Goal: Task Accomplishment & Management: Use online tool/utility

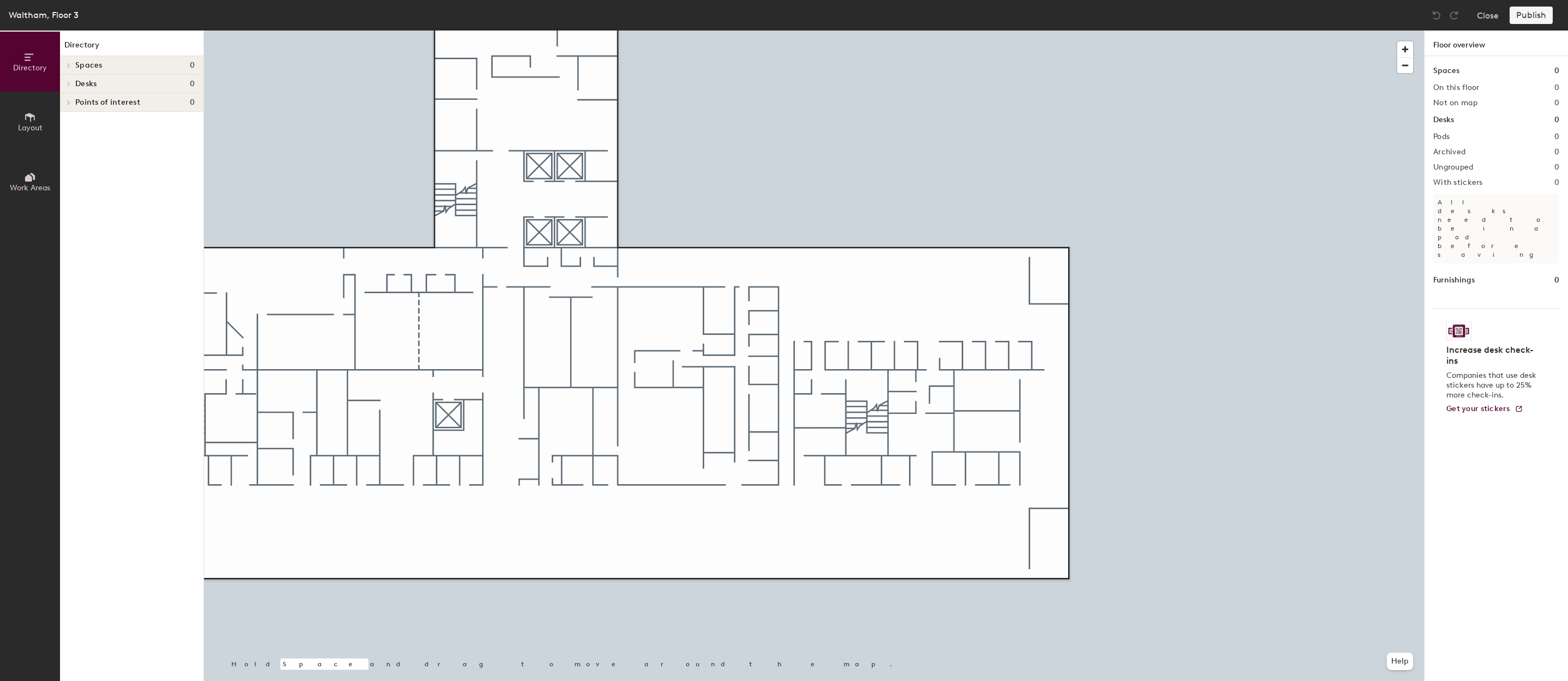
click at [42, 142] on button "Layout" at bounding box center [30, 122] width 60 height 60
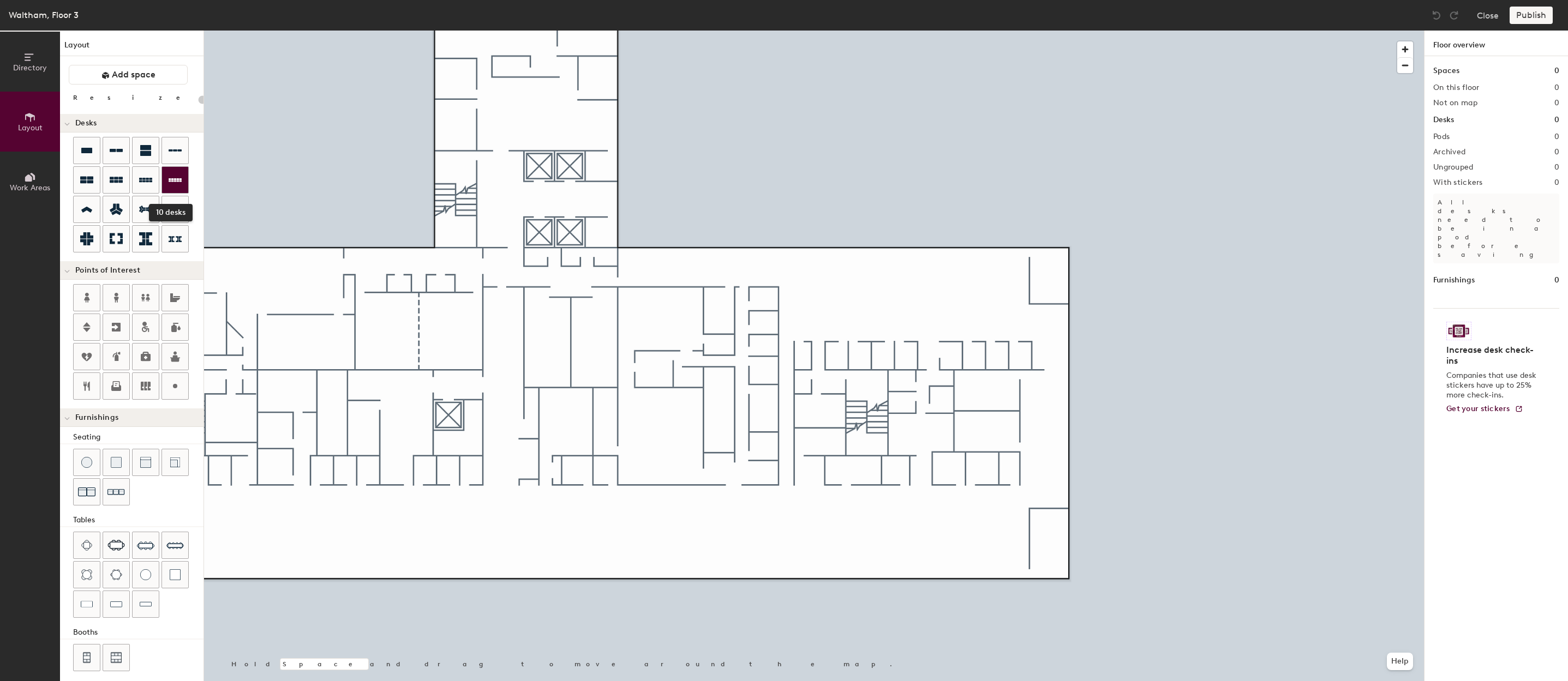
click at [182, 173] on div at bounding box center [175, 180] width 26 height 26
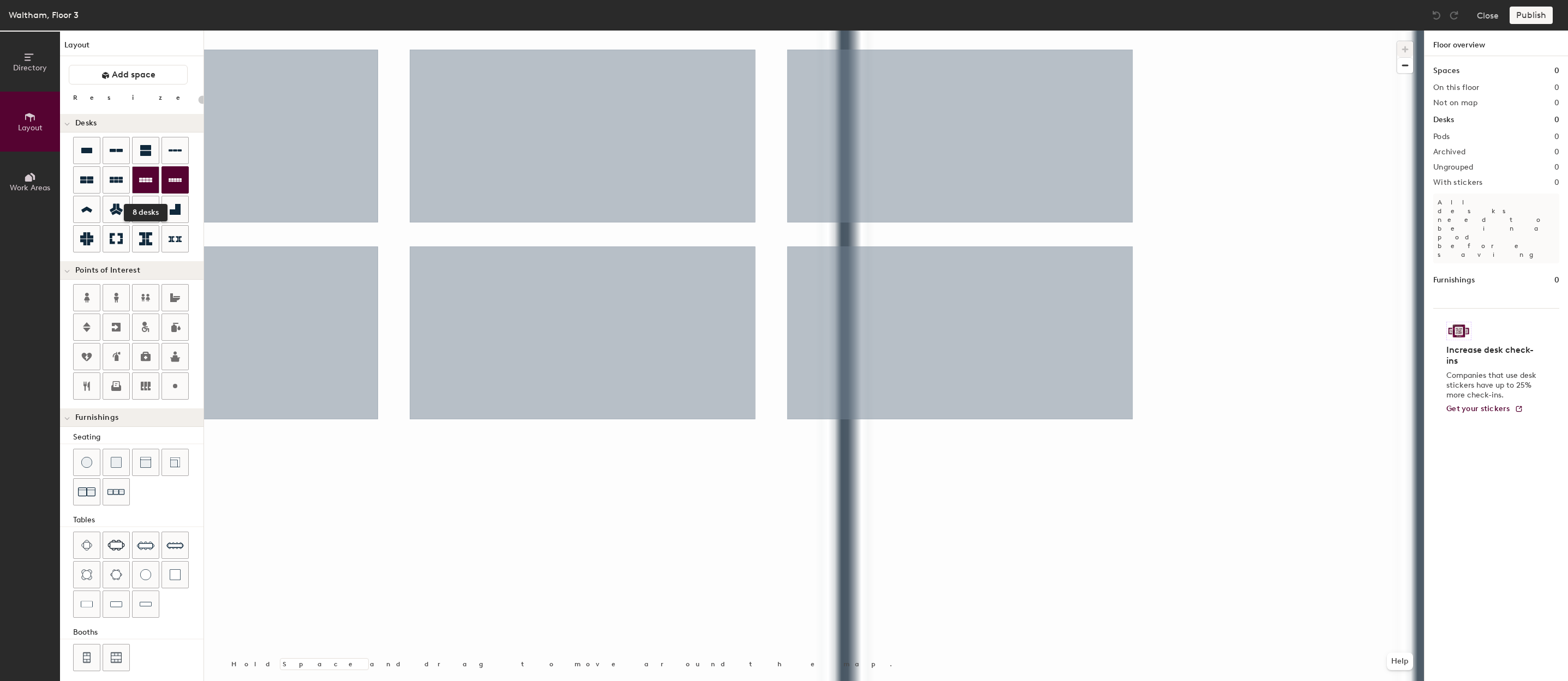
click at [145, 176] on icon at bounding box center [146, 180] width 13 height 13
click at [173, 177] on icon at bounding box center [175, 180] width 13 height 13
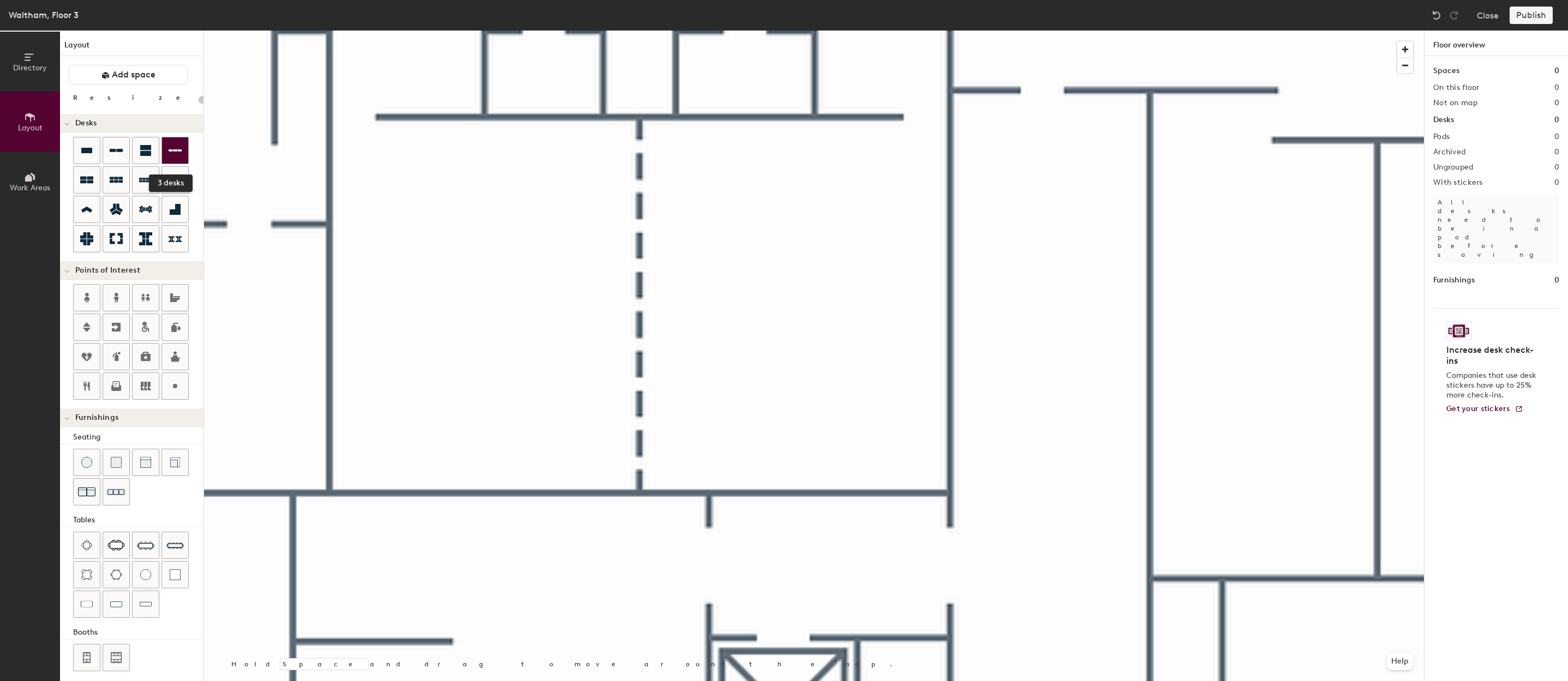
click at [177, 148] on icon at bounding box center [175, 151] width 13 height 13
type input "100"
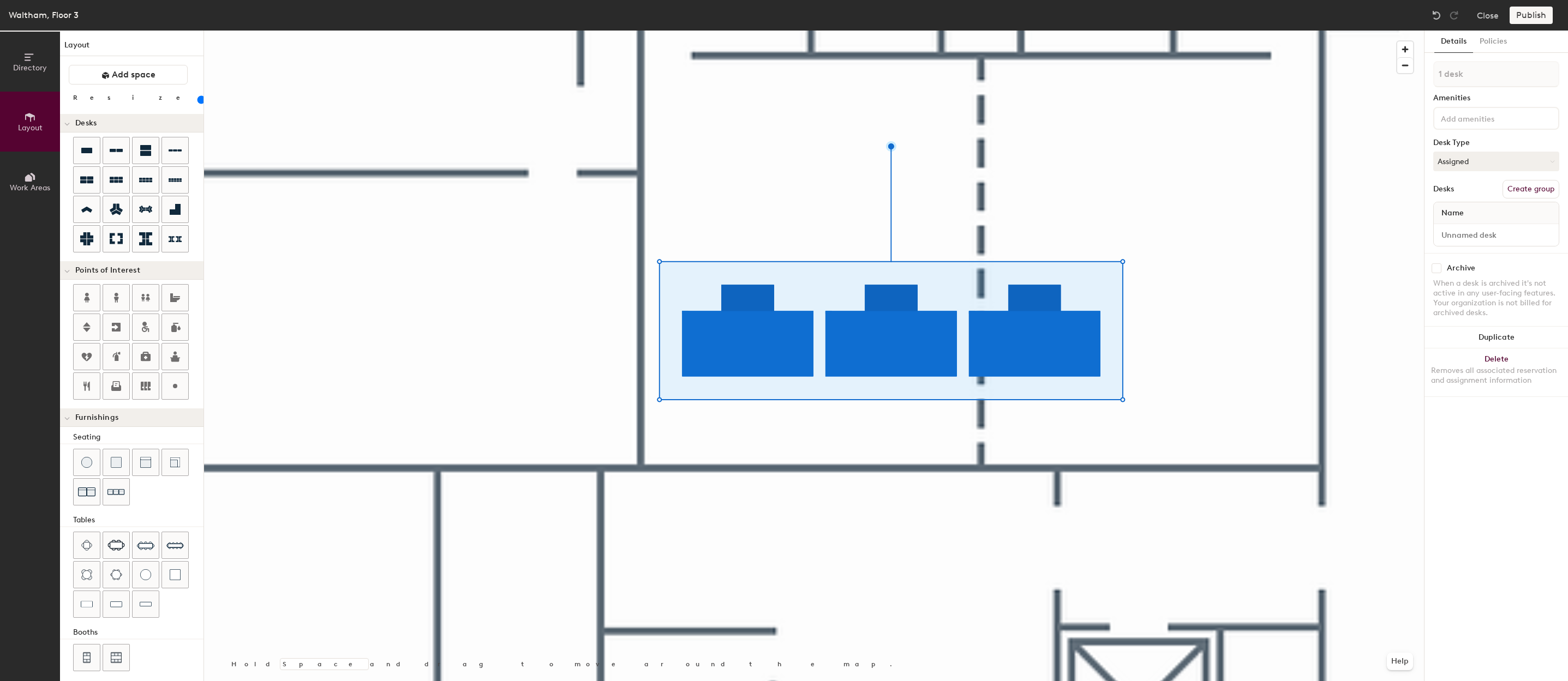
type input "1 desk"
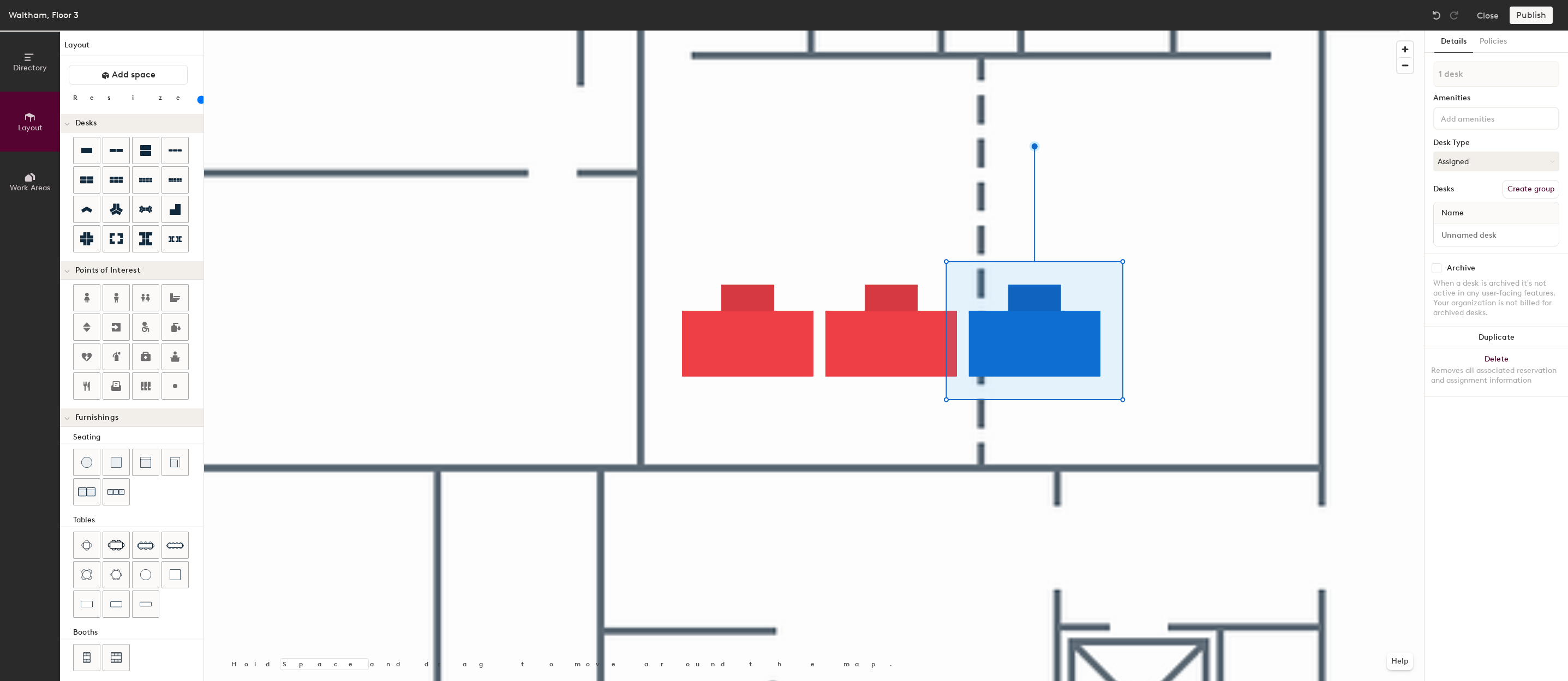
click at [931, 30] on div at bounding box center [814, 30] width 1220 height 0
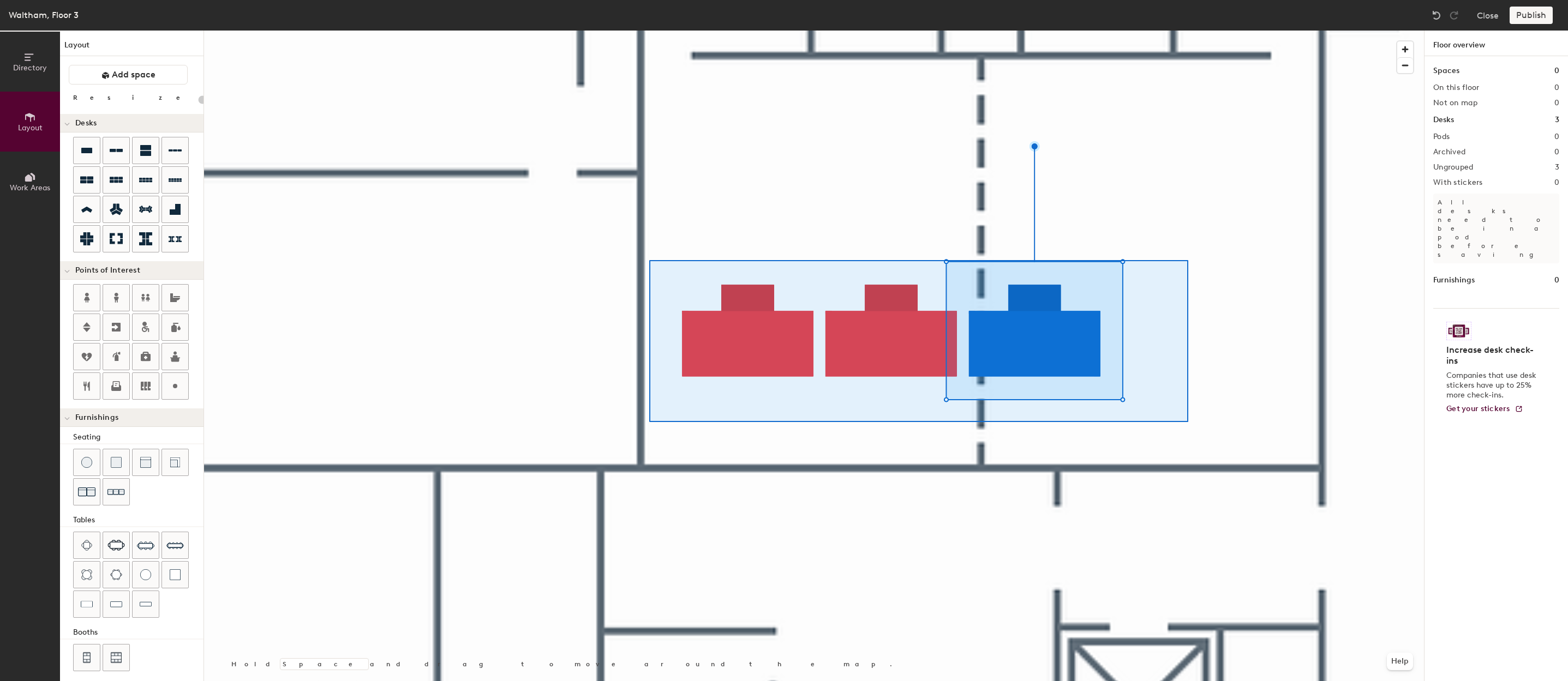
click at [649, 30] on div at bounding box center [814, 30] width 1220 height 0
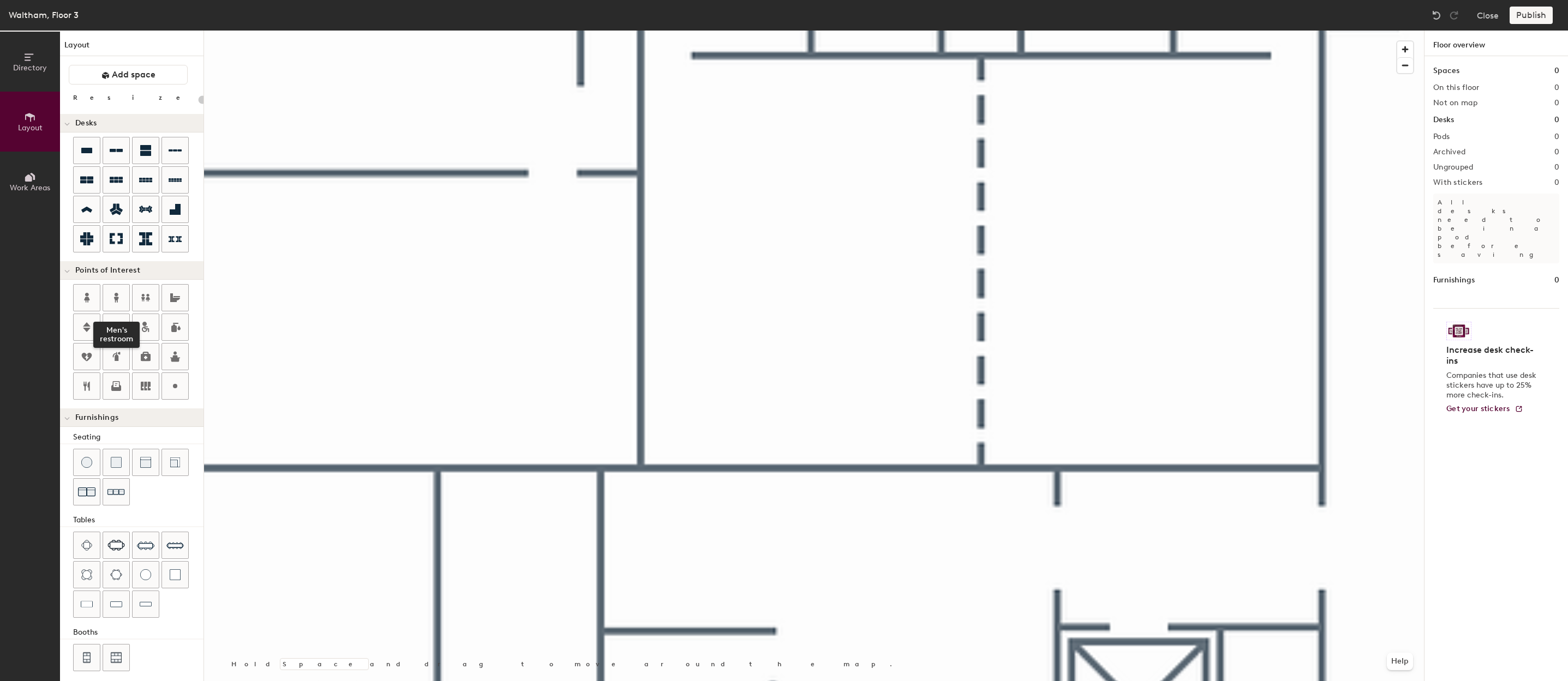
type input "20"
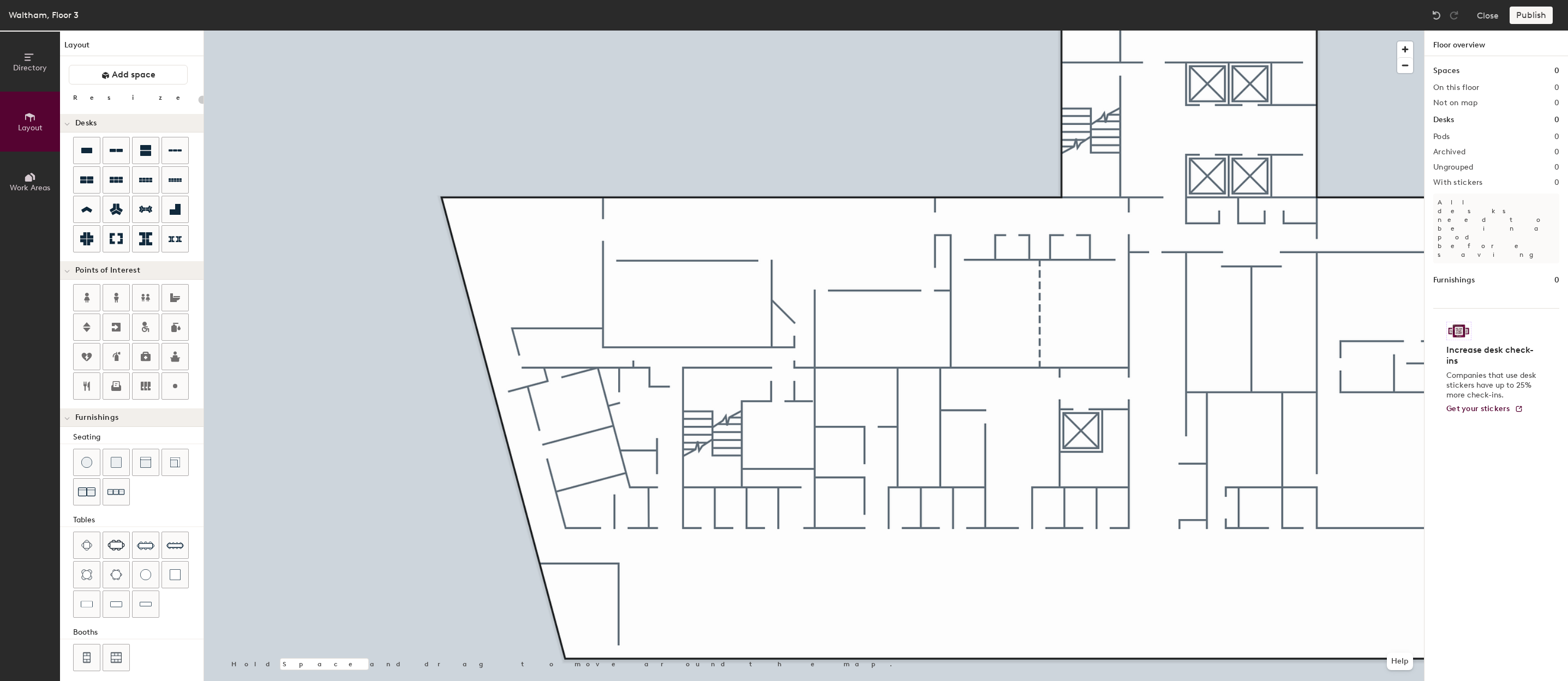
click at [23, 77] on button "Directory" at bounding box center [30, 61] width 60 height 60
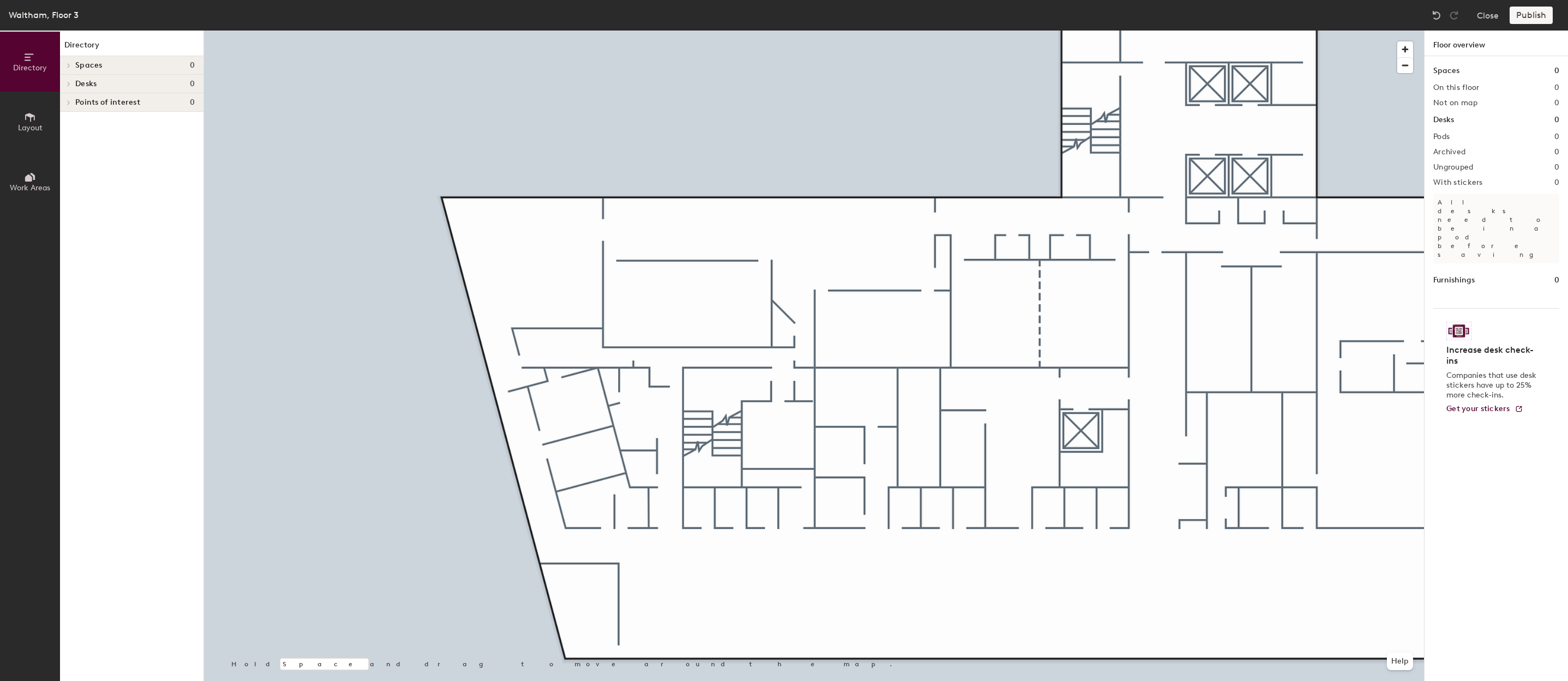
click at [24, 102] on button "Layout" at bounding box center [30, 122] width 60 height 60
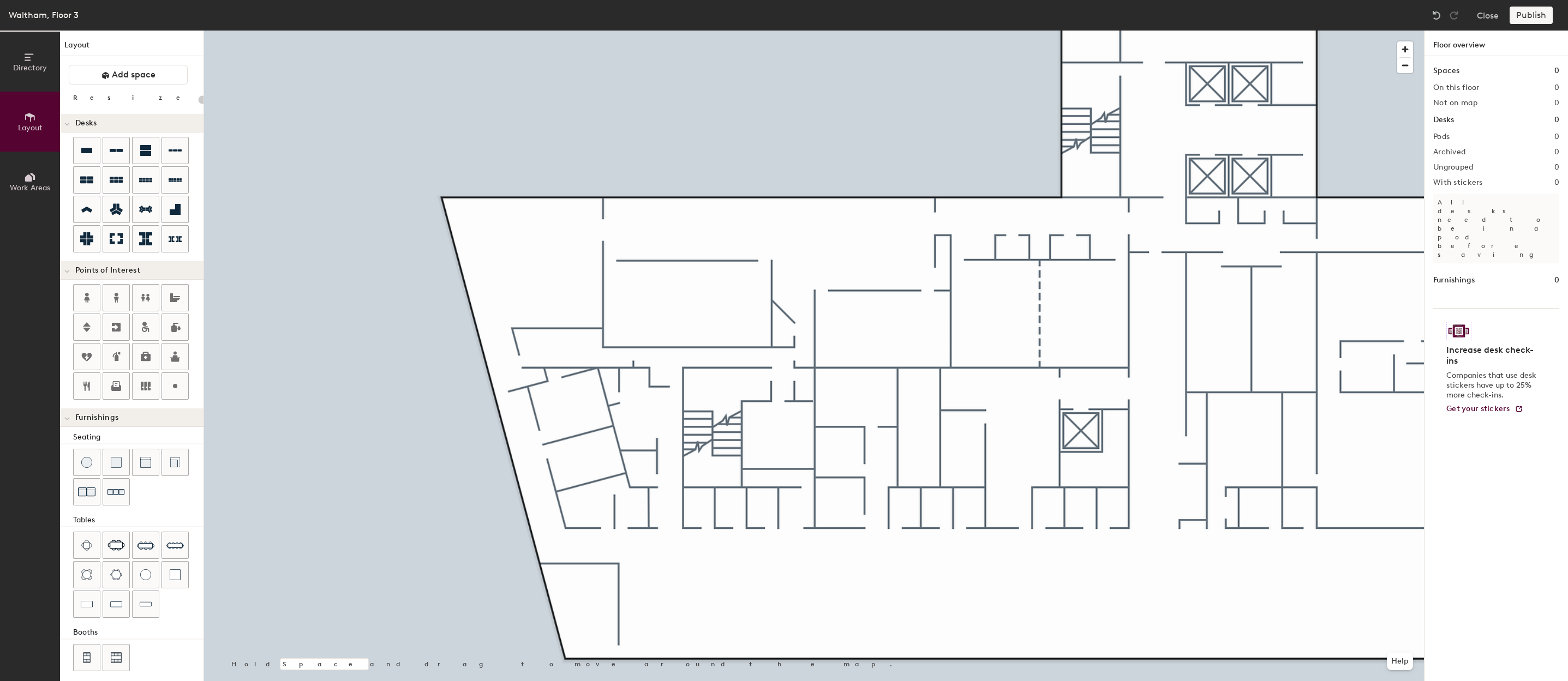
click at [21, 36] on button "Directory" at bounding box center [30, 61] width 60 height 60
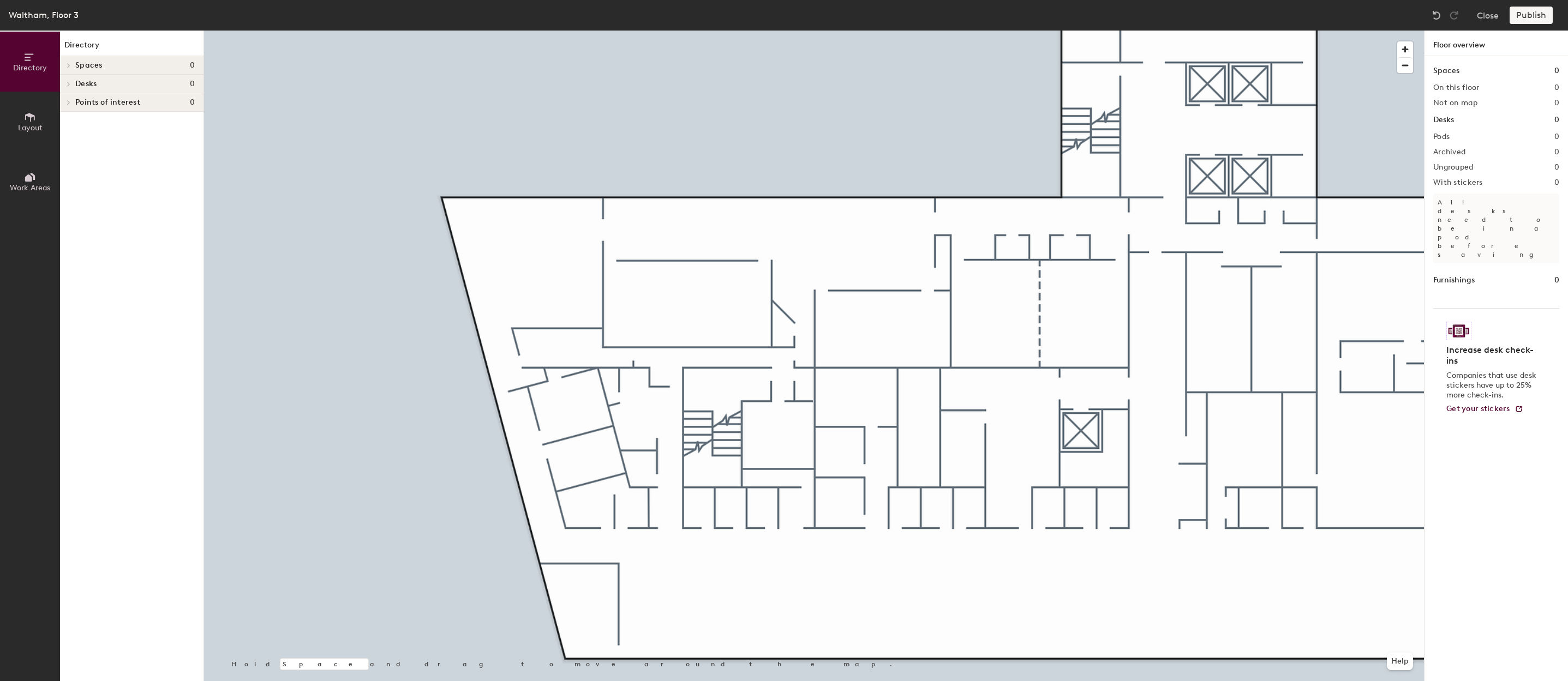
click at [71, 58] on div at bounding box center [67, 65] width 14 height 18
click at [72, 66] on div at bounding box center [67, 65] width 14 height 18
click at [71, 66] on span at bounding box center [68, 65] width 9 height 5
click at [30, 108] on button "Layout" at bounding box center [30, 122] width 60 height 60
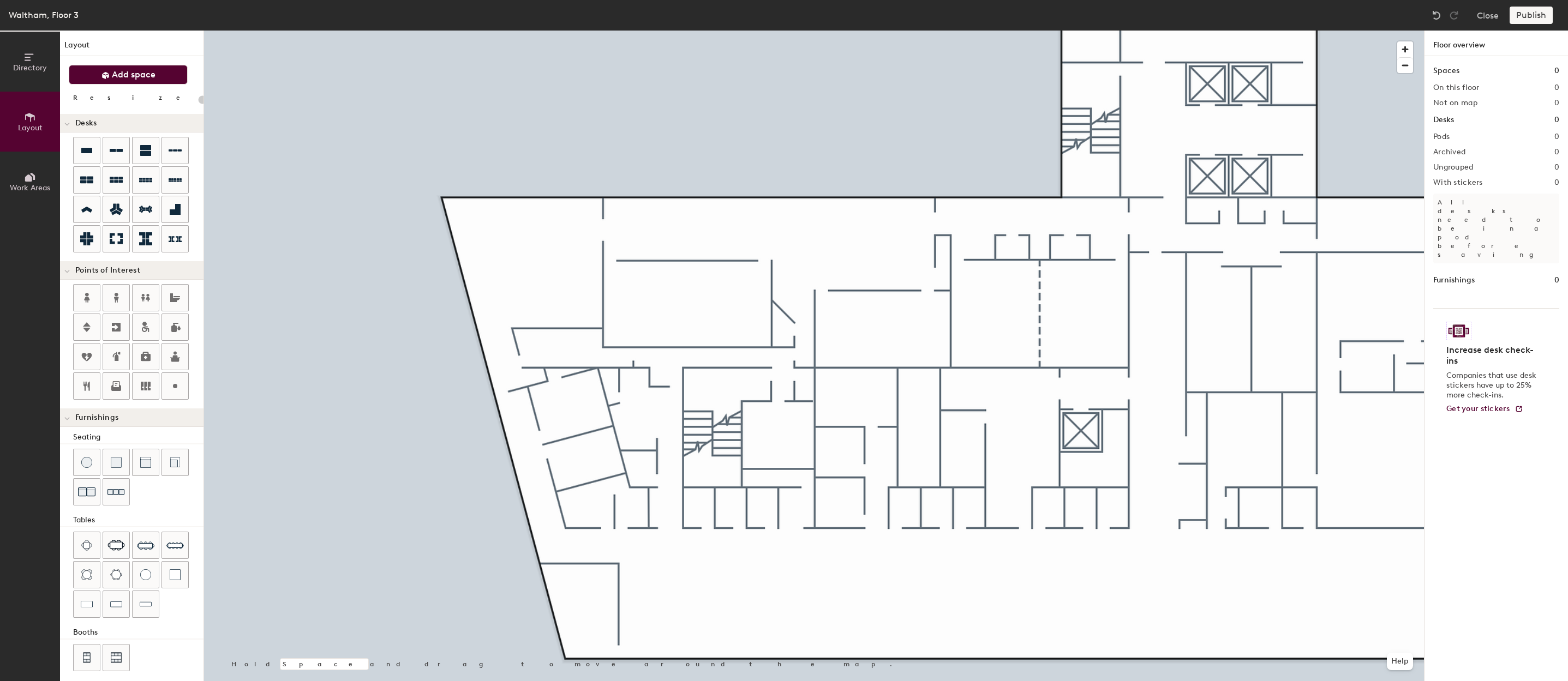
click at [133, 76] on span "Add space" at bounding box center [134, 75] width 44 height 11
click at [115, 82] on button "Add space" at bounding box center [128, 75] width 119 height 19
click at [116, 71] on span "Add space" at bounding box center [134, 75] width 44 height 11
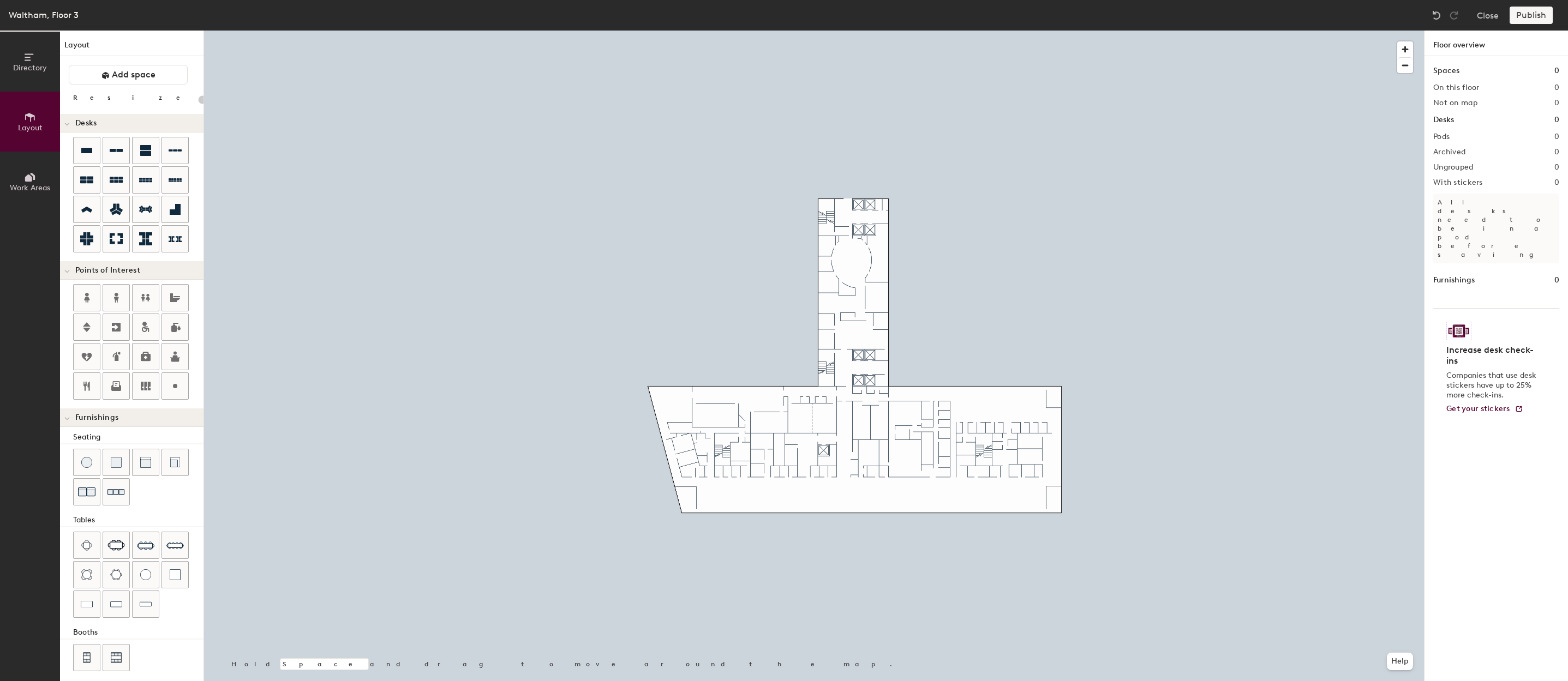
click at [611, 30] on div at bounding box center [814, 30] width 1220 height 0
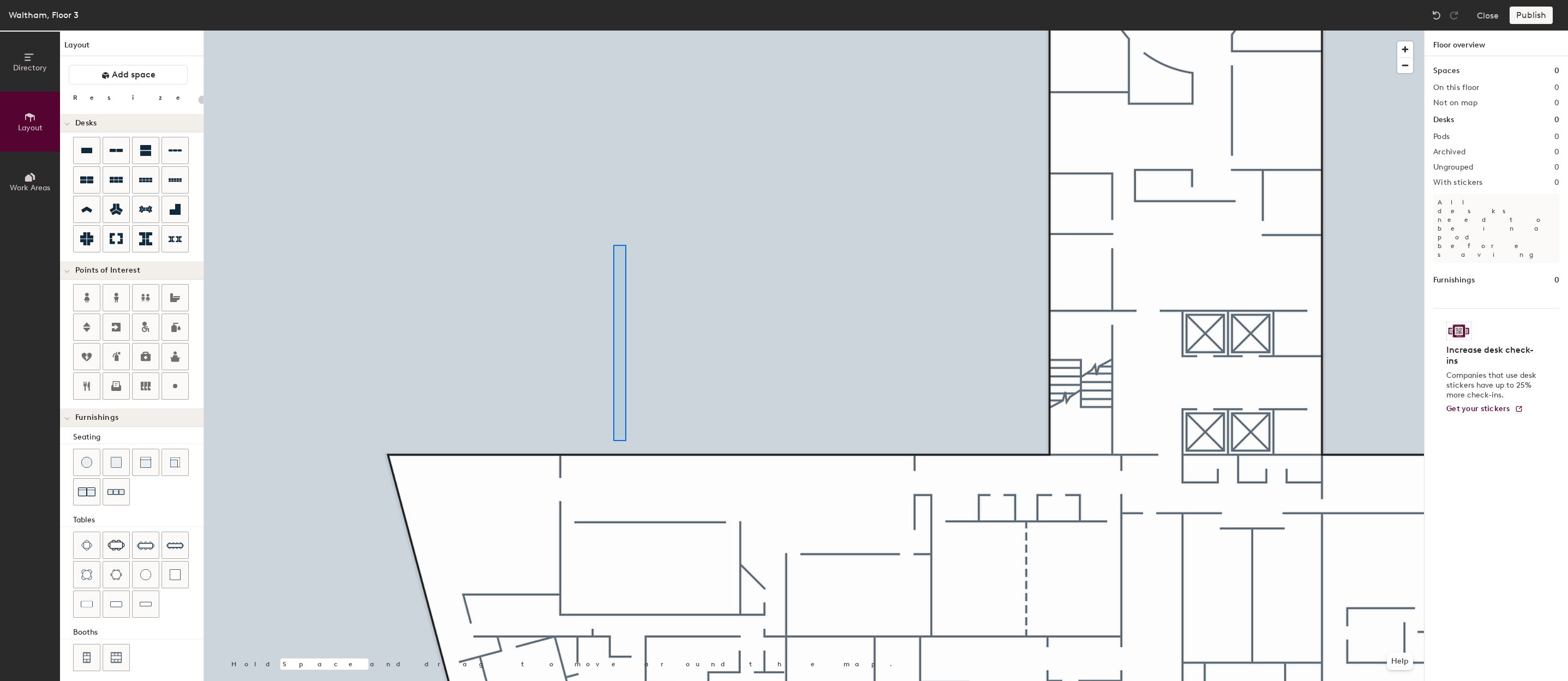
click at [613, 30] on div at bounding box center [814, 30] width 1220 height 0
click at [740, 30] on div at bounding box center [814, 30] width 1220 height 0
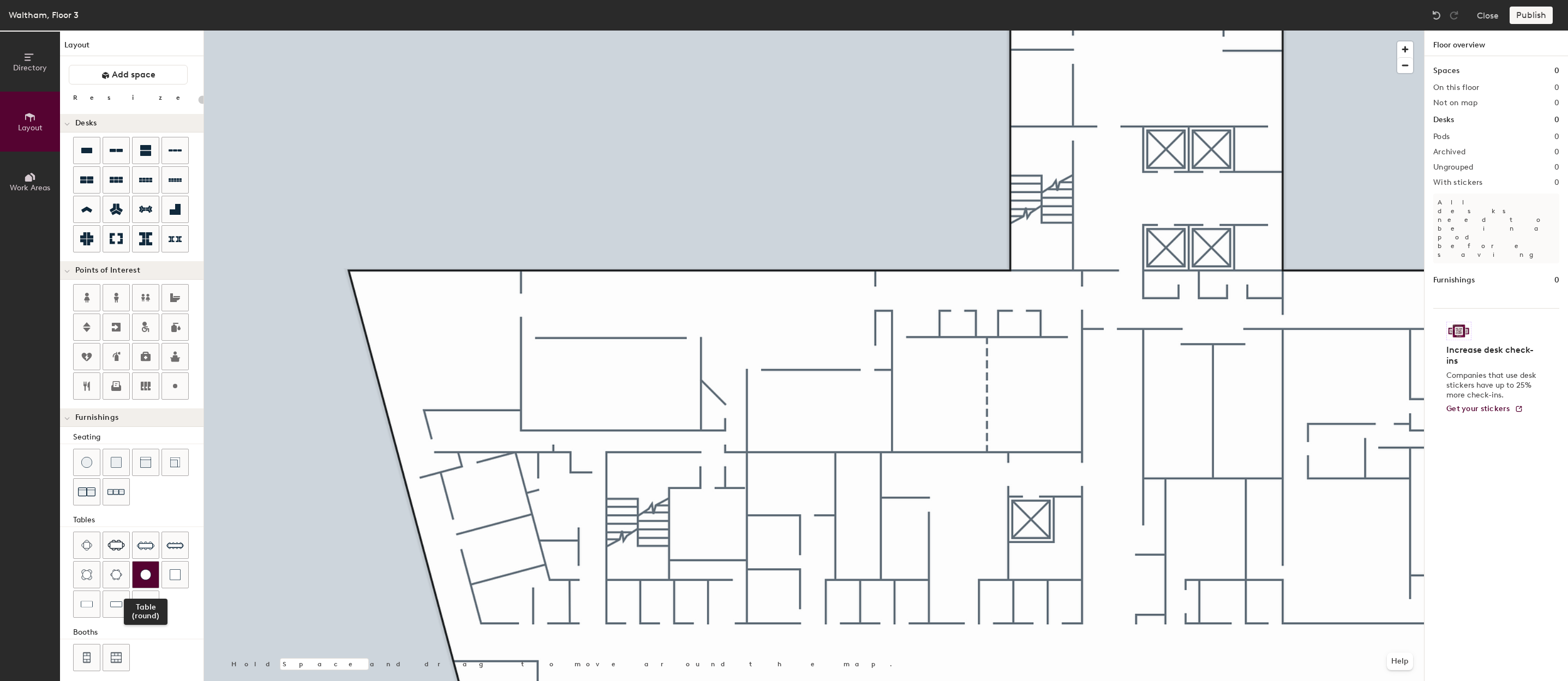
click at [146, 581] on div at bounding box center [145, 574] width 26 height 26
click at [141, 612] on div at bounding box center [145, 604] width 26 height 26
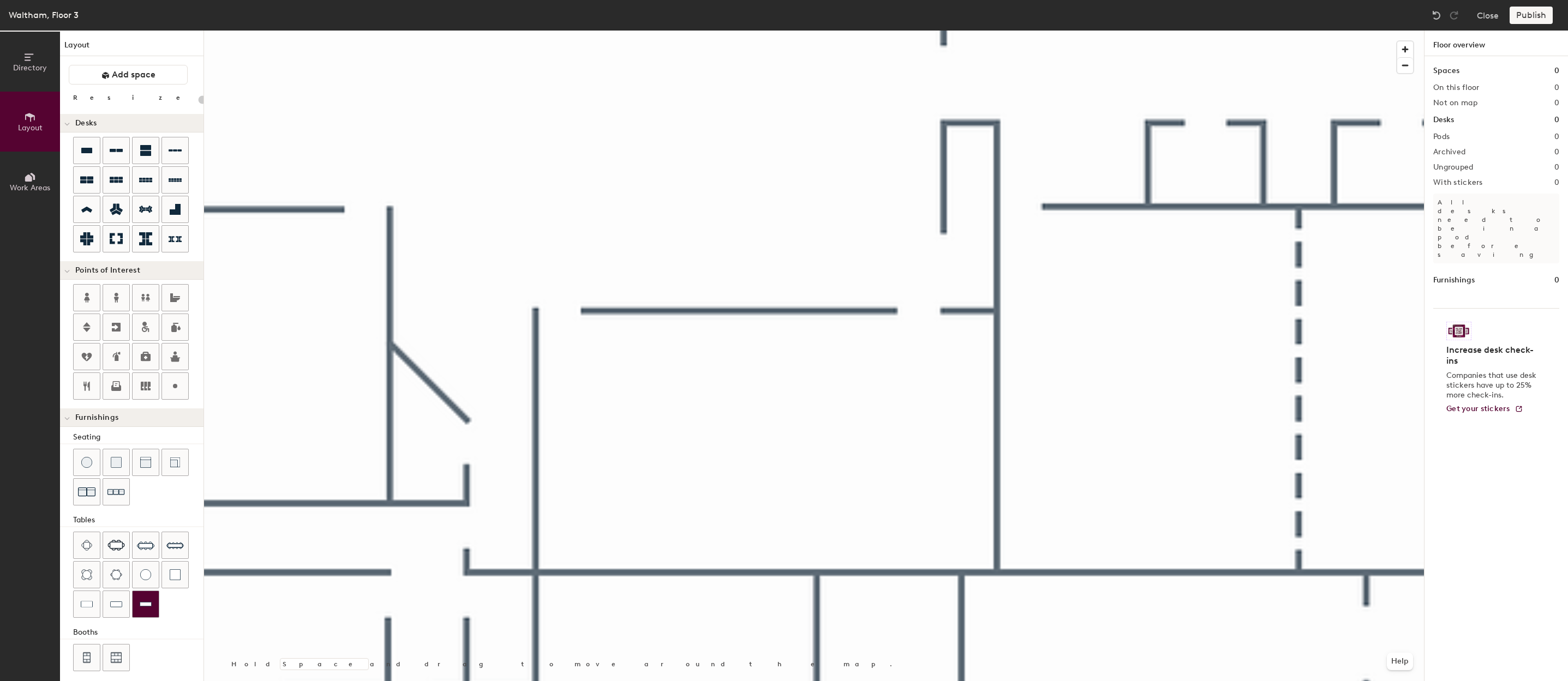
click at [618, 30] on div at bounding box center [814, 30] width 1220 height 0
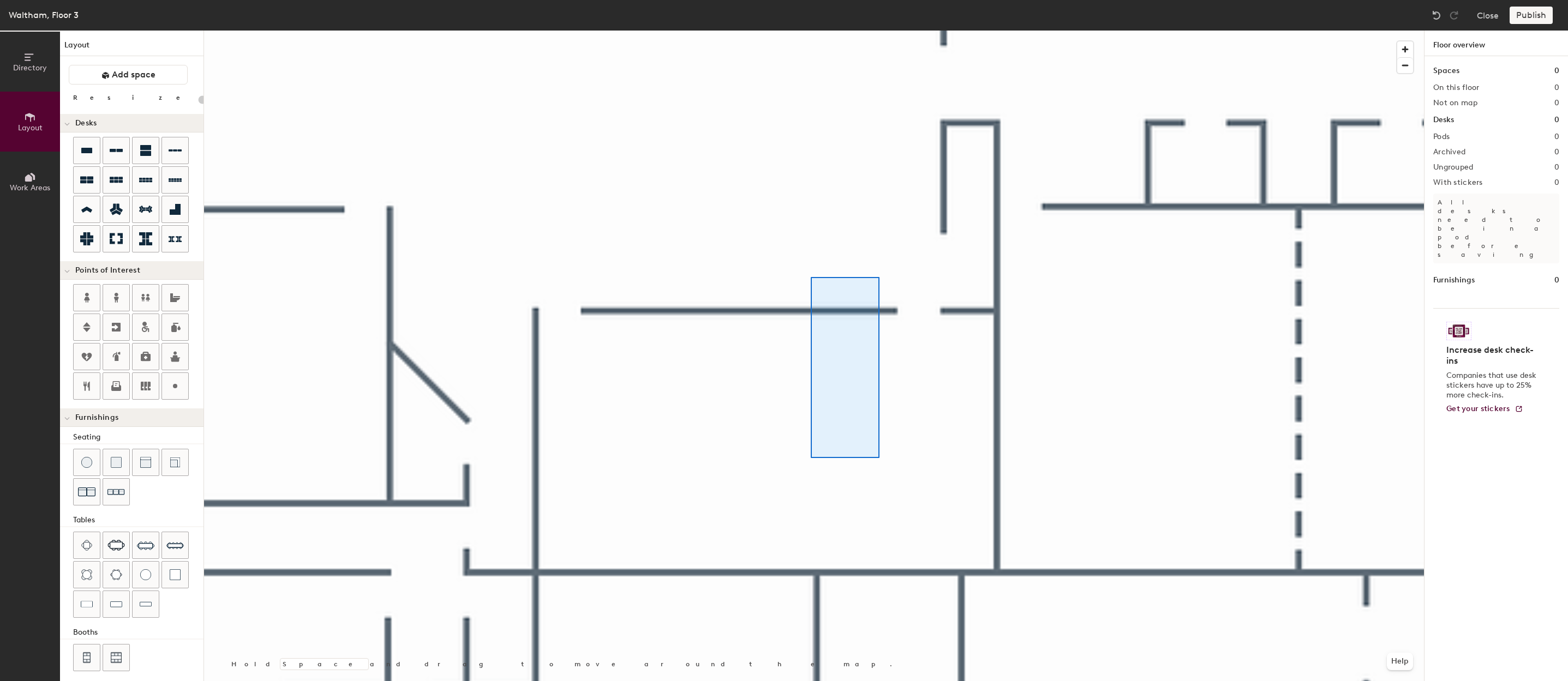
click at [792, 30] on div at bounding box center [814, 30] width 1220 height 0
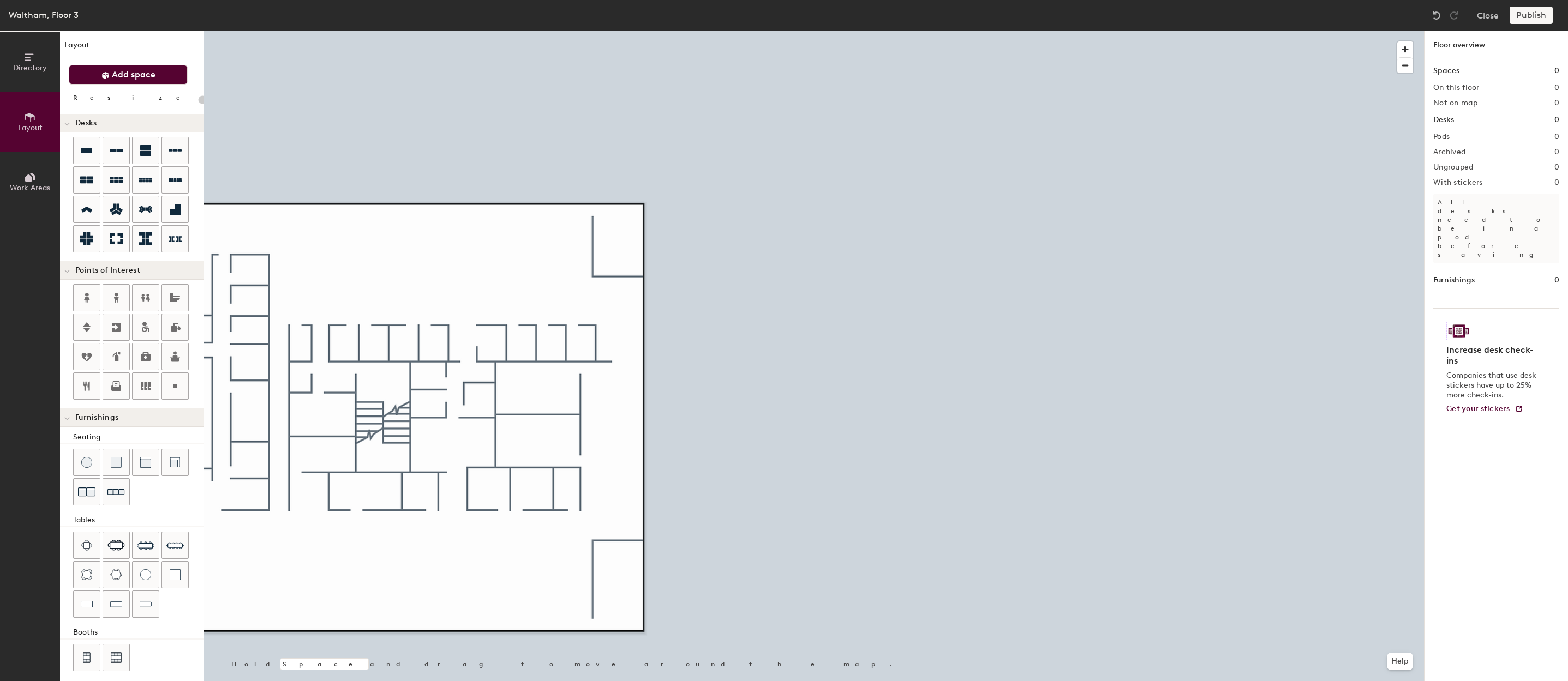
click at [156, 71] on button "Add space" at bounding box center [128, 75] width 119 height 19
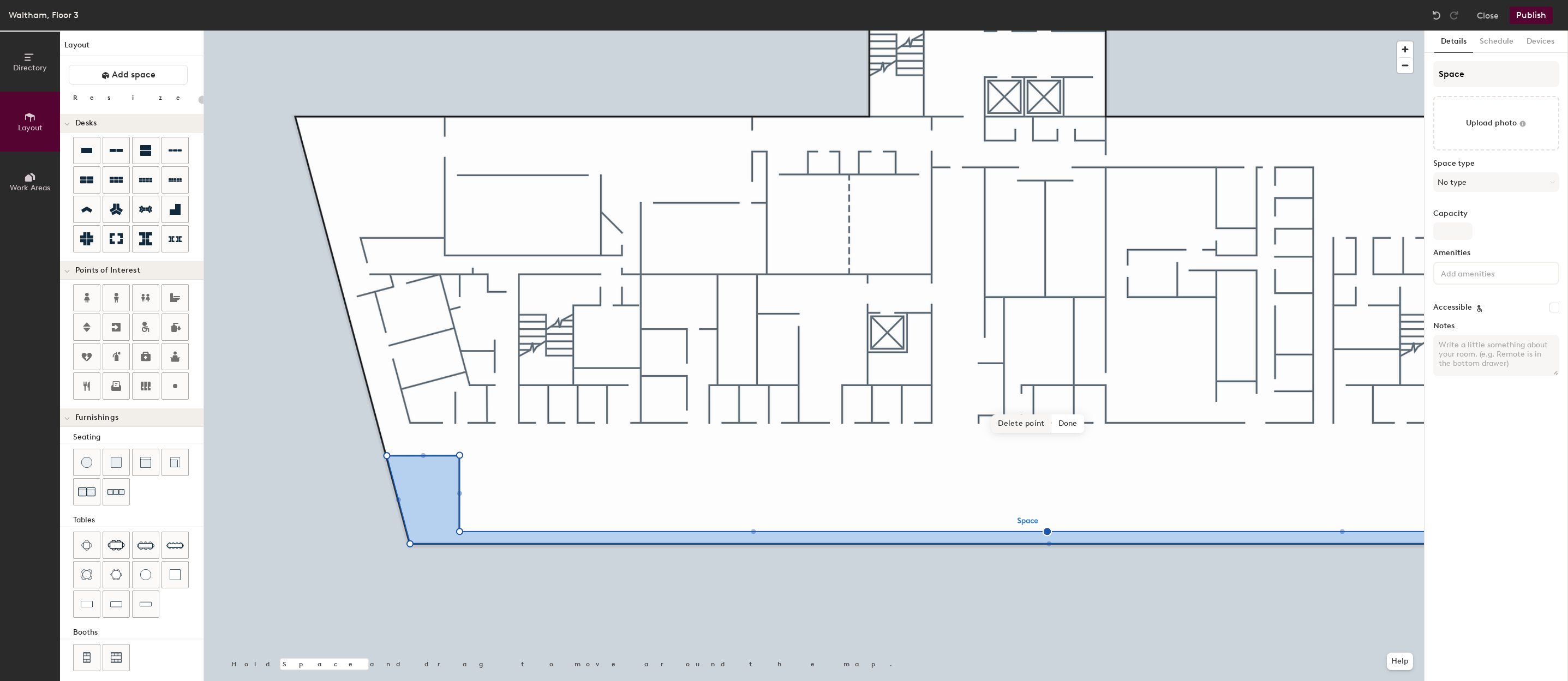
click at [931, 425] on span "Delete point" at bounding box center [1021, 424] width 60 height 18
click at [931, 431] on span "Remove" at bounding box center [1051, 424] width 44 height 18
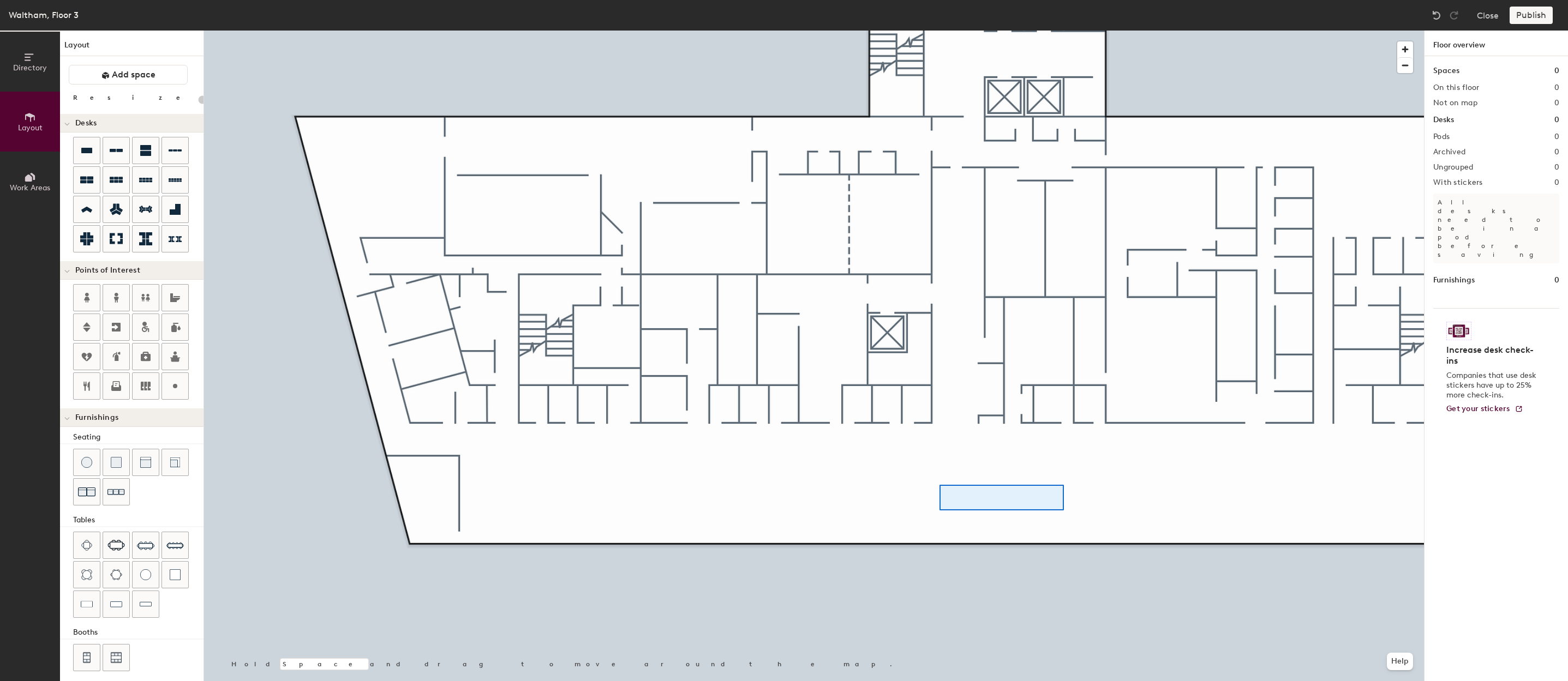
click at [919, 30] on div at bounding box center [814, 30] width 1220 height 0
click at [127, 80] on button "Add space" at bounding box center [128, 75] width 119 height 19
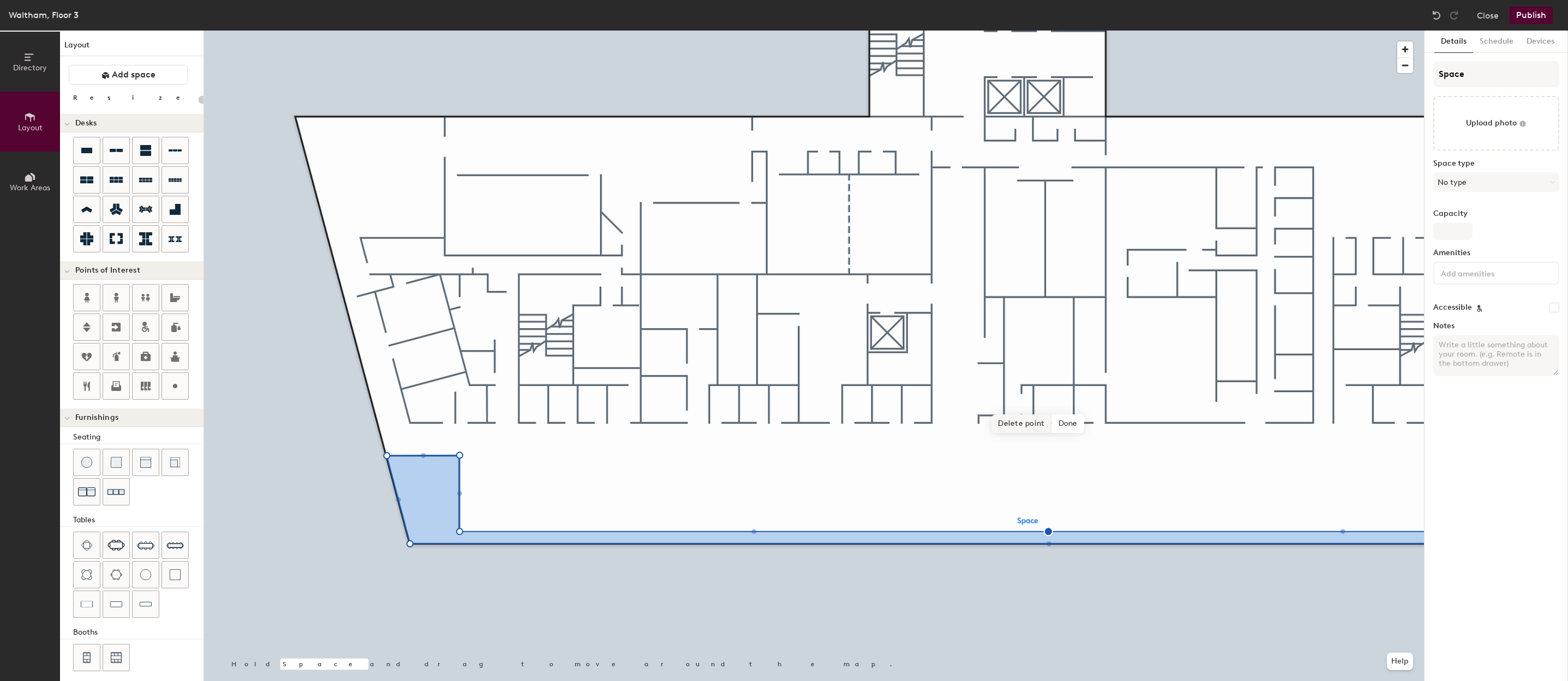
click at [931, 427] on span "Delete point" at bounding box center [1021, 424] width 60 height 18
click at [931, 427] on span "Remove" at bounding box center [1051, 424] width 44 height 18
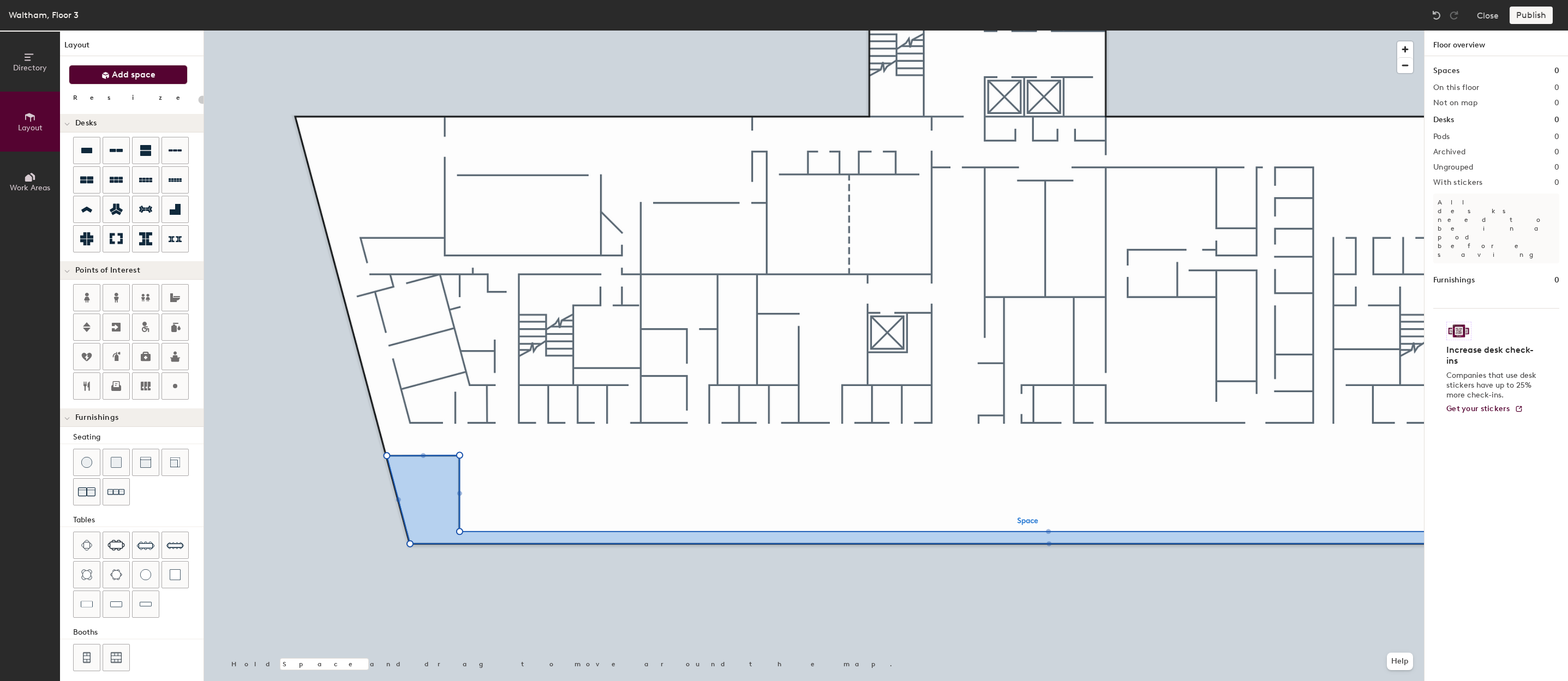
click at [147, 74] on span "Add space" at bounding box center [134, 75] width 44 height 11
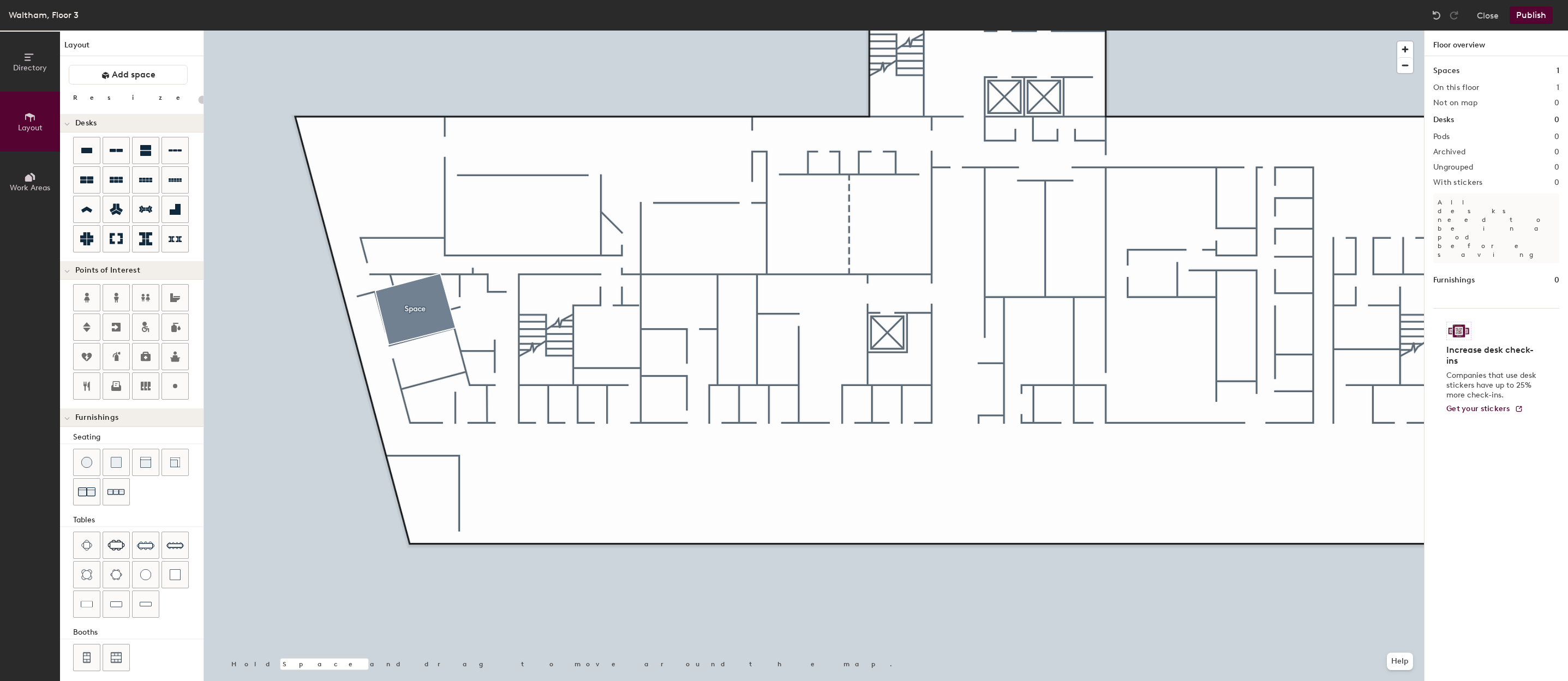
click at [397, 30] on div at bounding box center [814, 30] width 1220 height 0
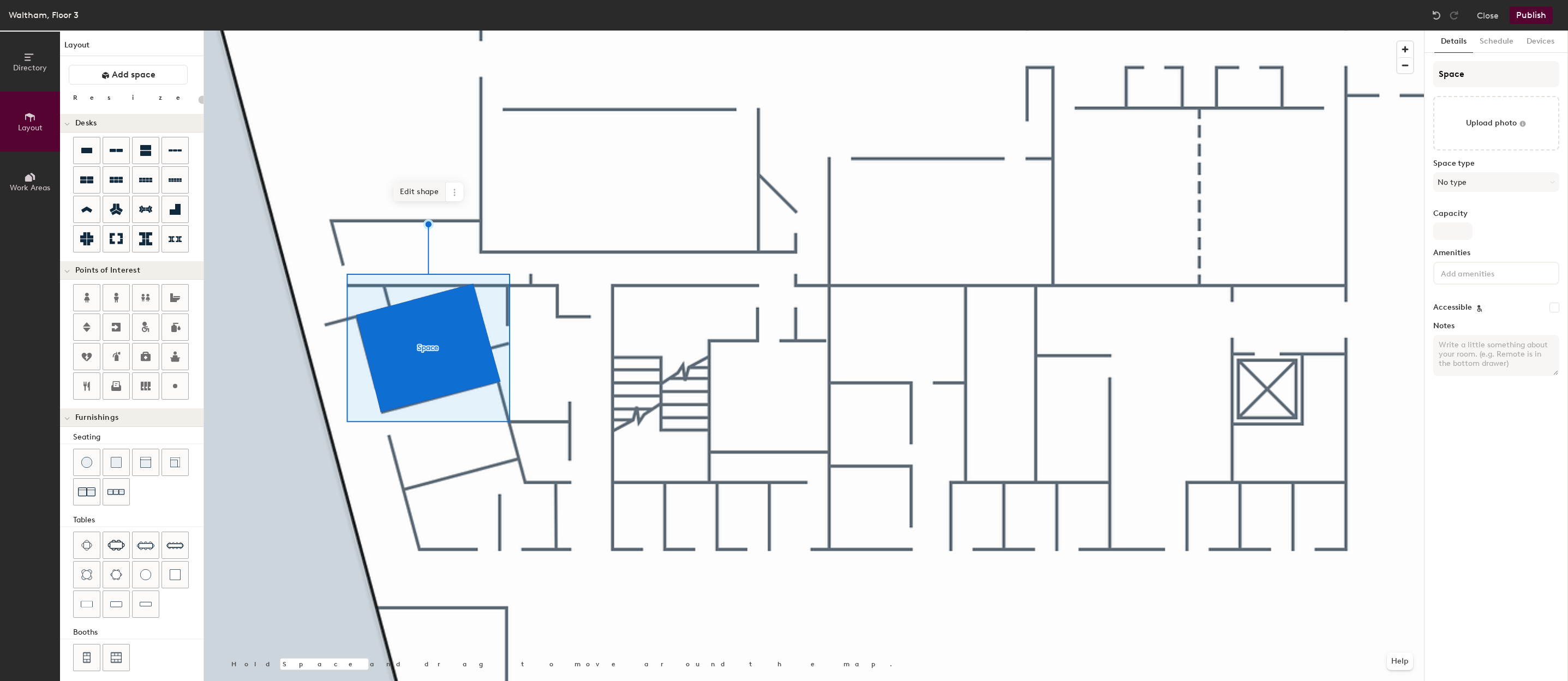
click at [418, 190] on span "Edit shape" at bounding box center [419, 192] width 52 height 18
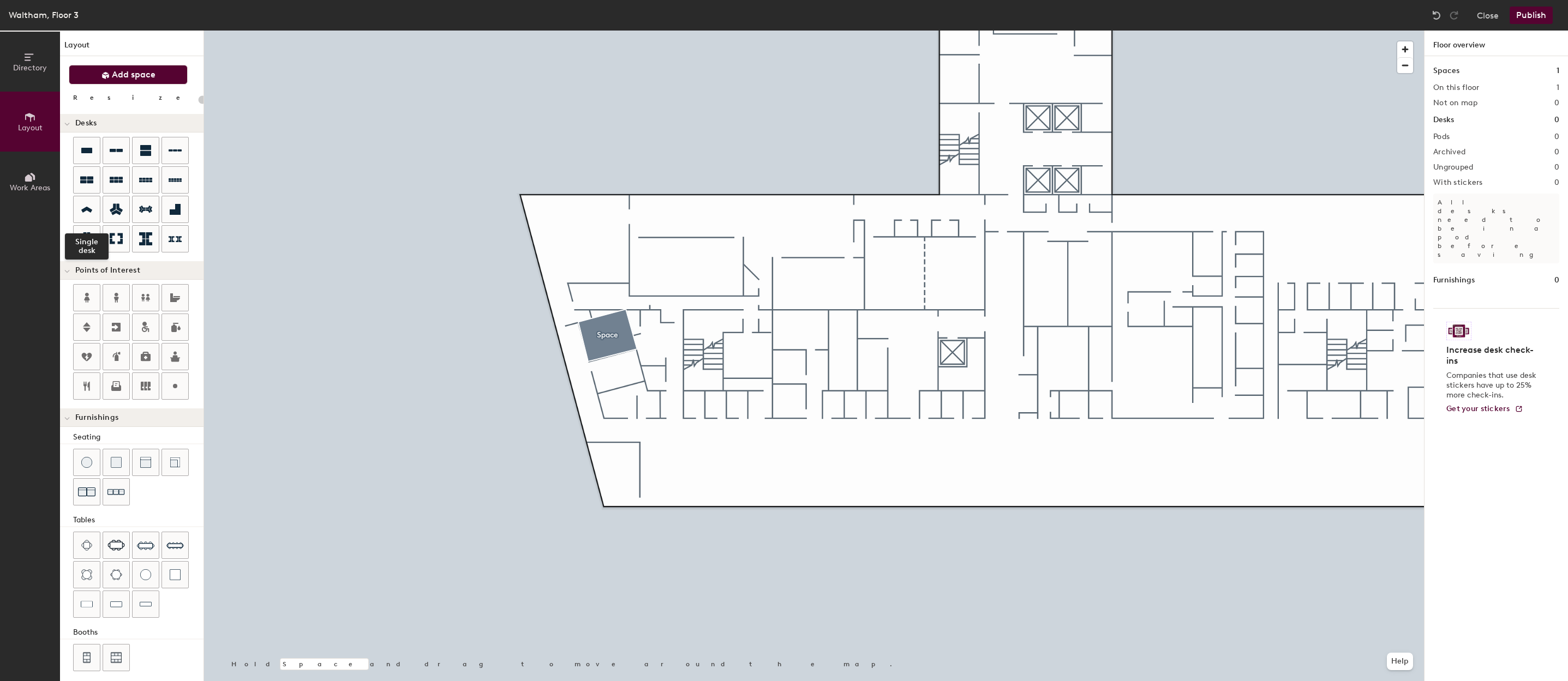
click at [139, 77] on span "Add space" at bounding box center [134, 75] width 44 height 11
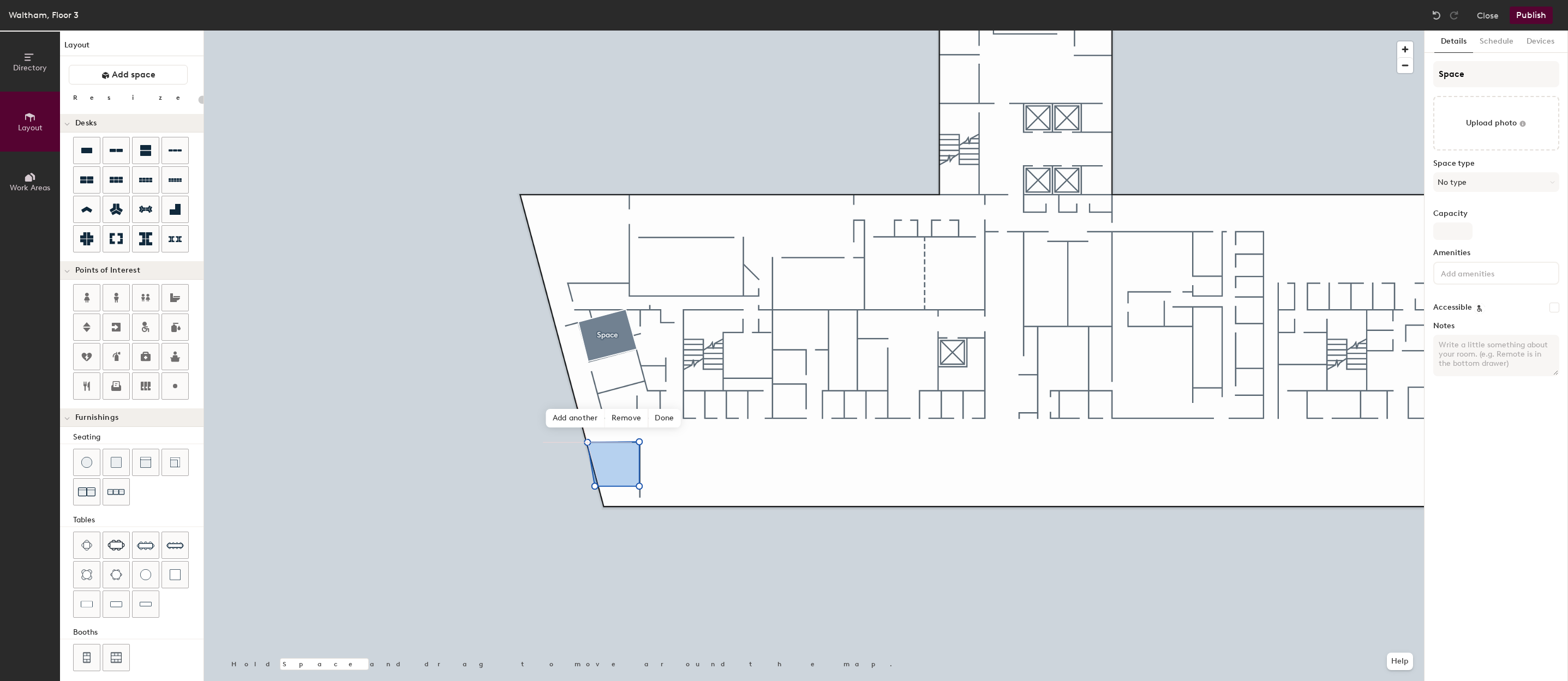
type input "20"
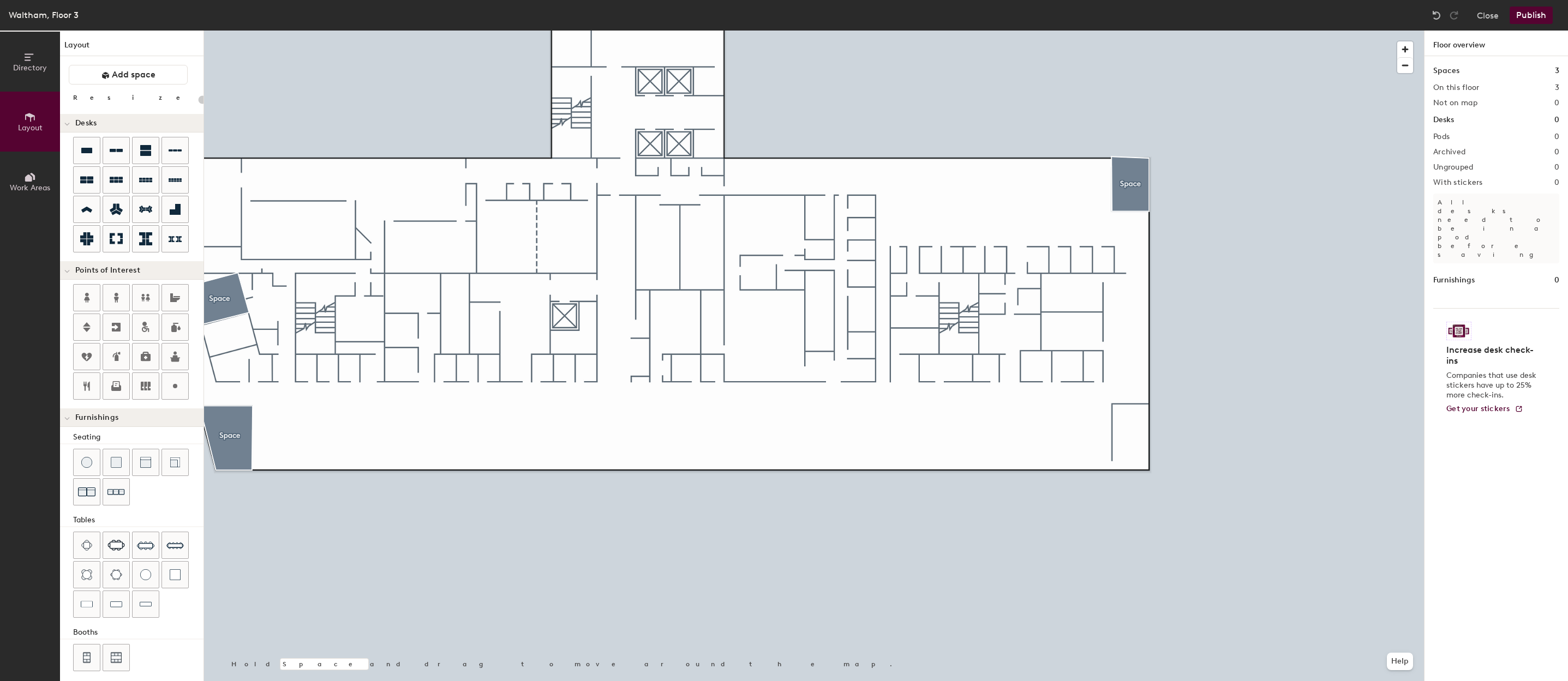
click at [1124, 30] on div at bounding box center [814, 30] width 1220 height 0
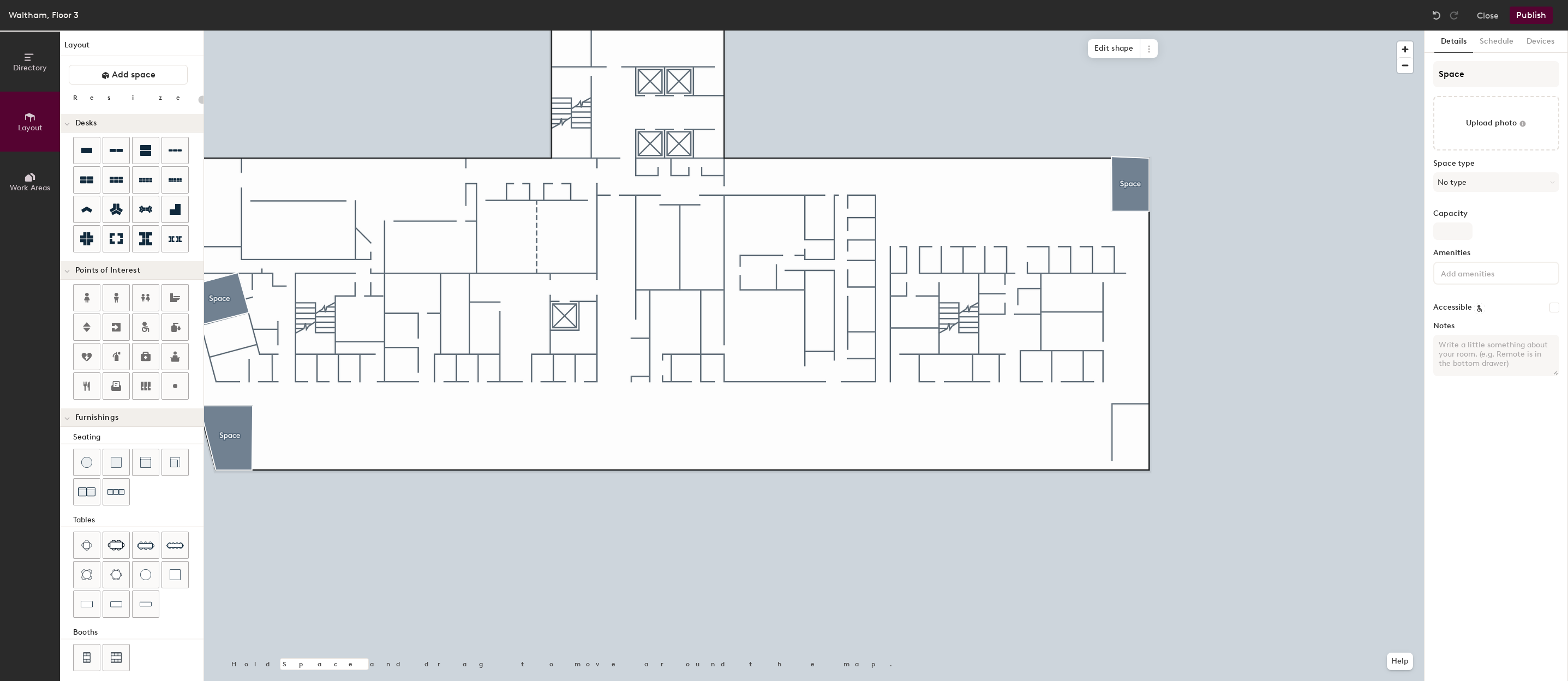
click at [1114, 30] on div at bounding box center [814, 30] width 1220 height 0
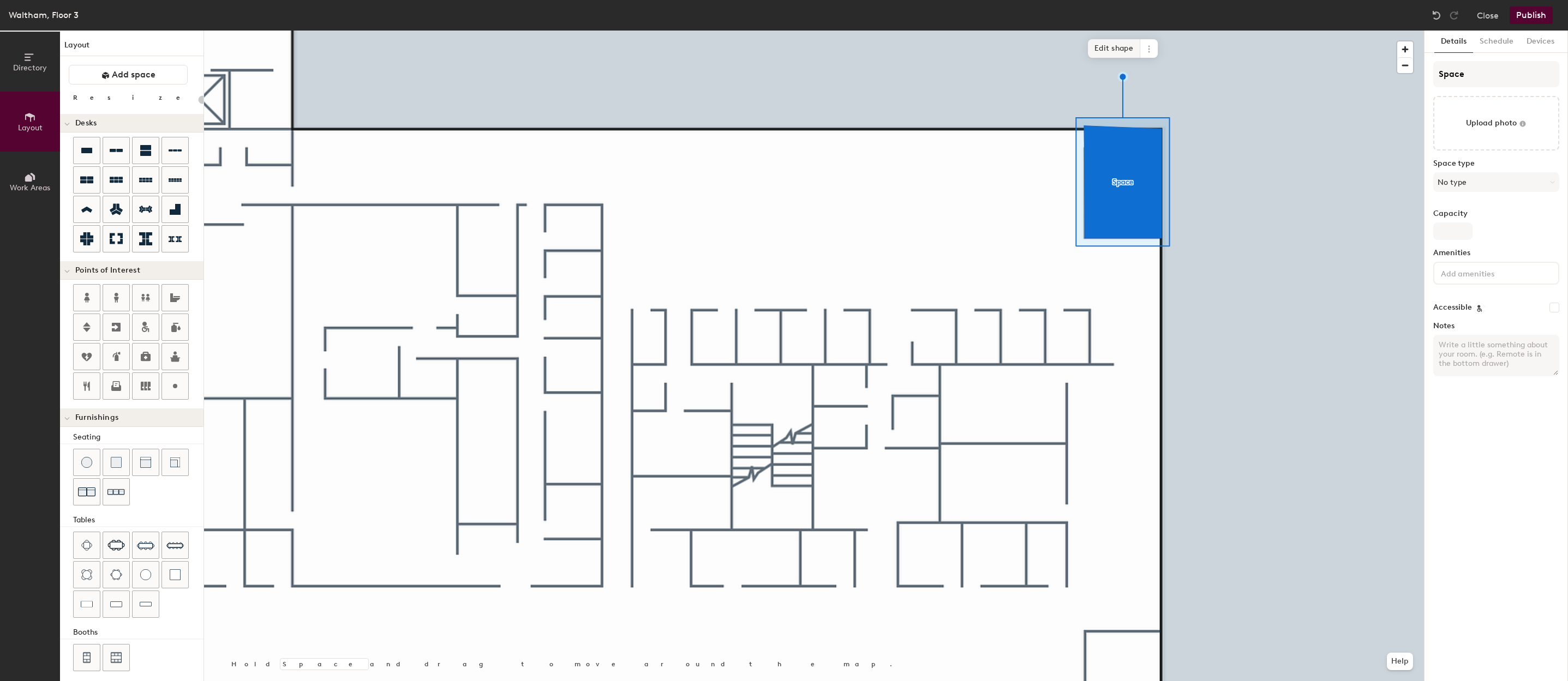
click at [1121, 51] on span "Edit shape" at bounding box center [1114, 49] width 52 height 18
click at [1110, 47] on span "Edit shape" at bounding box center [1113, 51] width 52 height 18
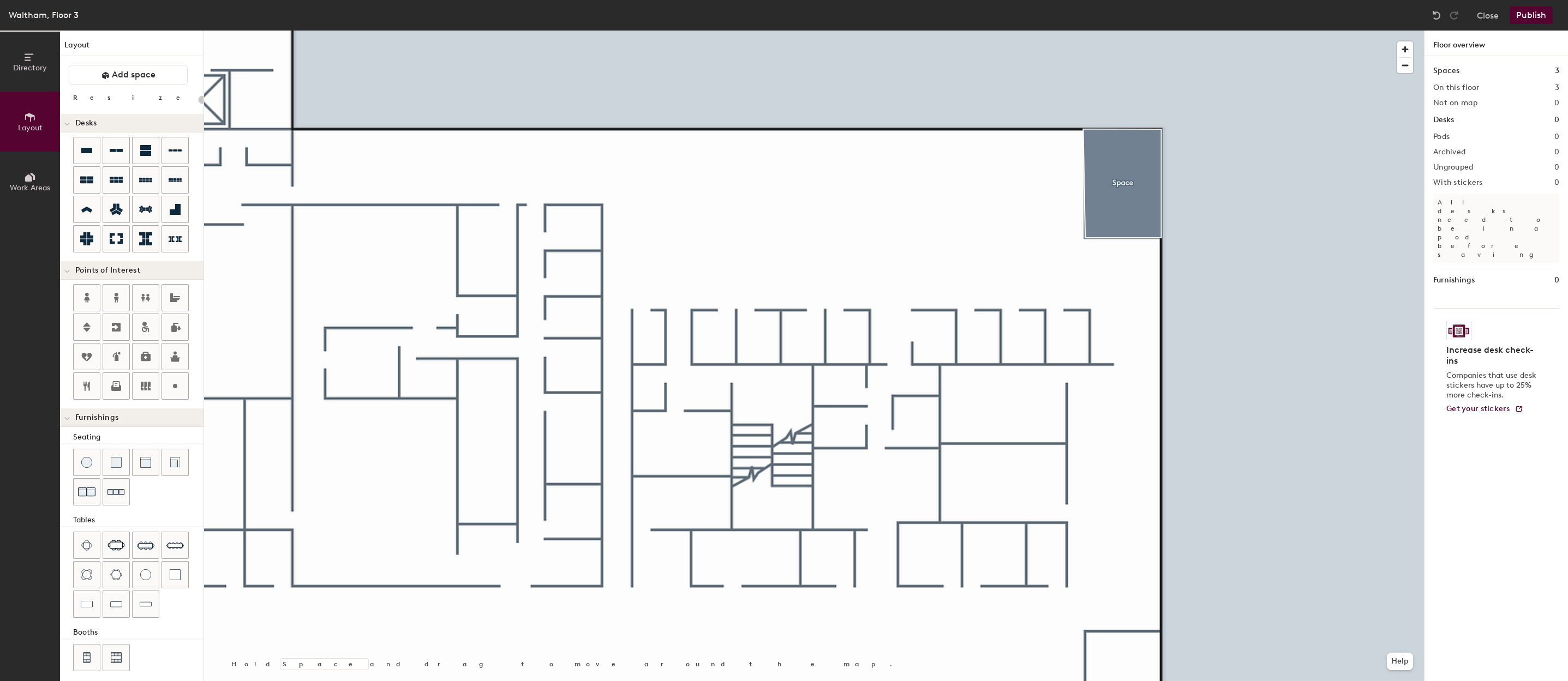
click at [1113, 30] on div at bounding box center [814, 30] width 1220 height 0
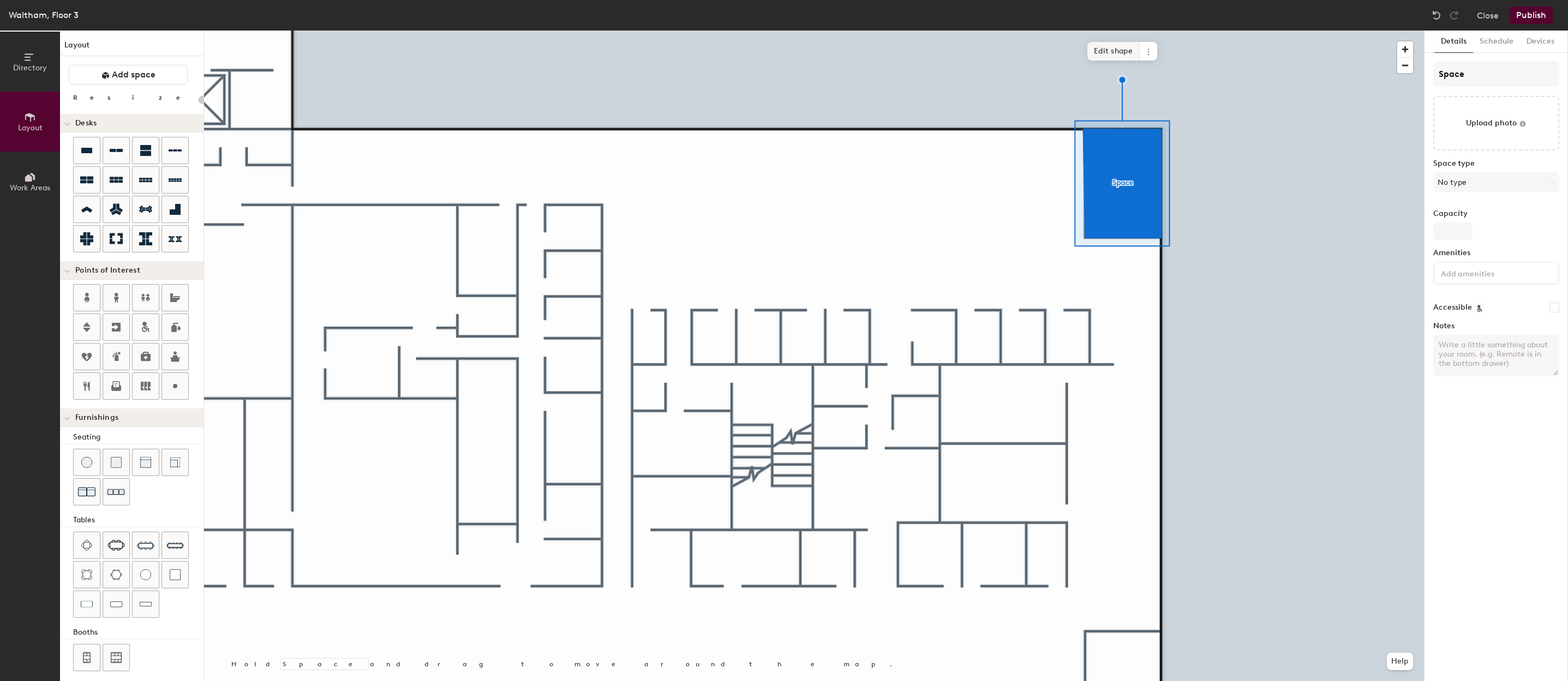
click at [1125, 52] on span "Edit shape" at bounding box center [1113, 51] width 52 height 18
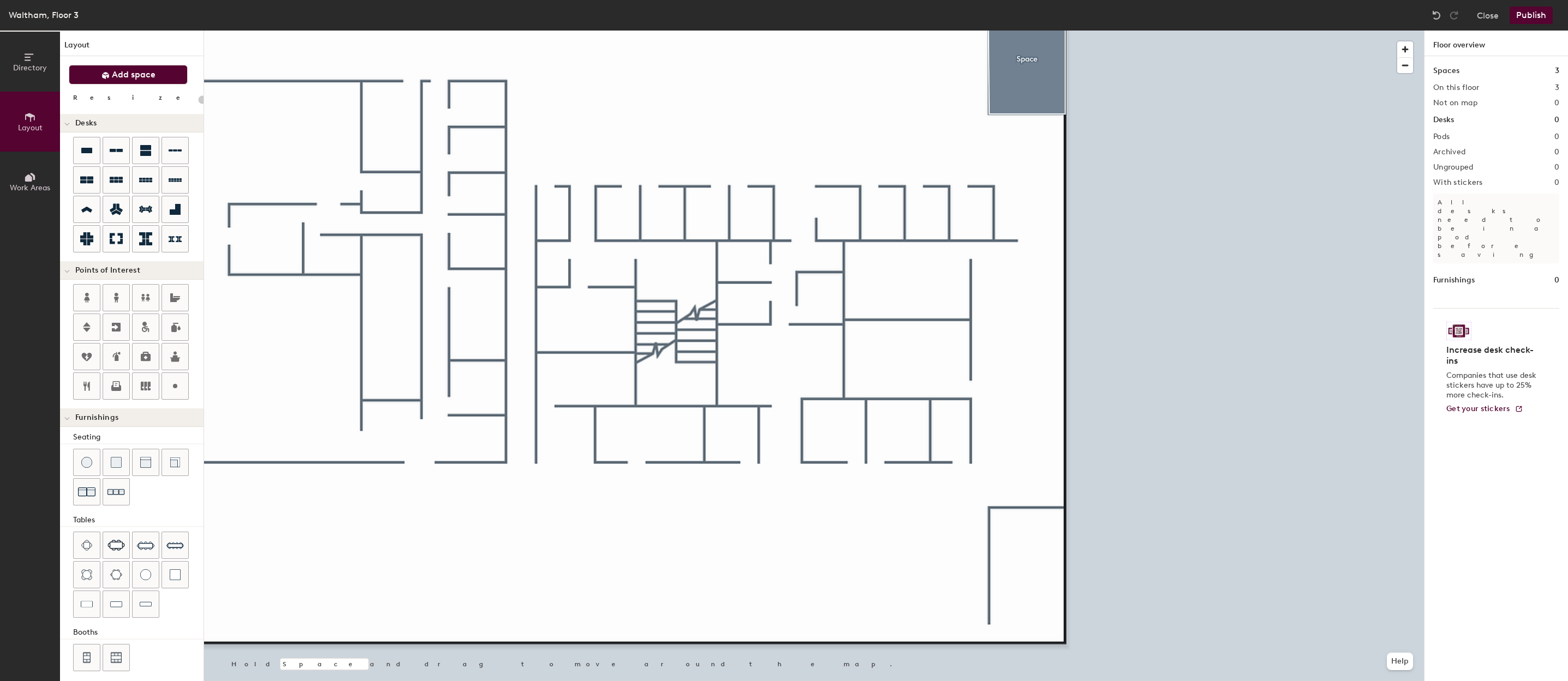
click at [138, 74] on span "Add space" at bounding box center [134, 75] width 44 height 11
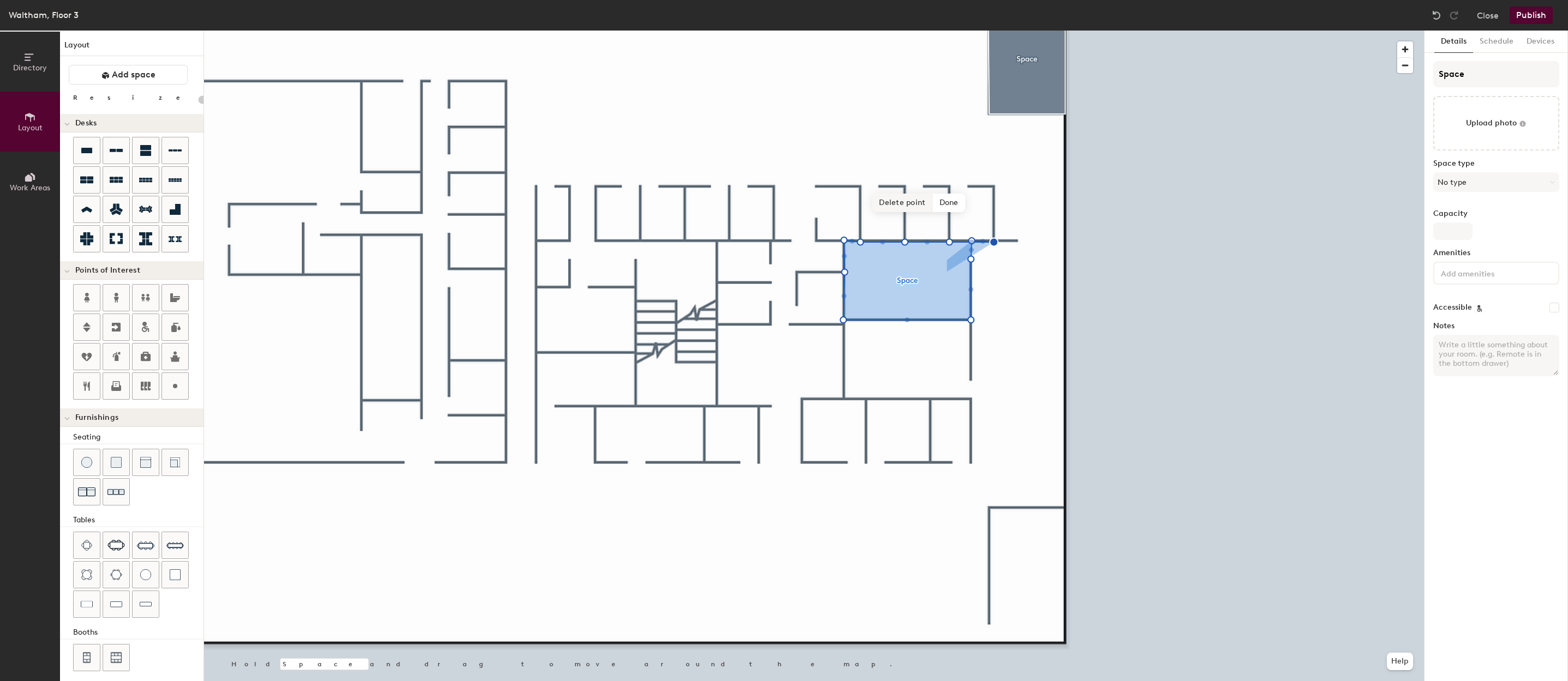
click at [903, 202] on span "Delete point" at bounding box center [902, 203] width 60 height 18
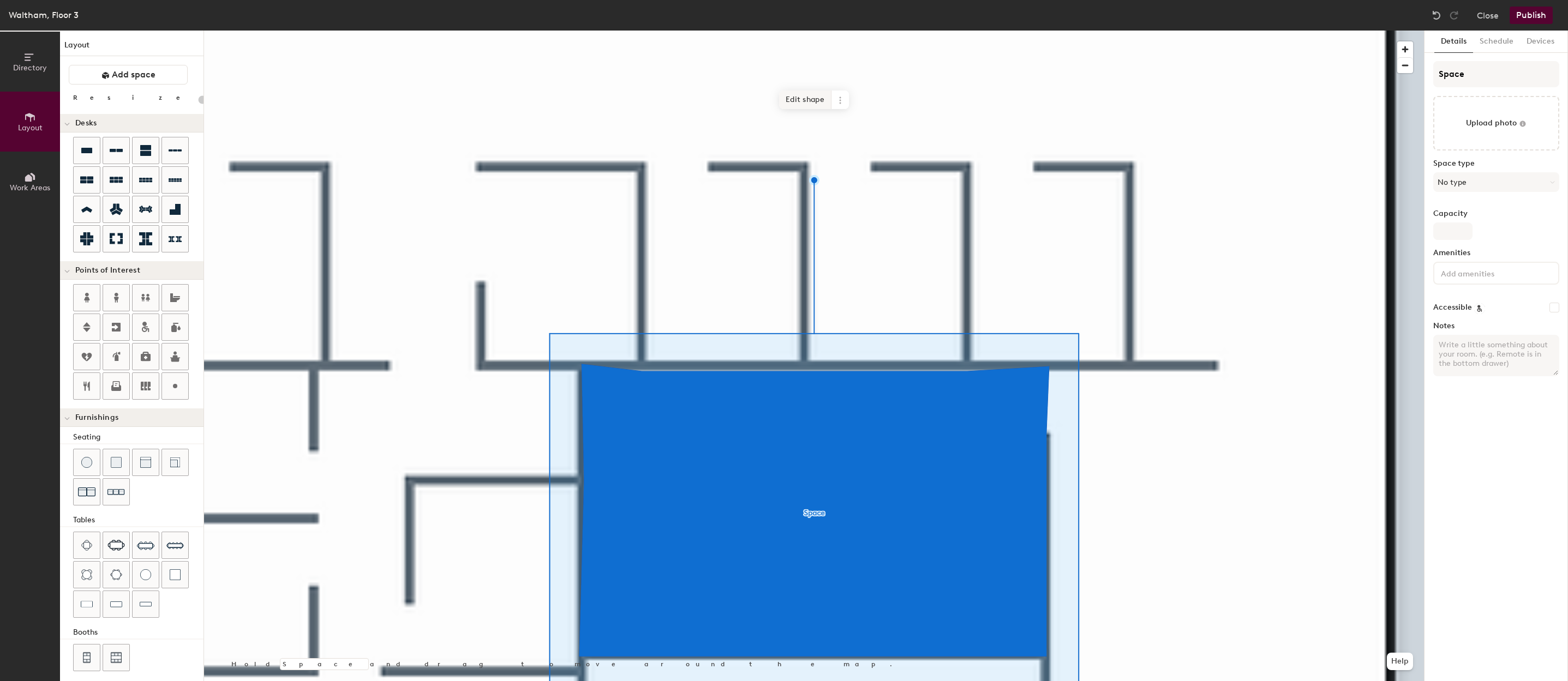
click at [802, 99] on span "Edit shape" at bounding box center [805, 100] width 52 height 18
click at [788, 98] on span "Edit shape" at bounding box center [804, 100] width 52 height 18
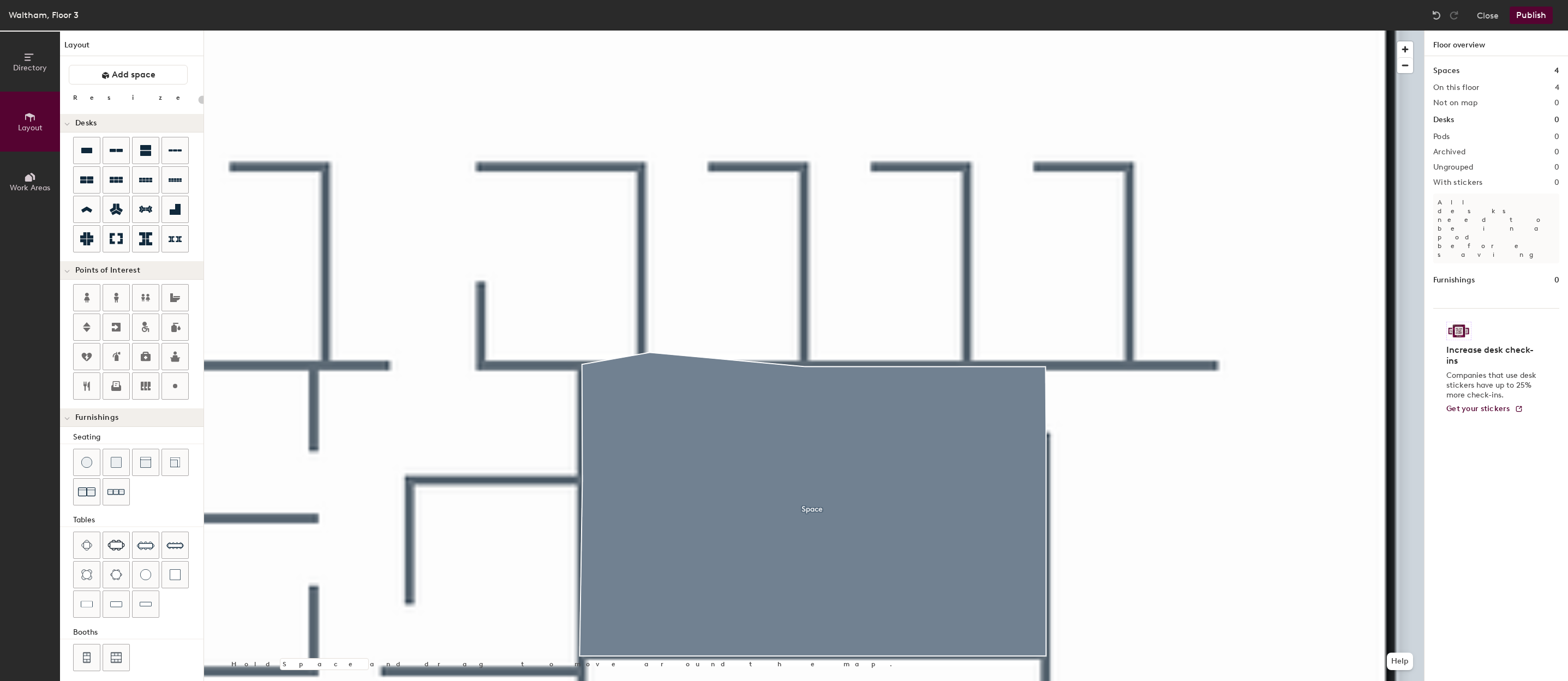
click at [667, 30] on div at bounding box center [814, 30] width 1220 height 0
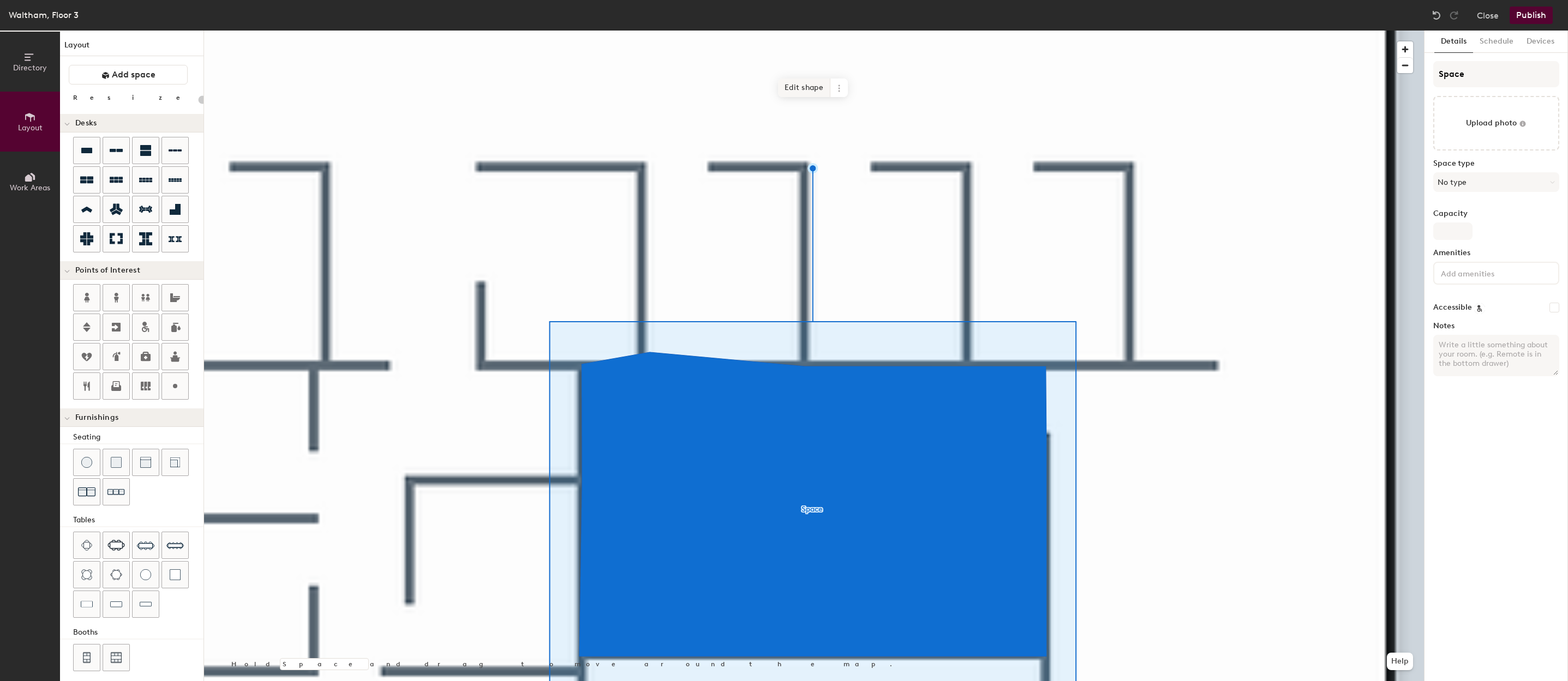
click at [793, 92] on span "Edit shape" at bounding box center [804, 88] width 52 height 18
click at [803, 88] on span "Edit shape" at bounding box center [804, 97] width 52 height 18
click at [802, 99] on span "Edit shape" at bounding box center [804, 100] width 52 height 18
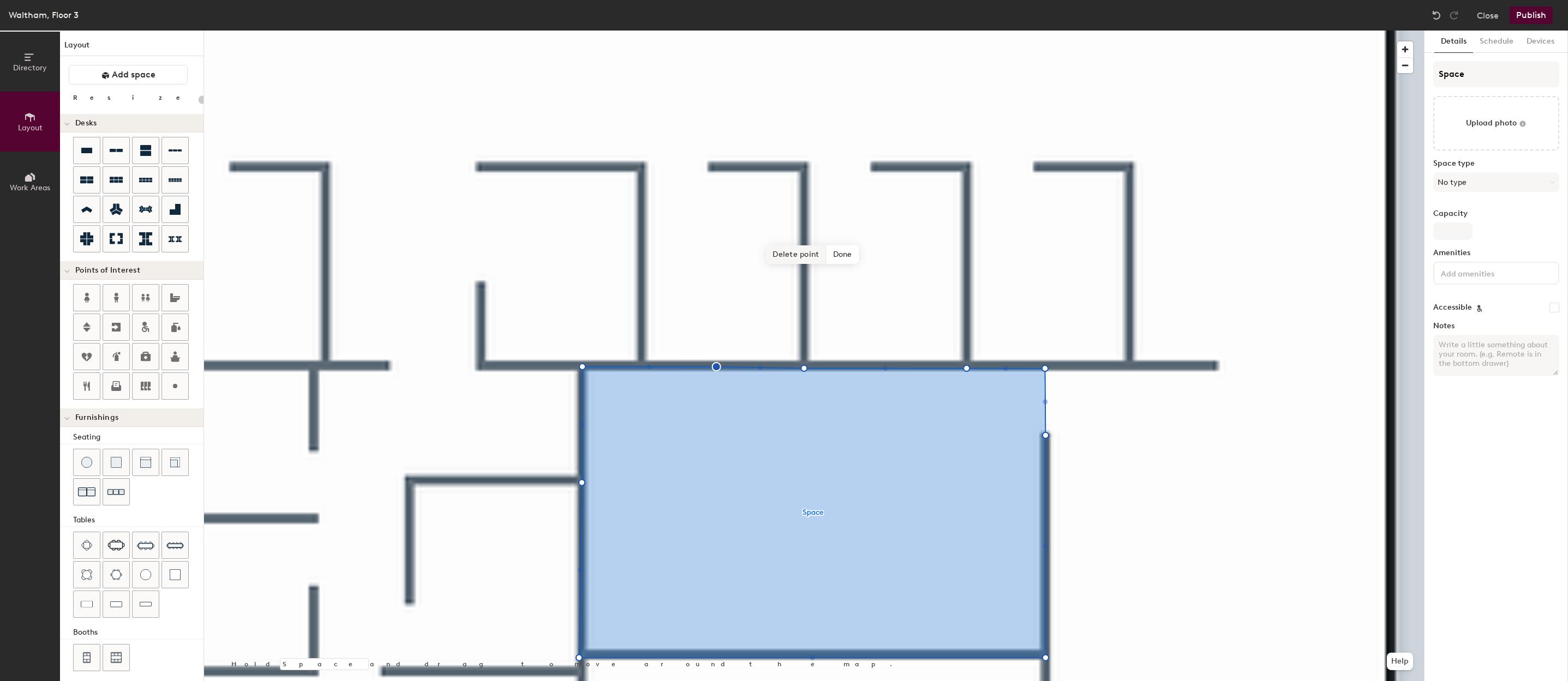
click at [797, 252] on span "Delete point" at bounding box center [796, 254] width 60 height 18
click at [812, 252] on span "Delete point" at bounding box center [796, 254] width 60 height 18
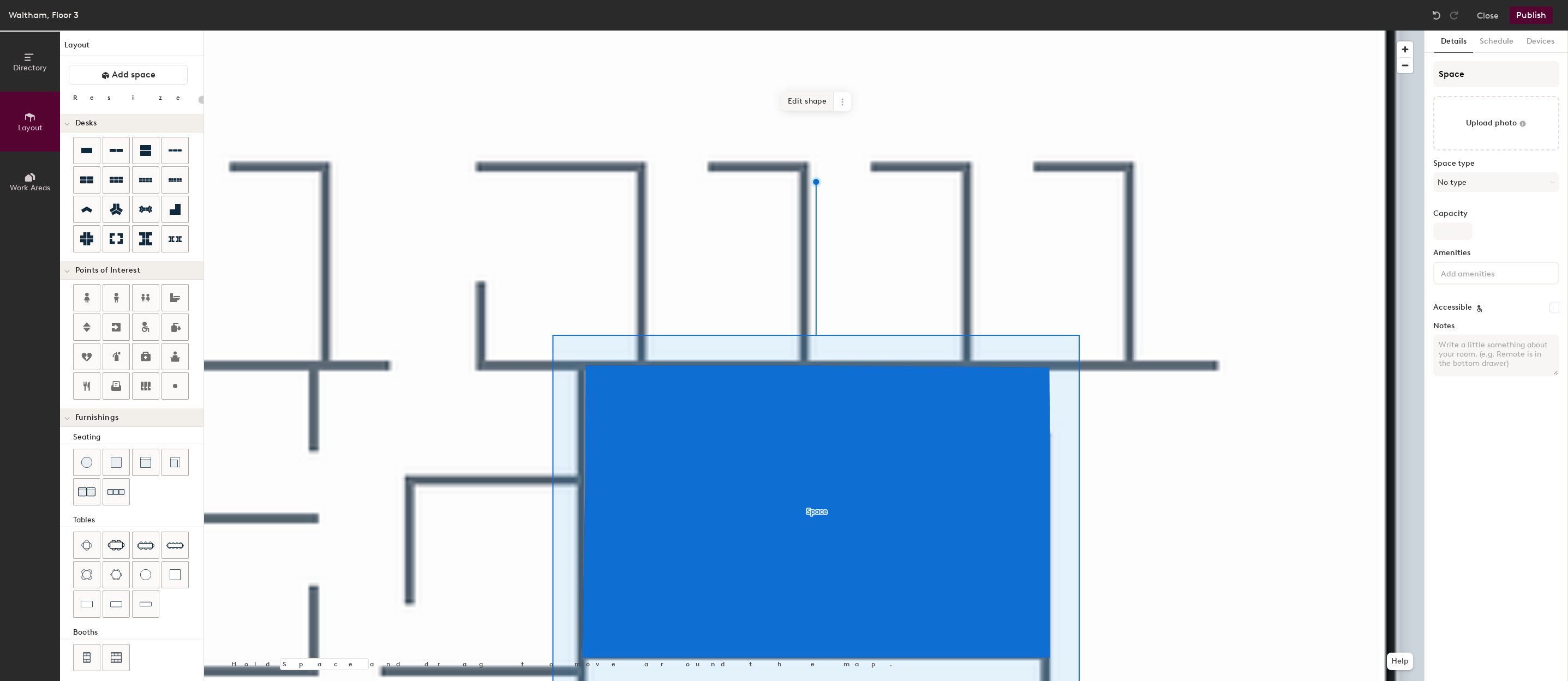
click at [805, 100] on span "Edit shape" at bounding box center [808, 101] width 52 height 18
click at [810, 99] on div at bounding box center [811, 238] width 5 height 278
click at [799, 105] on span "Edit shape" at bounding box center [807, 102] width 52 height 18
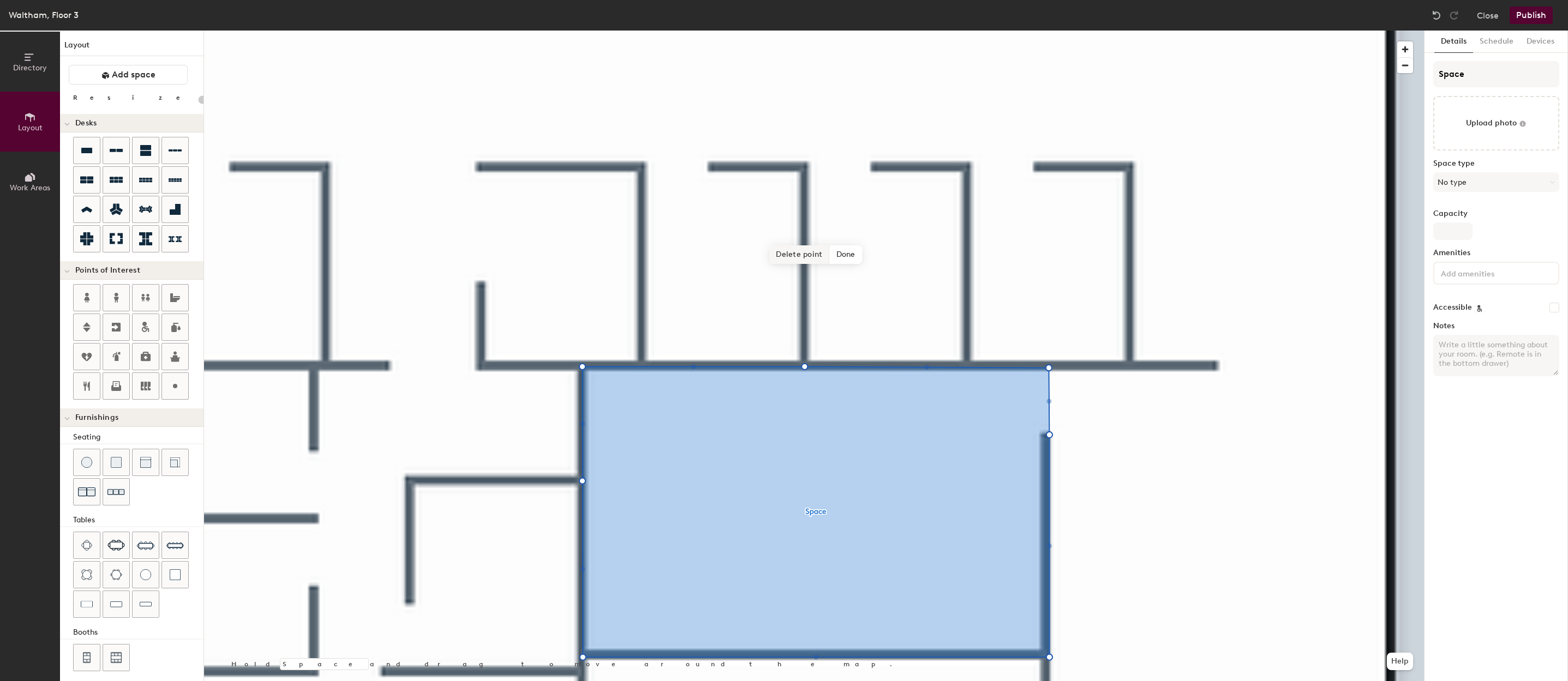
click at [811, 246] on span "Delete point" at bounding box center [799, 254] width 60 height 18
click at [873, 260] on span "Done" at bounding box center [866, 254] width 32 height 18
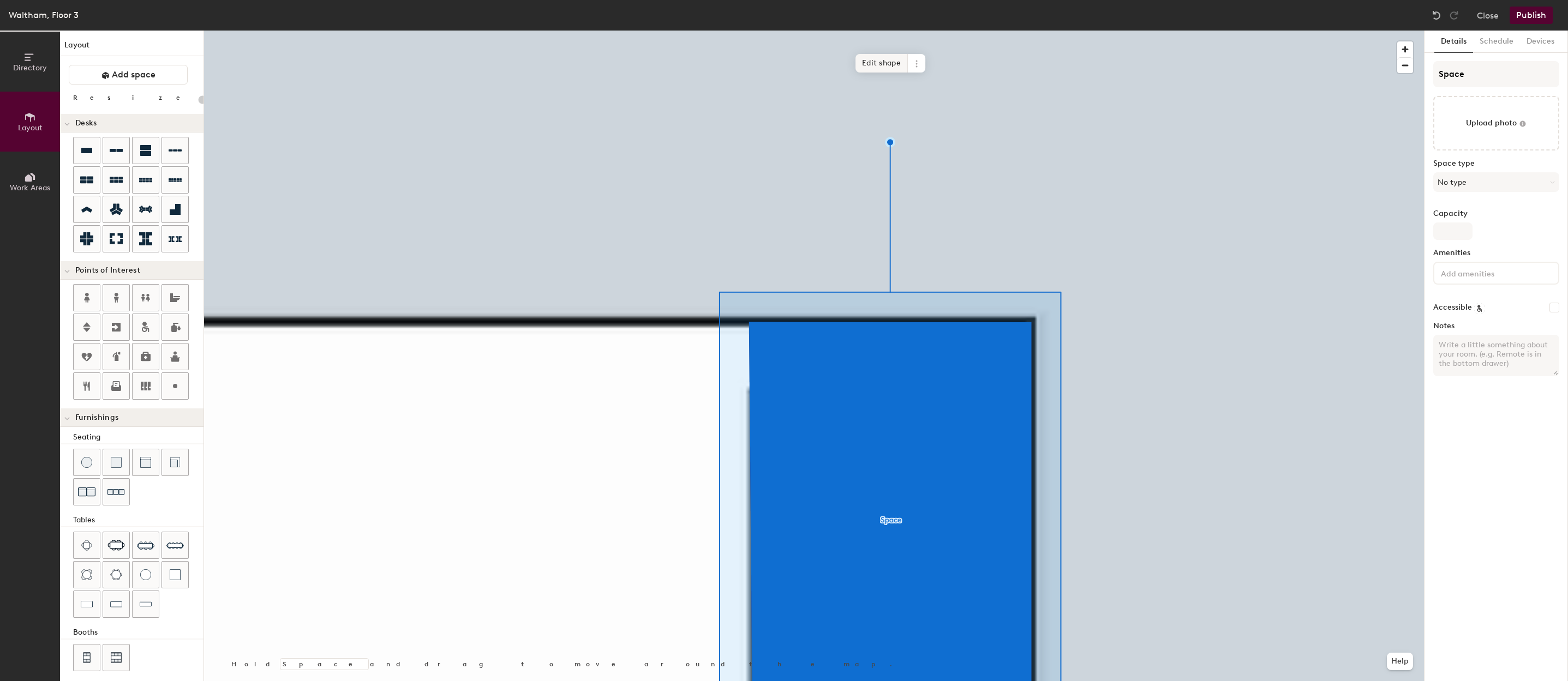
click at [870, 65] on span "Edit shape" at bounding box center [881, 63] width 52 height 18
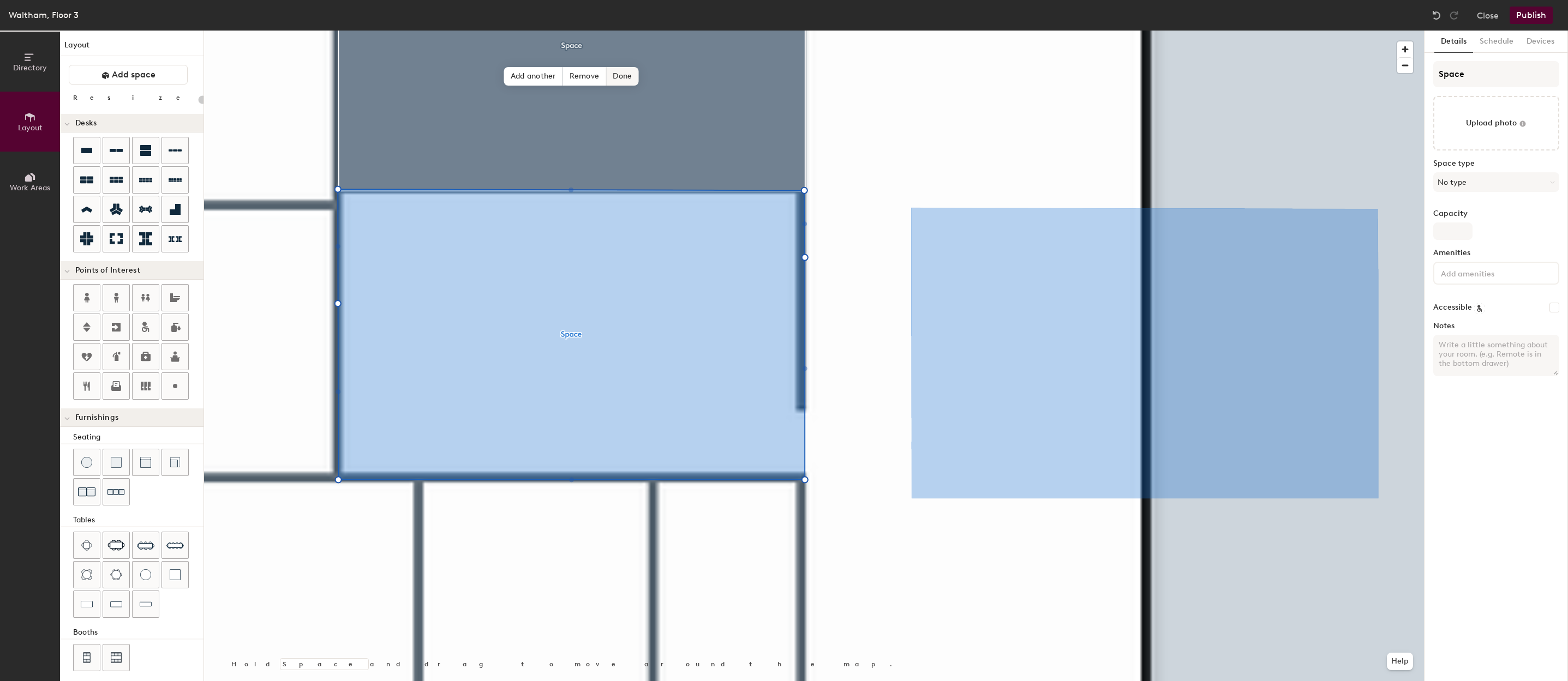
click at [639, 75] on span "Done" at bounding box center [622, 76] width 32 height 18
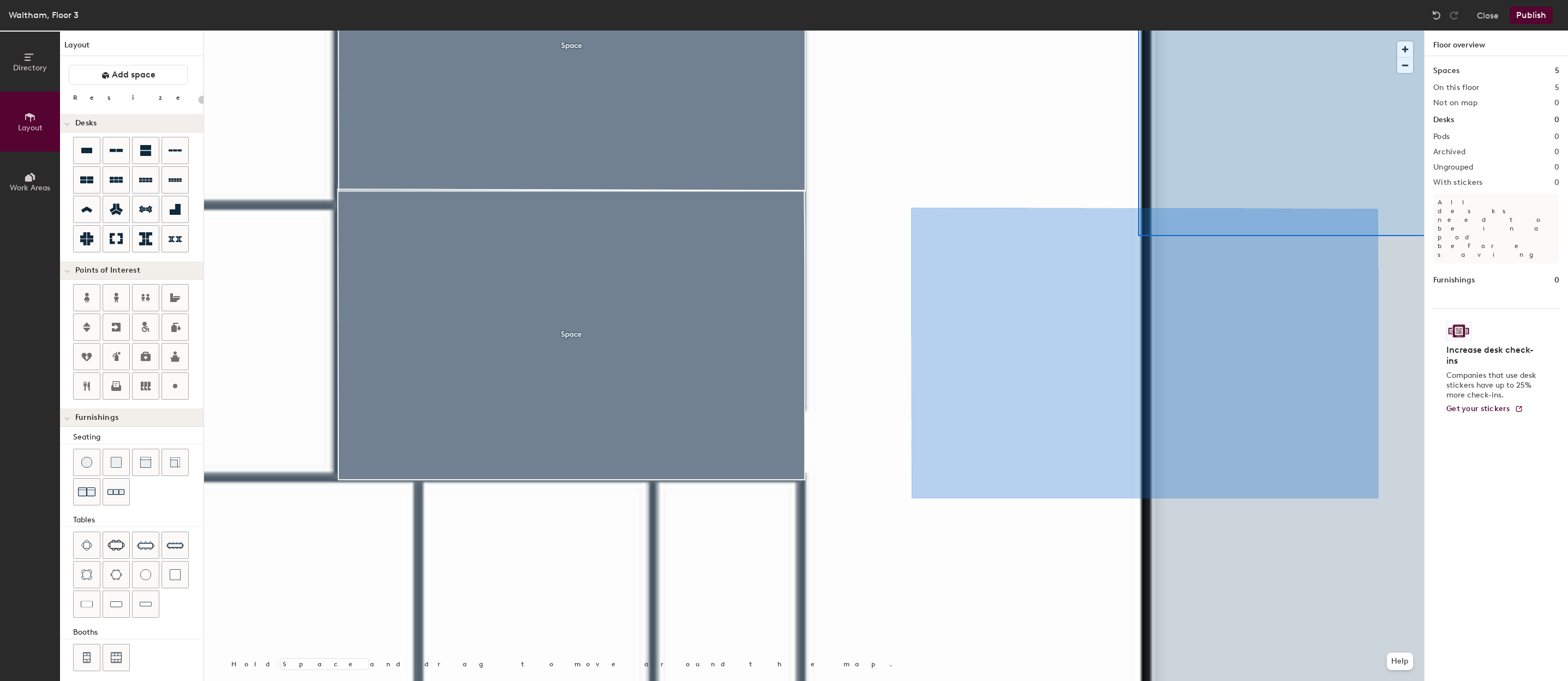
click at [1514, 18] on button "Publish" at bounding box center [1531, 15] width 43 height 18
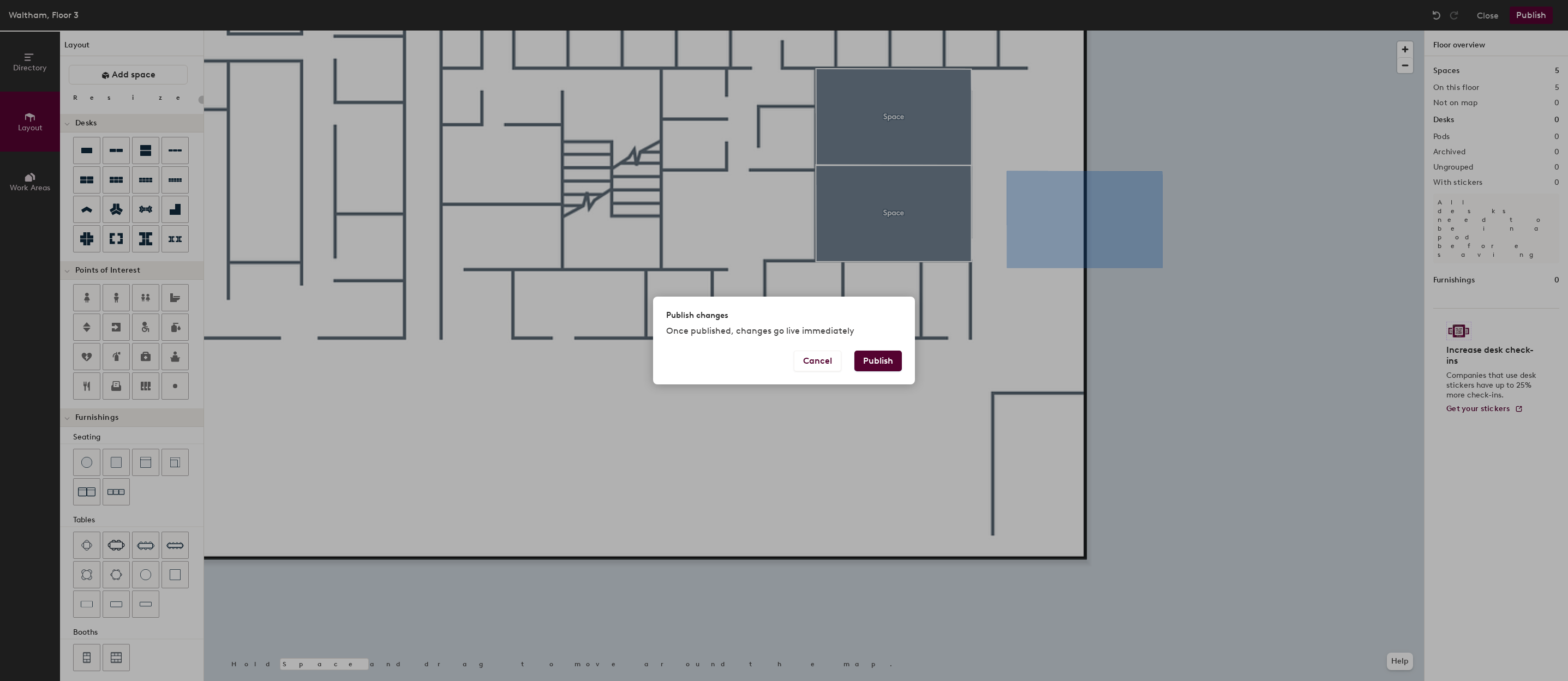
click at [887, 365] on button "Publish" at bounding box center [878, 361] width 47 height 21
type input "20"
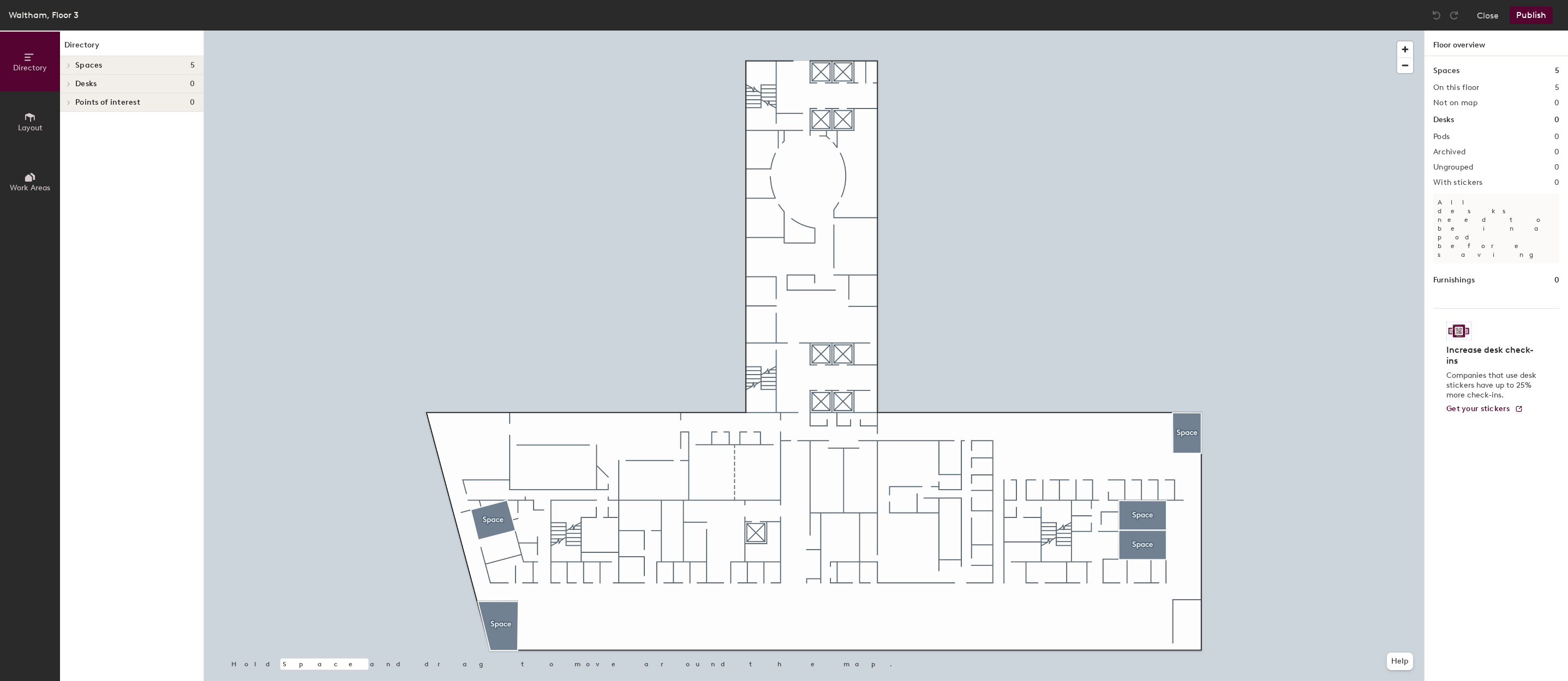
click at [70, 66] on icon at bounding box center [69, 65] width 2 height 4
click at [68, 65] on icon at bounding box center [67, 66] width 5 height 4
click at [31, 125] on span "Layout" at bounding box center [30, 128] width 24 height 9
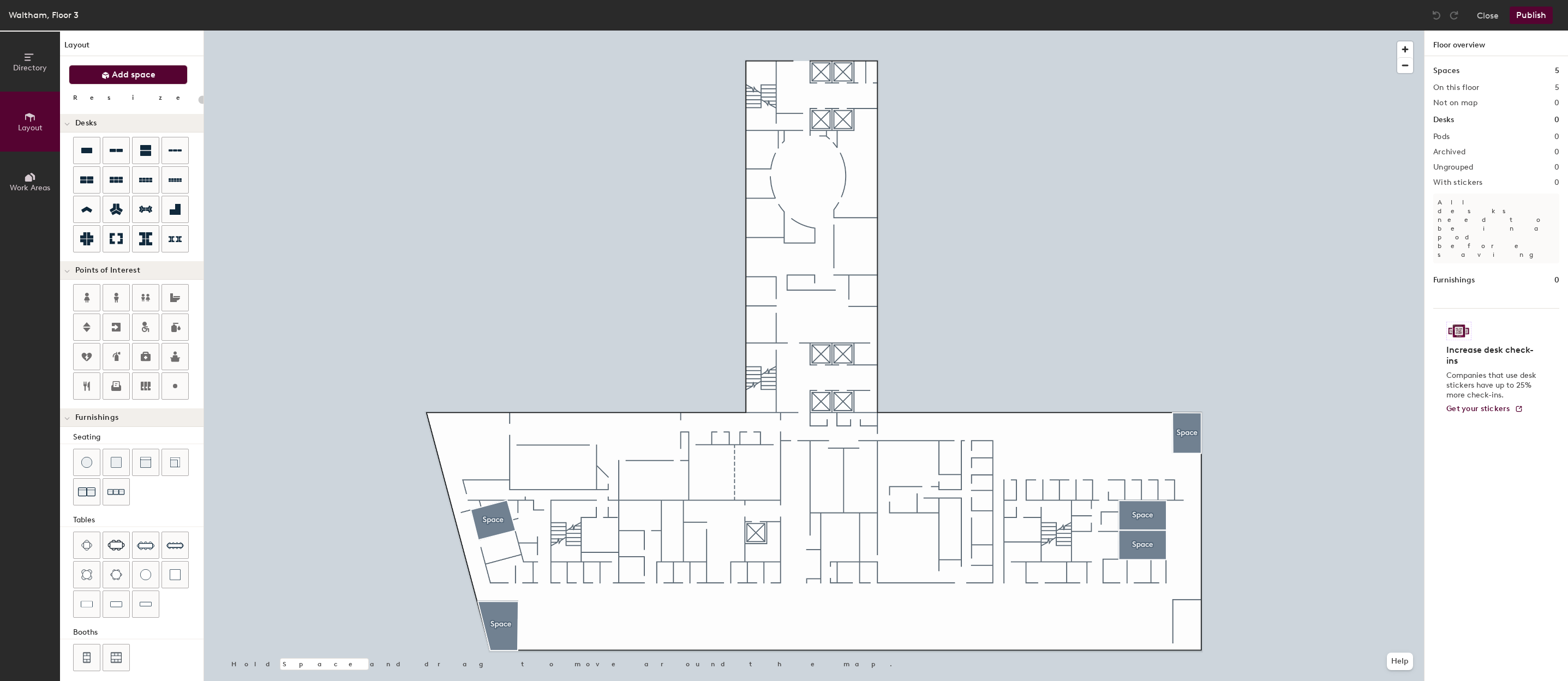
click at [157, 80] on button "Add space" at bounding box center [128, 75] width 119 height 19
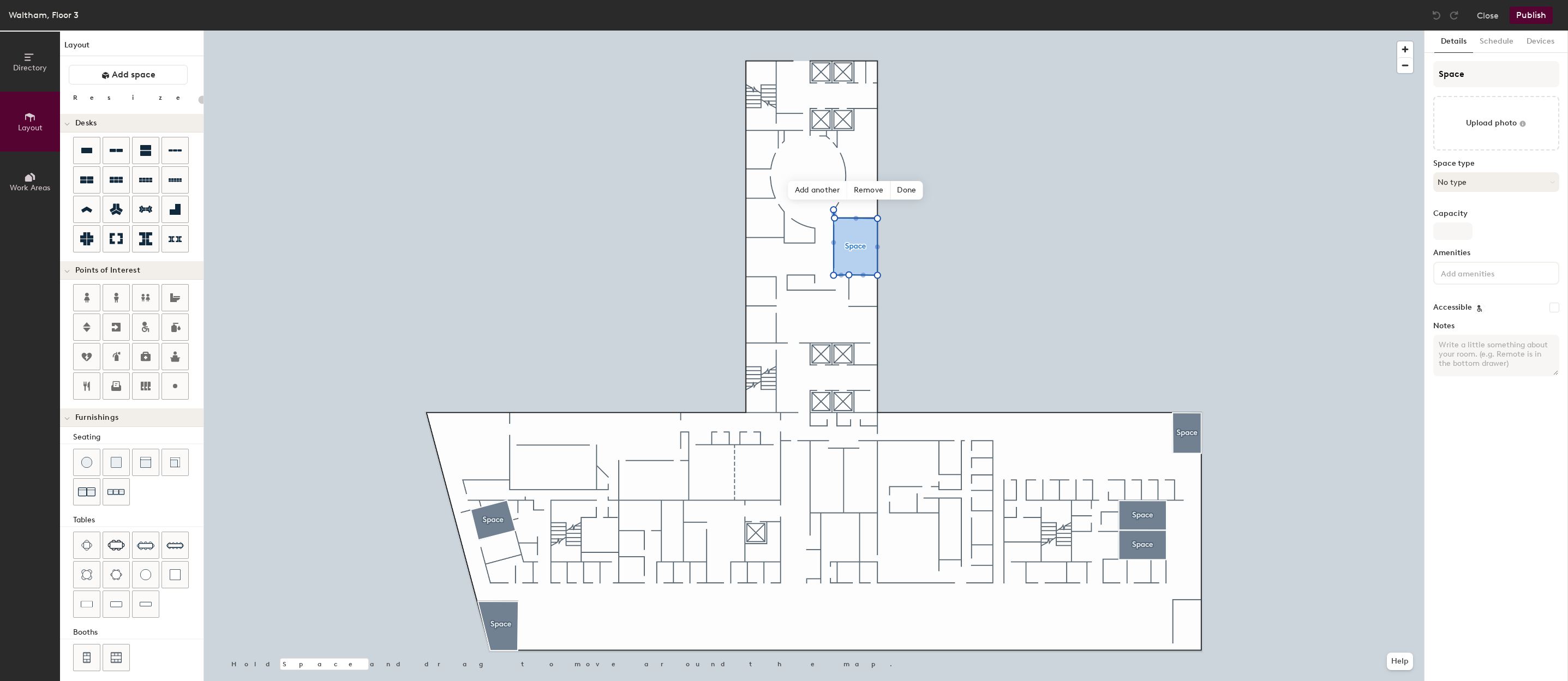
click at [1493, 188] on button "No type" at bounding box center [1496, 182] width 126 height 19
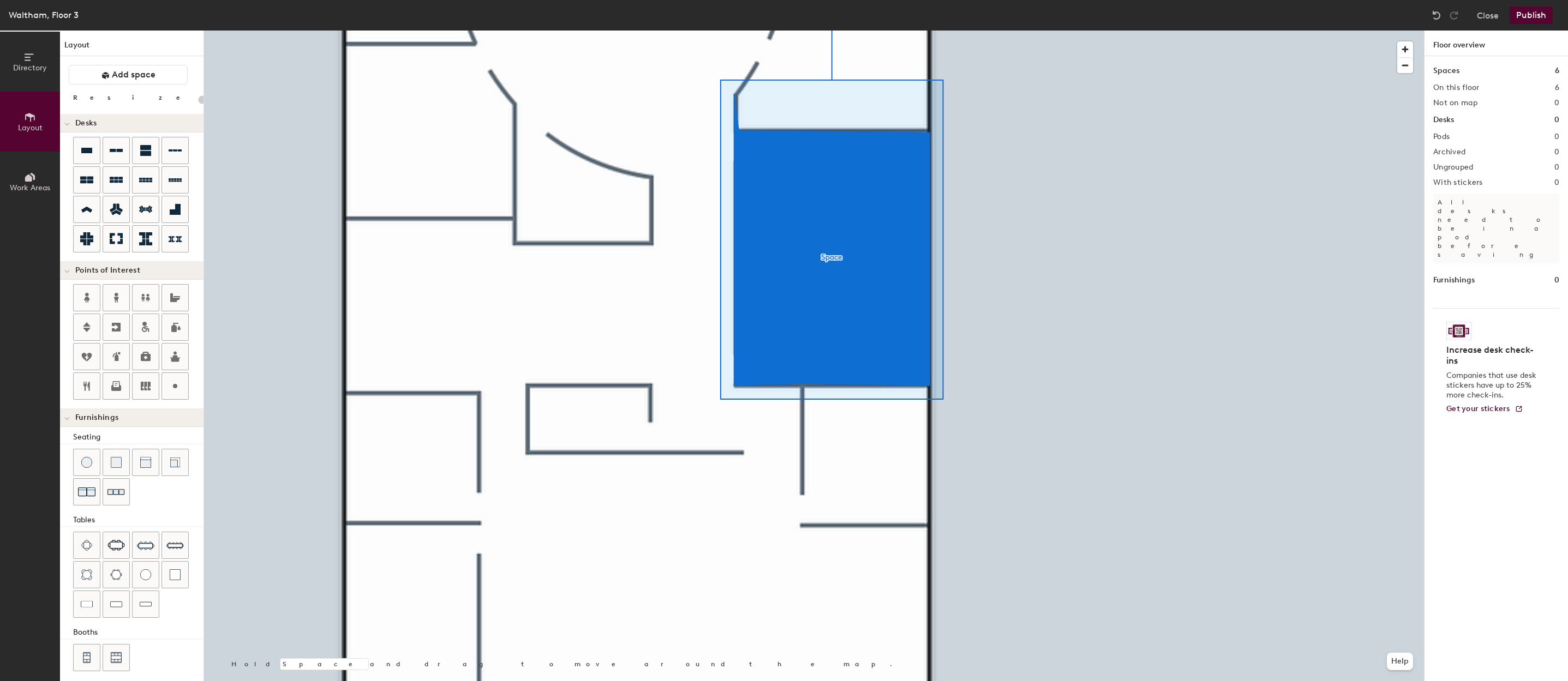
click at [905, 30] on div at bounding box center [814, 30] width 1220 height 0
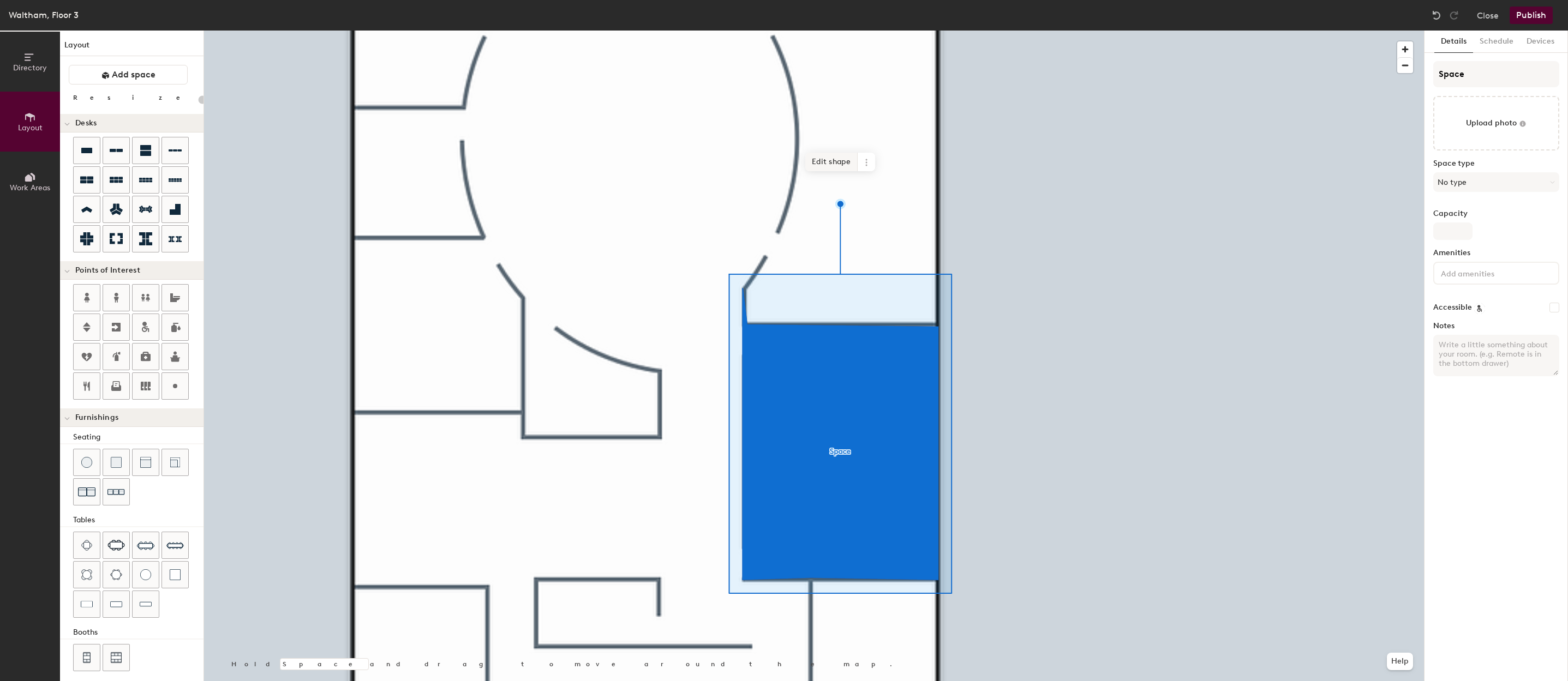
click at [845, 167] on span "Edit shape" at bounding box center [831, 162] width 52 height 18
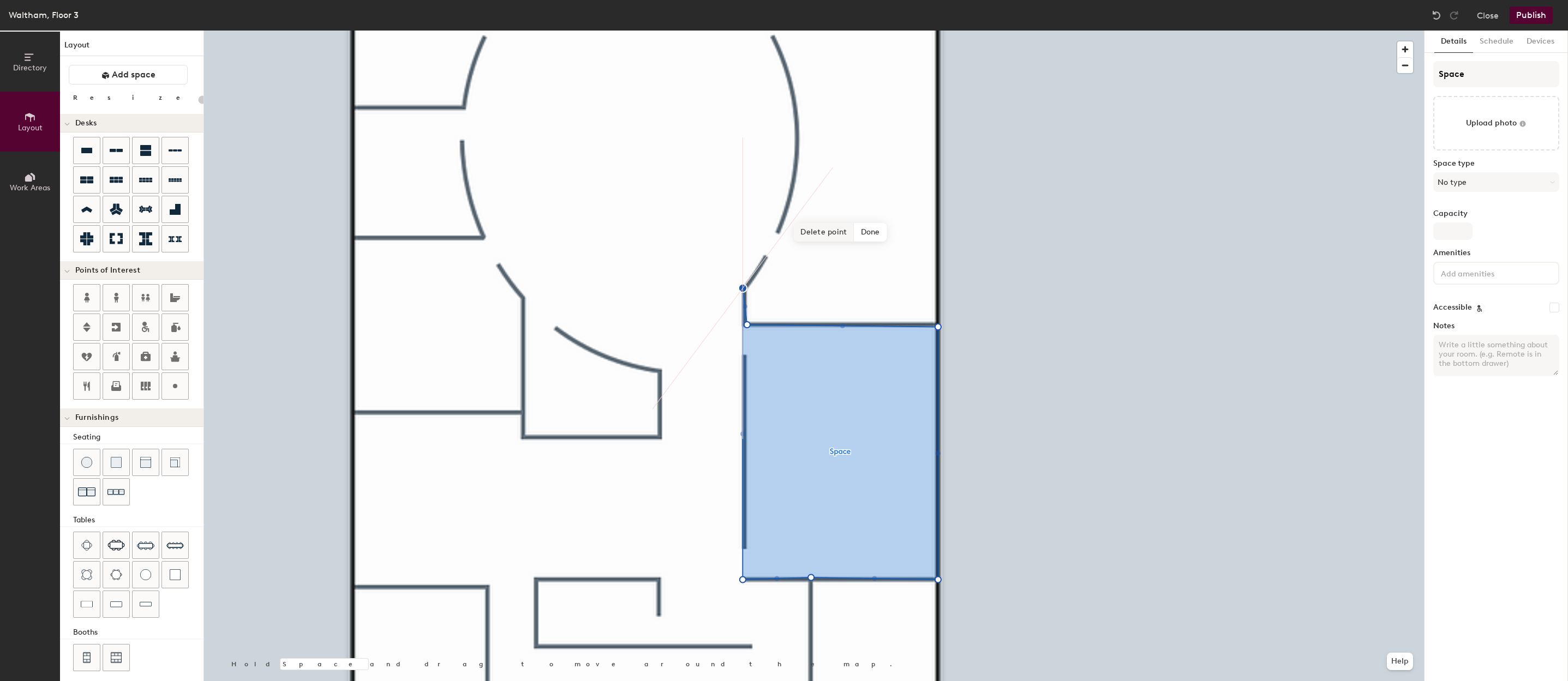
click at [835, 225] on span "Delete point" at bounding box center [824, 232] width 60 height 18
click at [830, 270] on span "Delete point" at bounding box center [824, 266] width 60 height 18
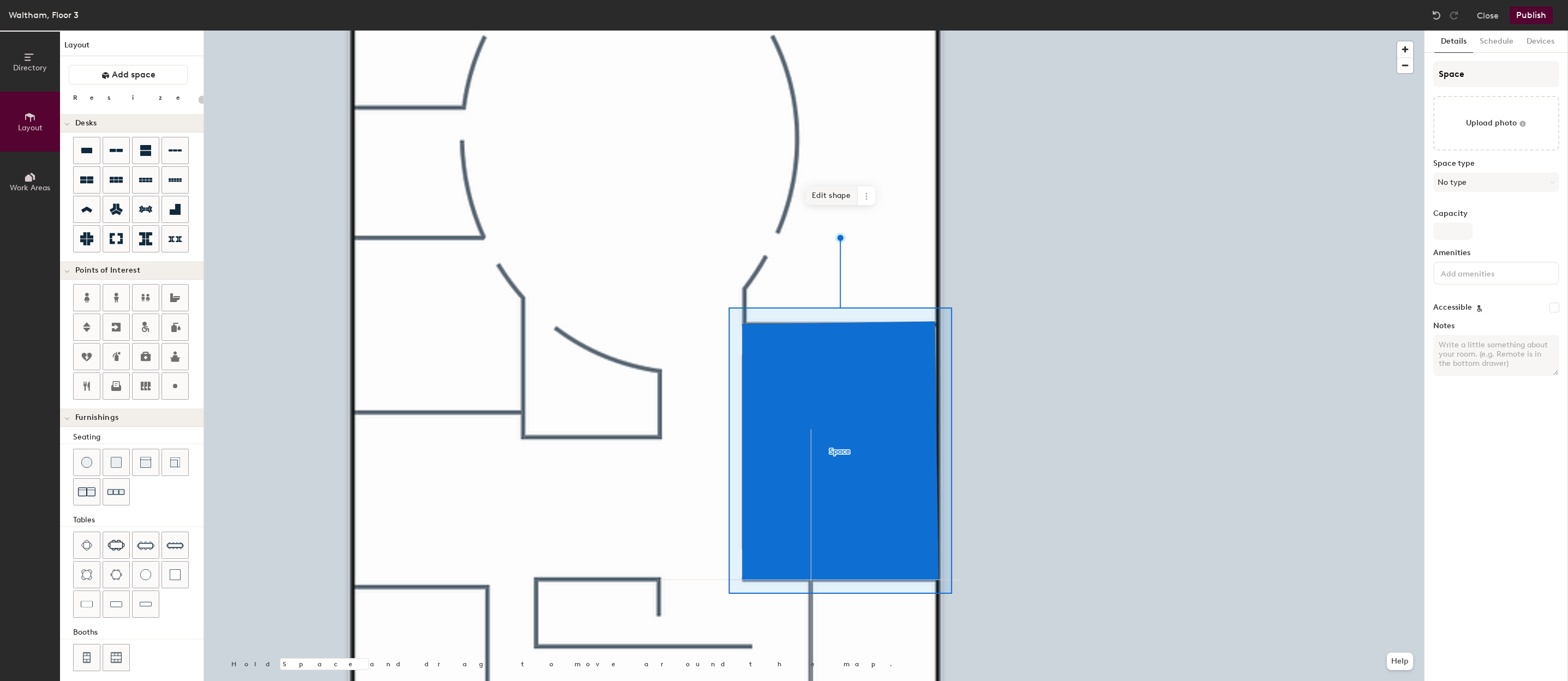
click at [828, 192] on span "Edit shape" at bounding box center [831, 196] width 52 height 18
click at [837, 202] on span "Edit shape" at bounding box center [833, 198] width 52 height 18
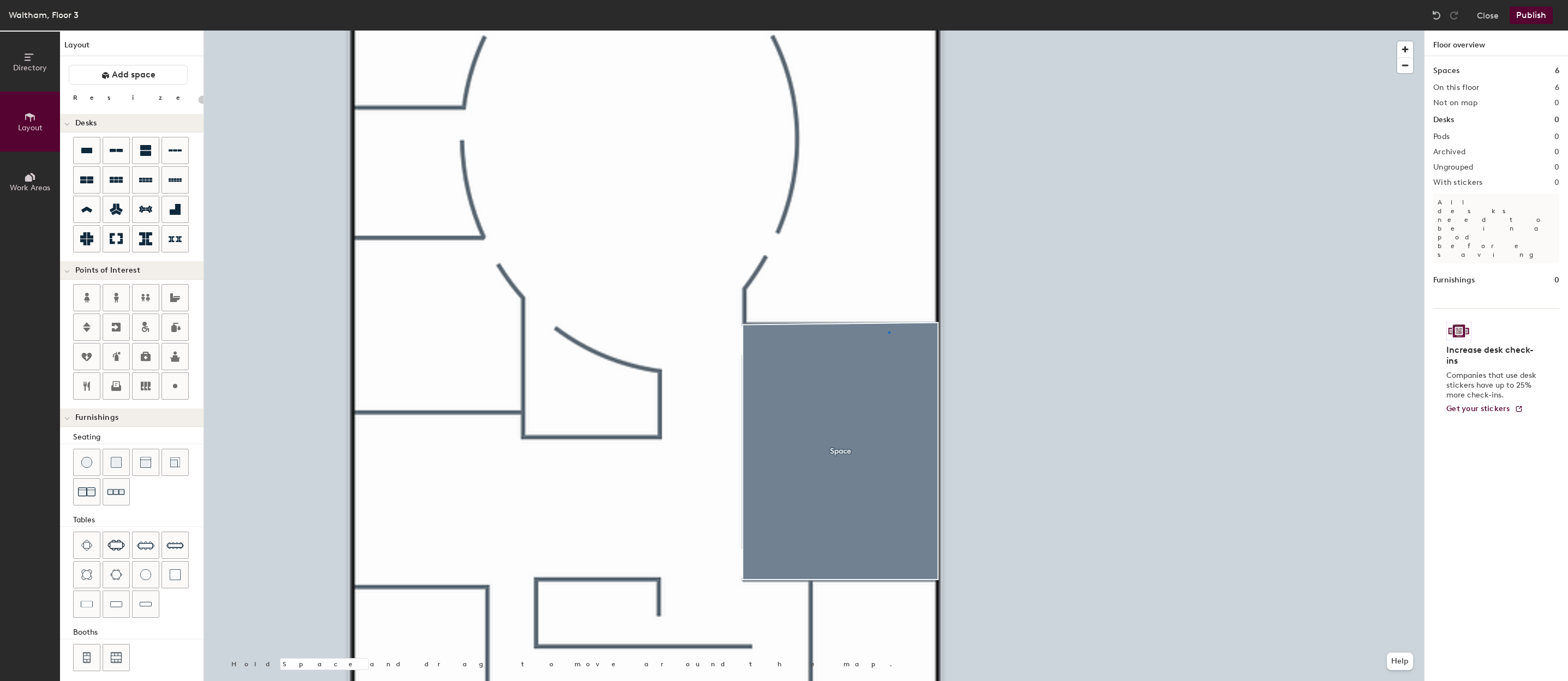
click at [888, 30] on div at bounding box center [814, 30] width 1220 height 0
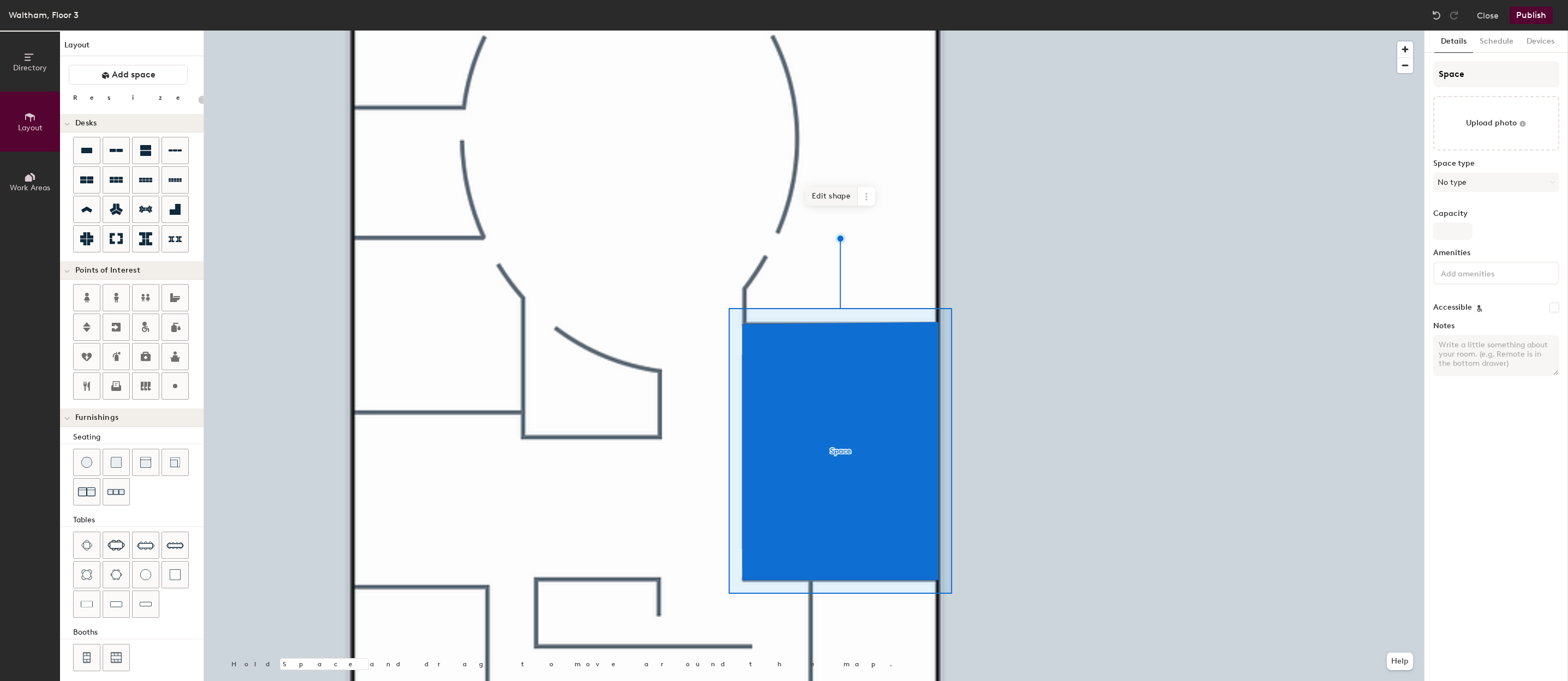
click at [836, 197] on span "Edit shape" at bounding box center [831, 196] width 52 height 18
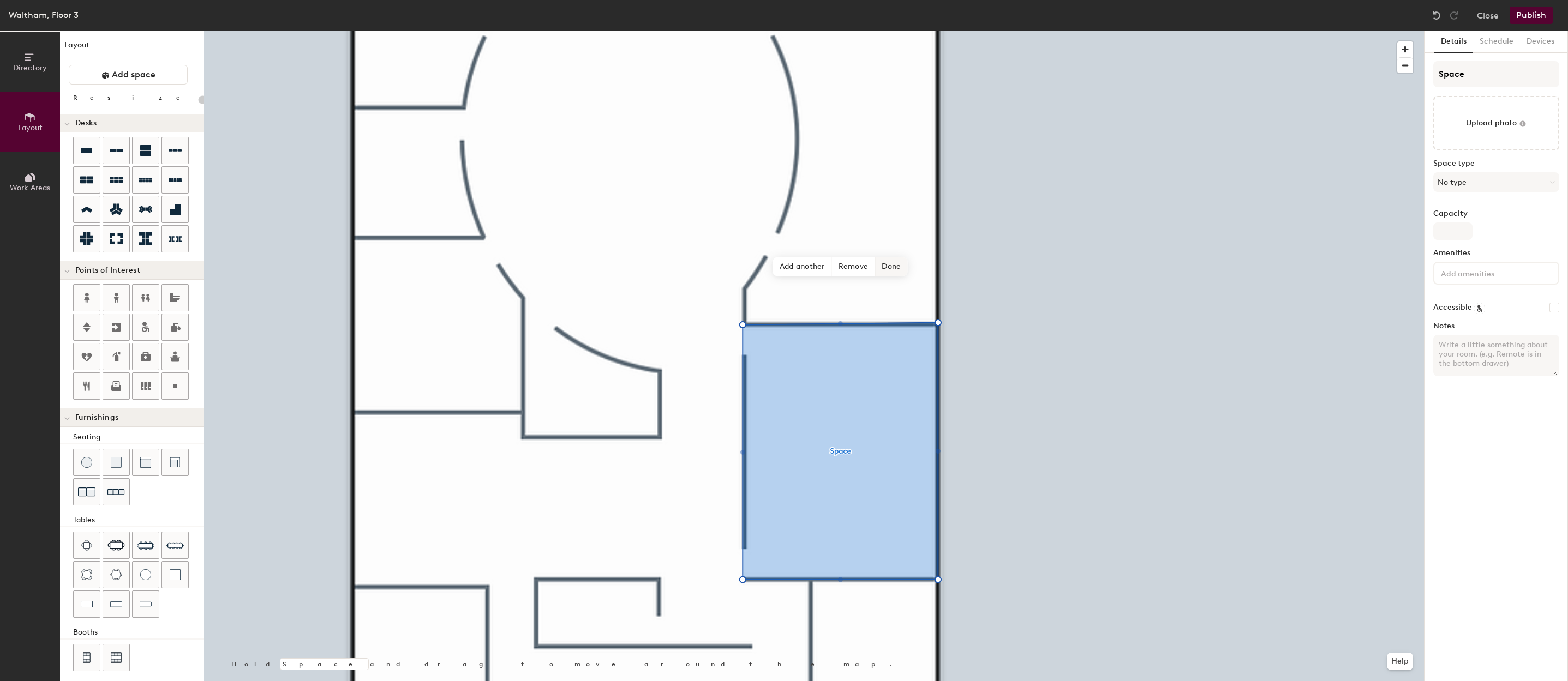
click at [887, 264] on span "Done" at bounding box center [891, 267] width 32 height 18
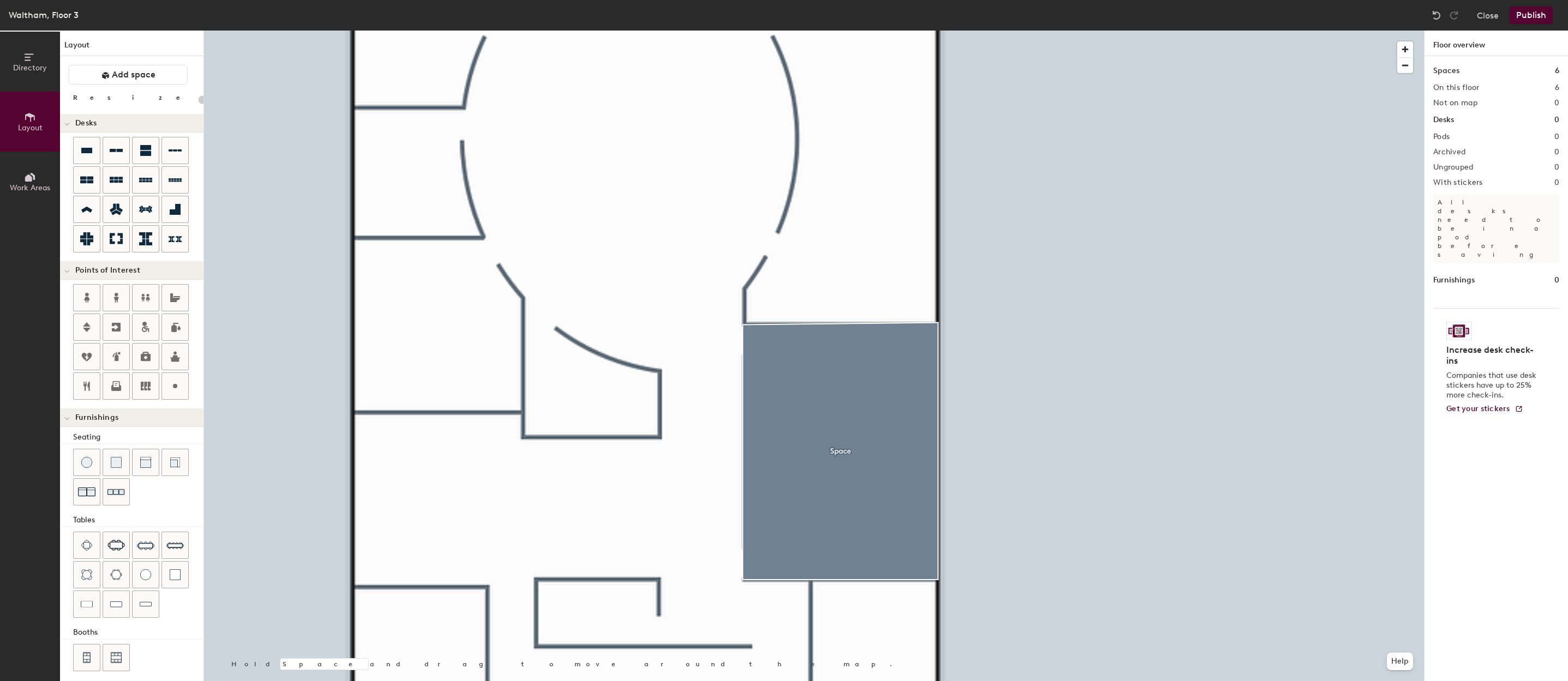
click at [878, 30] on div at bounding box center [814, 30] width 1220 height 0
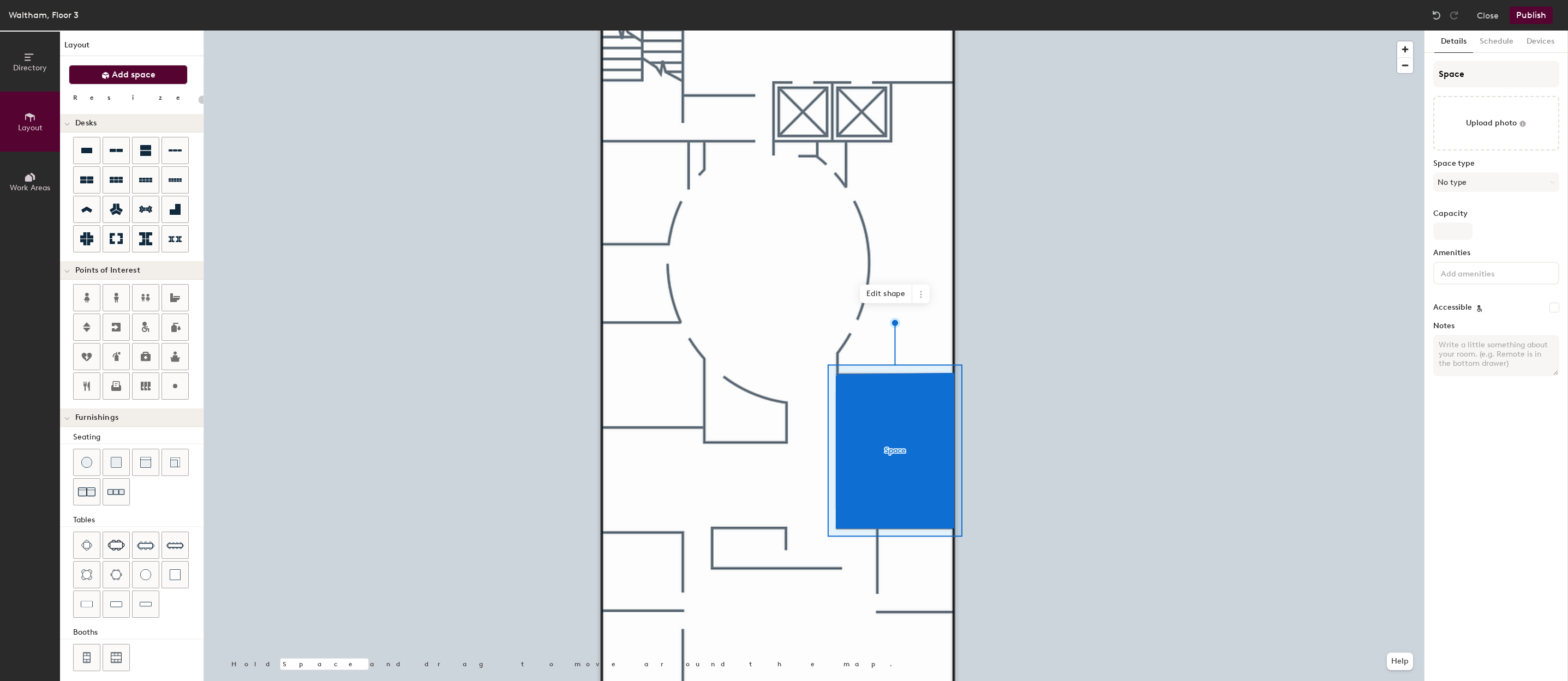
click at [133, 69] on span "Add space" at bounding box center [134, 75] width 44 height 11
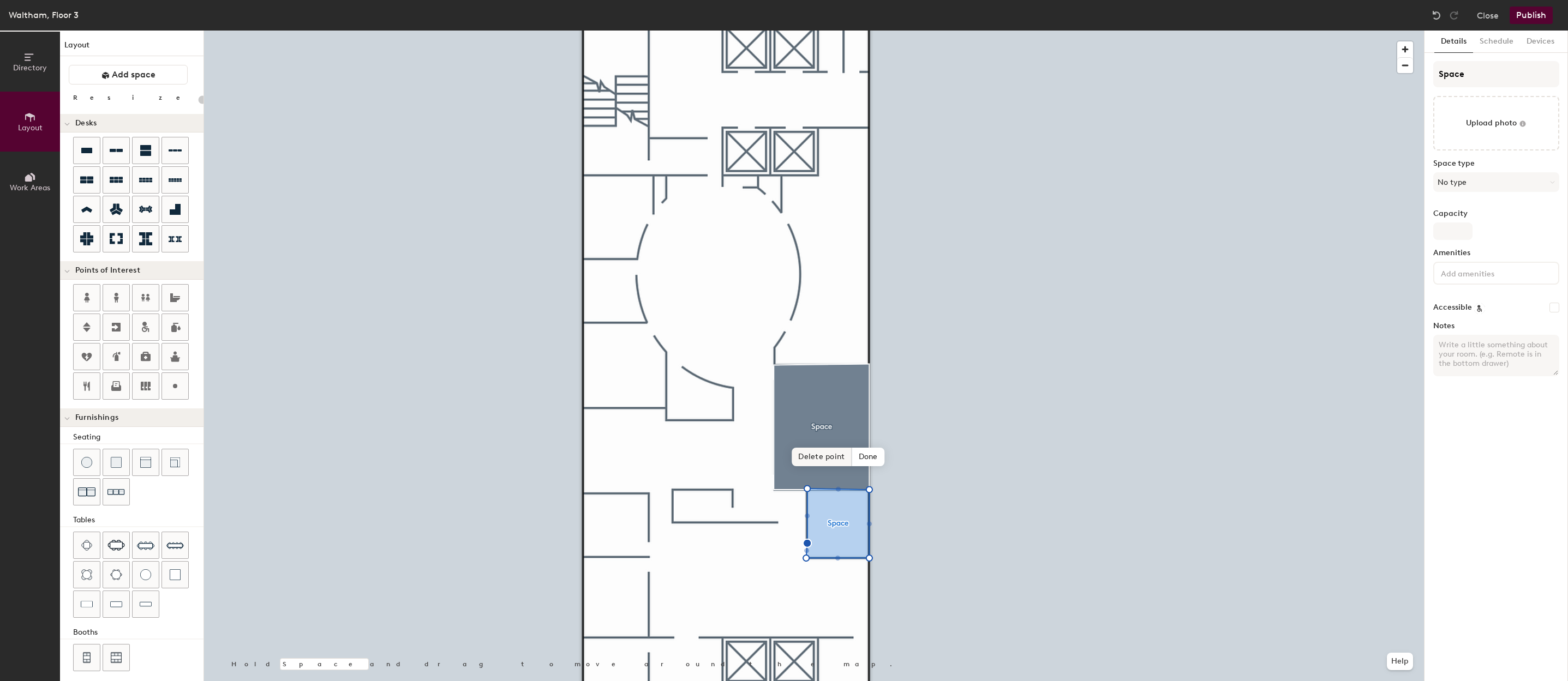
click at [827, 462] on span "Delete point" at bounding box center [822, 457] width 60 height 18
click at [820, 423] on span "Edit shape" at bounding box center [829, 424] width 52 height 18
click at [831, 427] on span "Edit shape" at bounding box center [829, 424] width 52 height 18
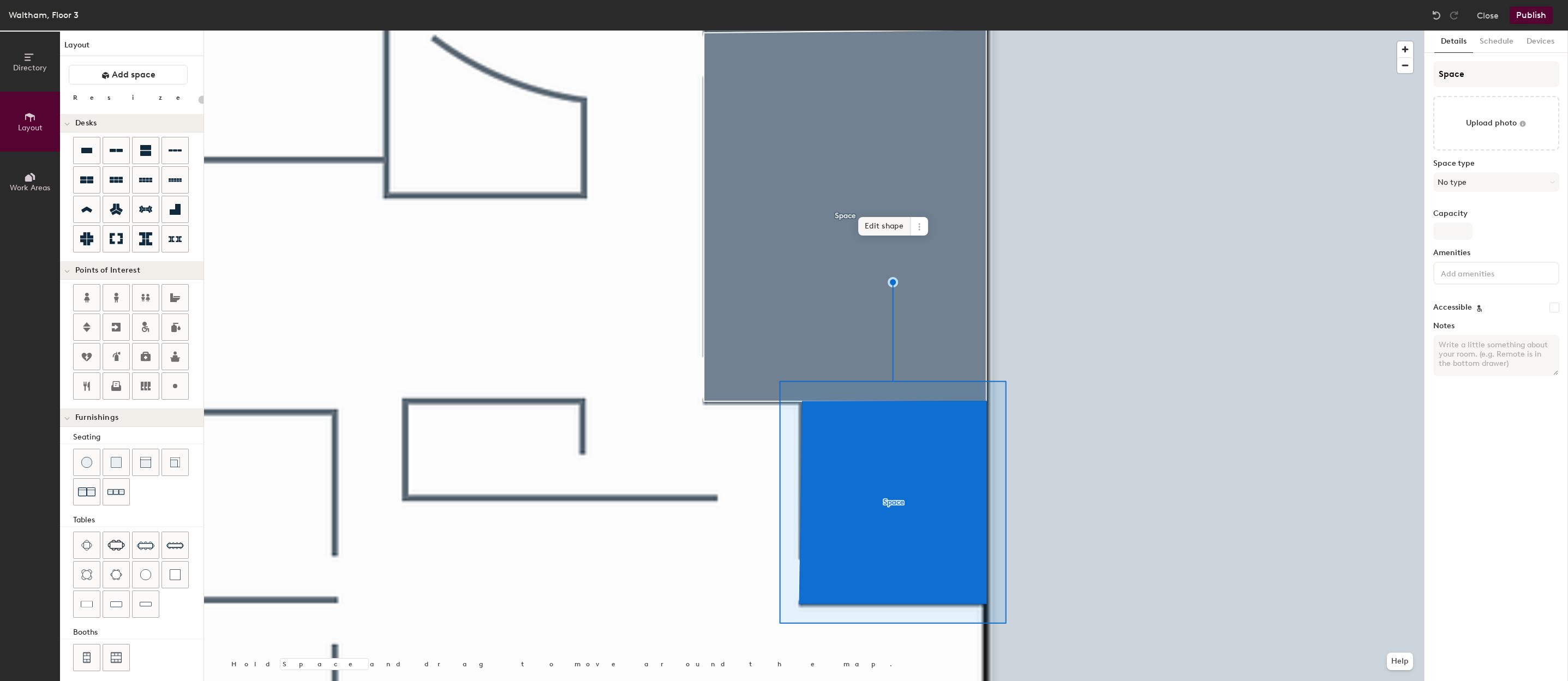
click at [891, 225] on span "Edit shape" at bounding box center [884, 226] width 52 height 18
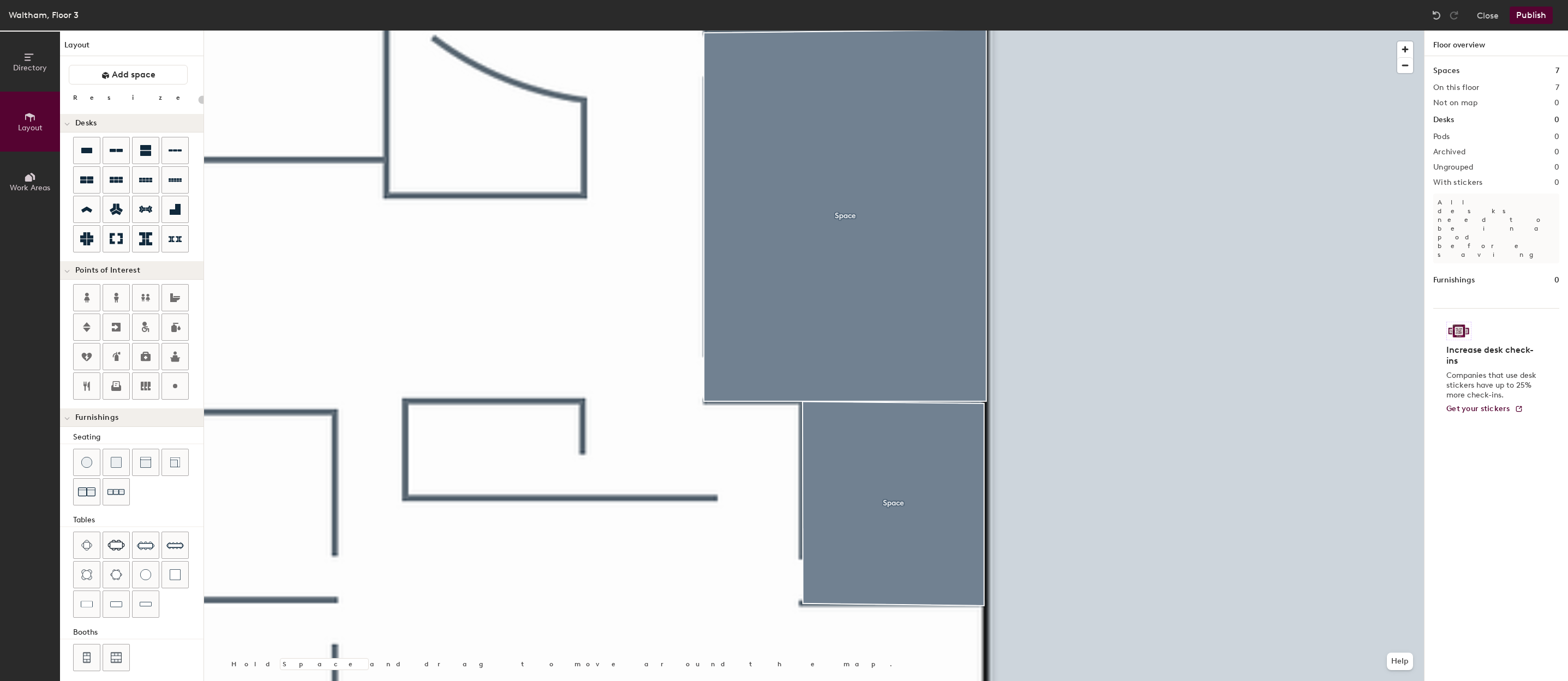
click at [959, 30] on div at bounding box center [814, 30] width 1220 height 0
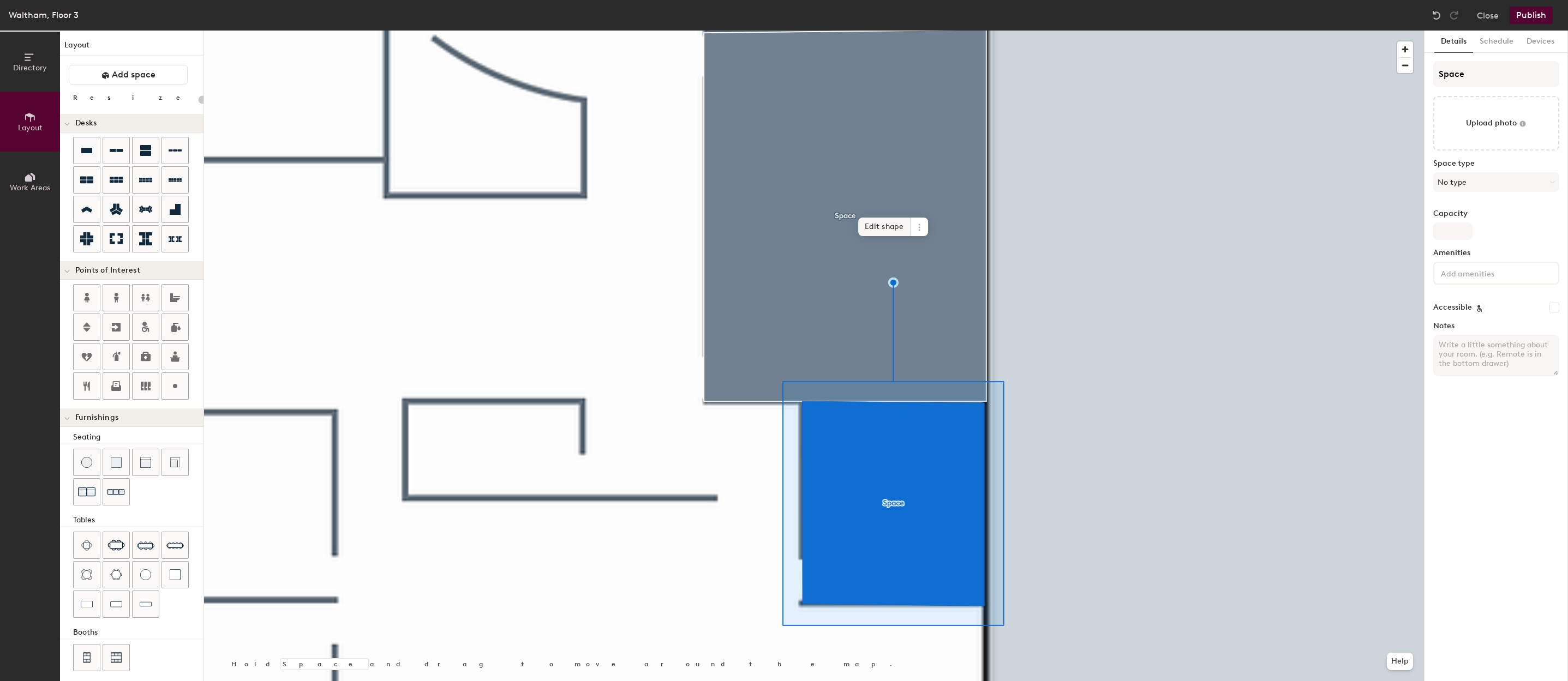
click at [887, 235] on span "Edit shape" at bounding box center [884, 227] width 52 height 18
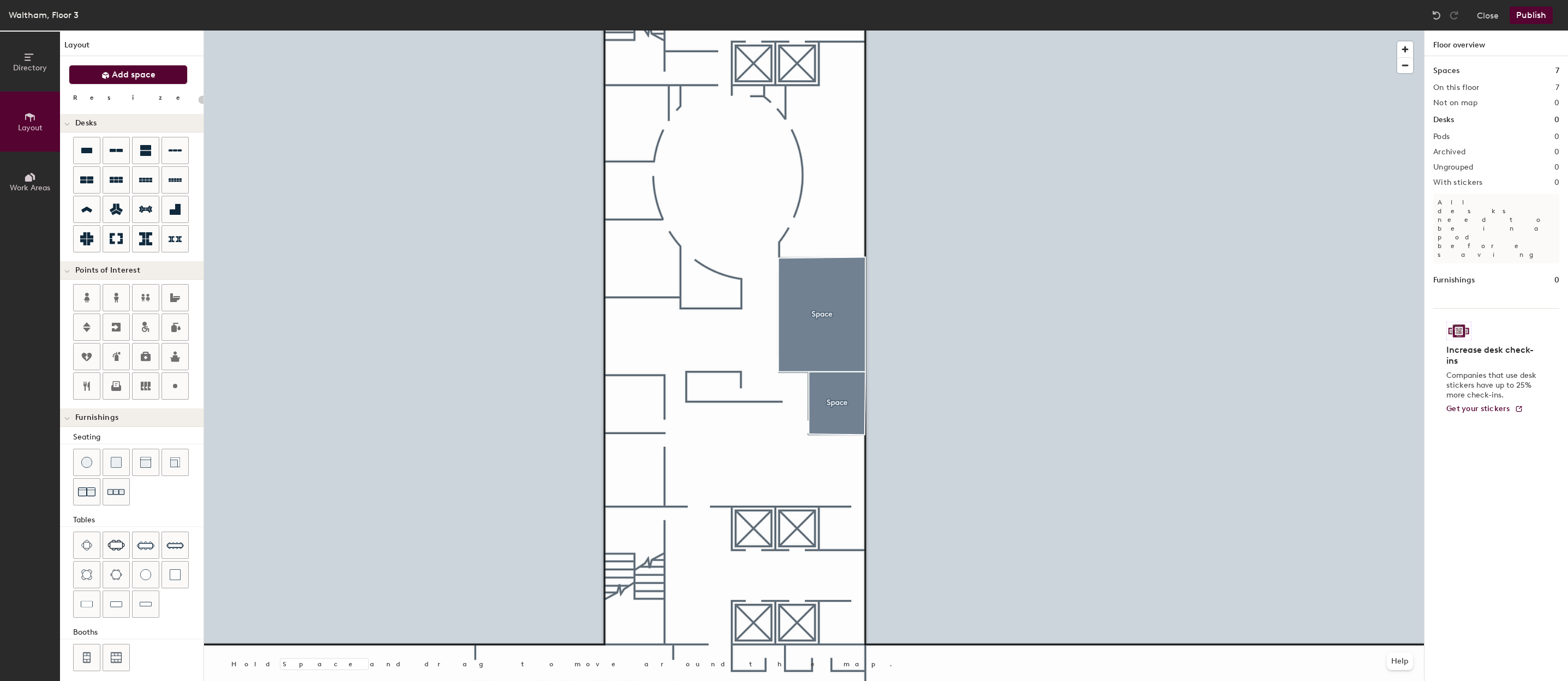
click at [129, 76] on span "Add space" at bounding box center [134, 75] width 44 height 11
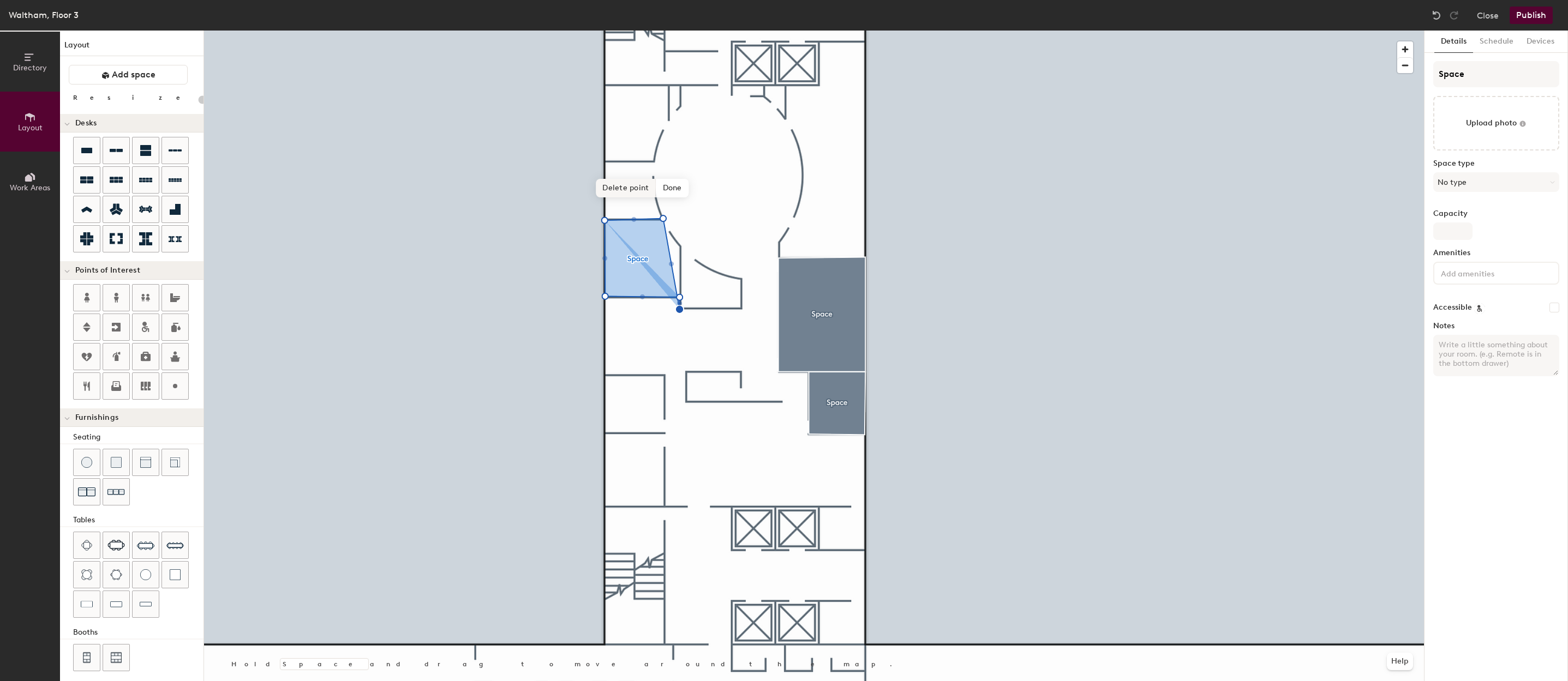
click at [642, 194] on span "Delete point" at bounding box center [626, 188] width 60 height 18
click at [618, 190] on span "Add another" at bounding box center [604, 188] width 59 height 18
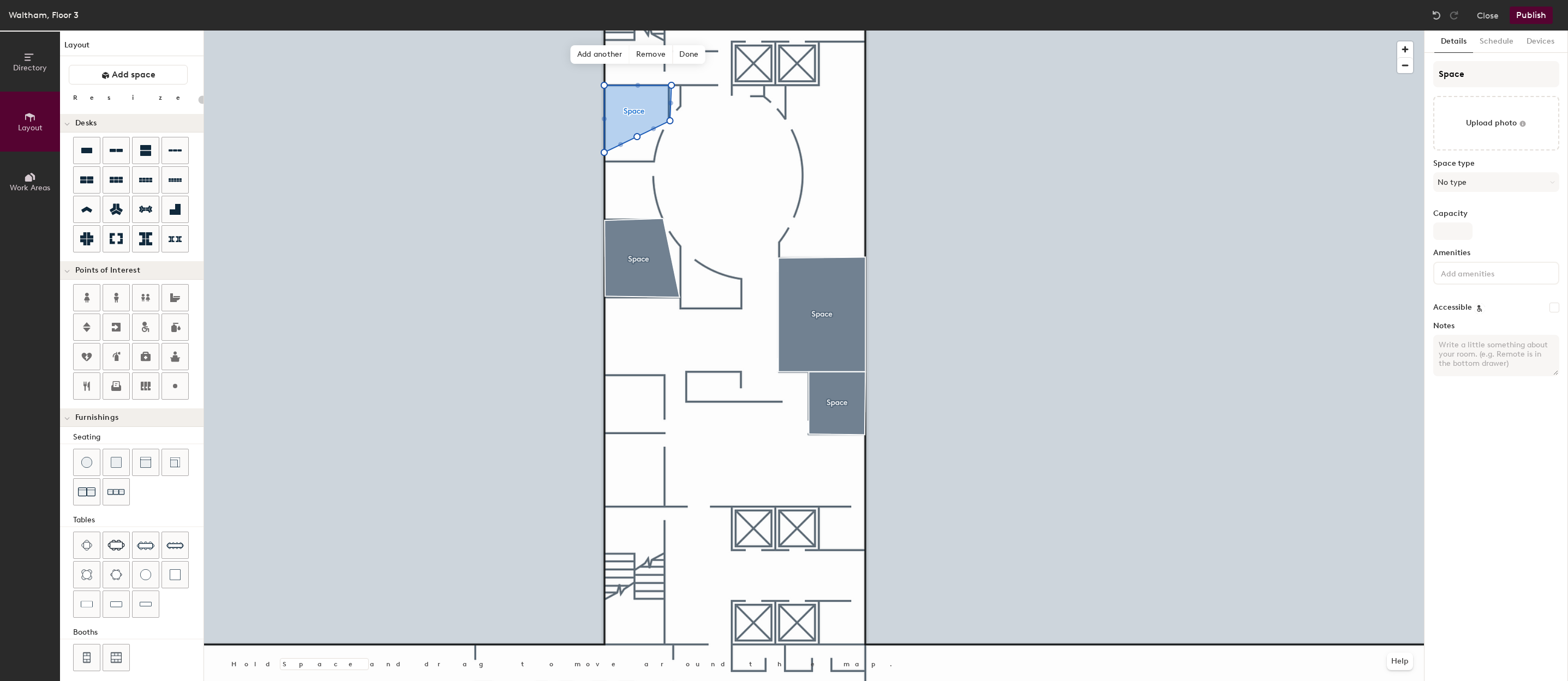
type input "20"
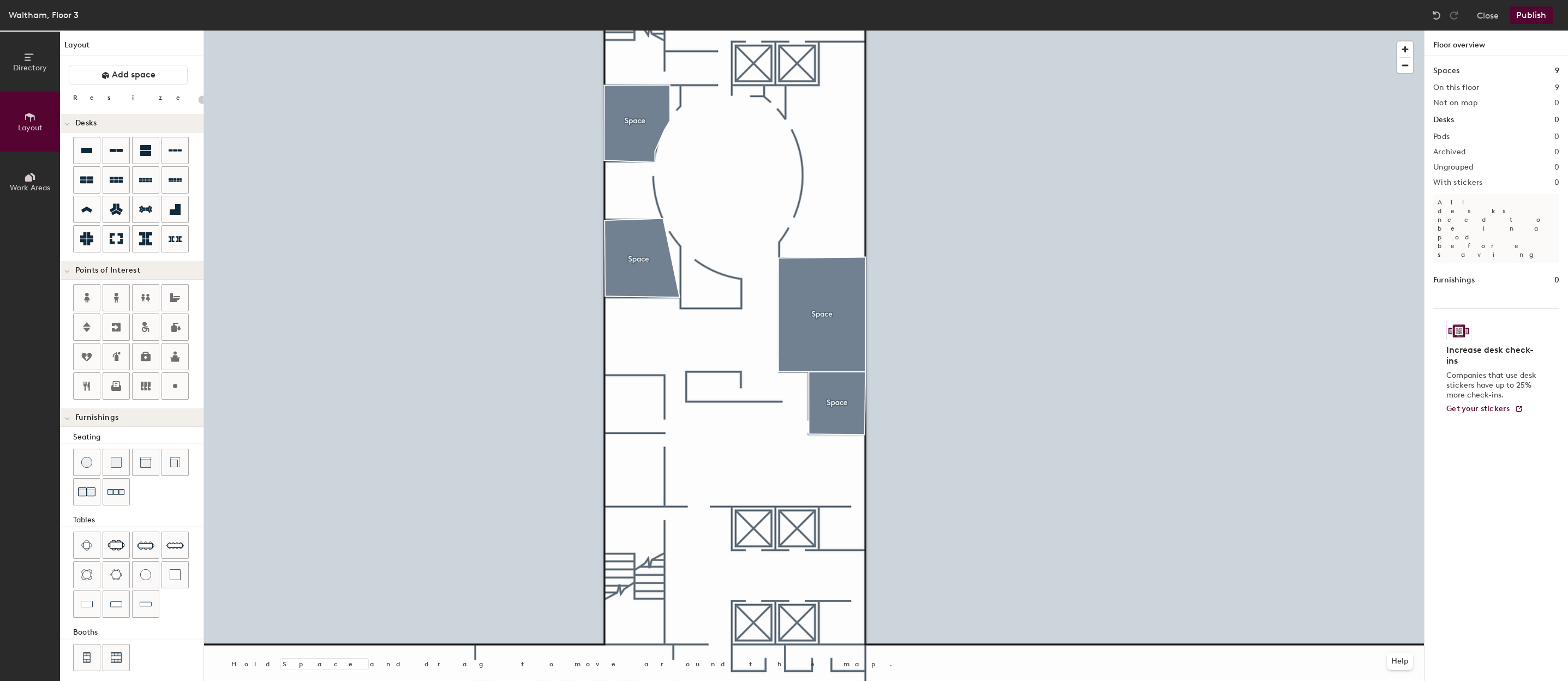
click at [645, 30] on div at bounding box center [814, 30] width 1220 height 0
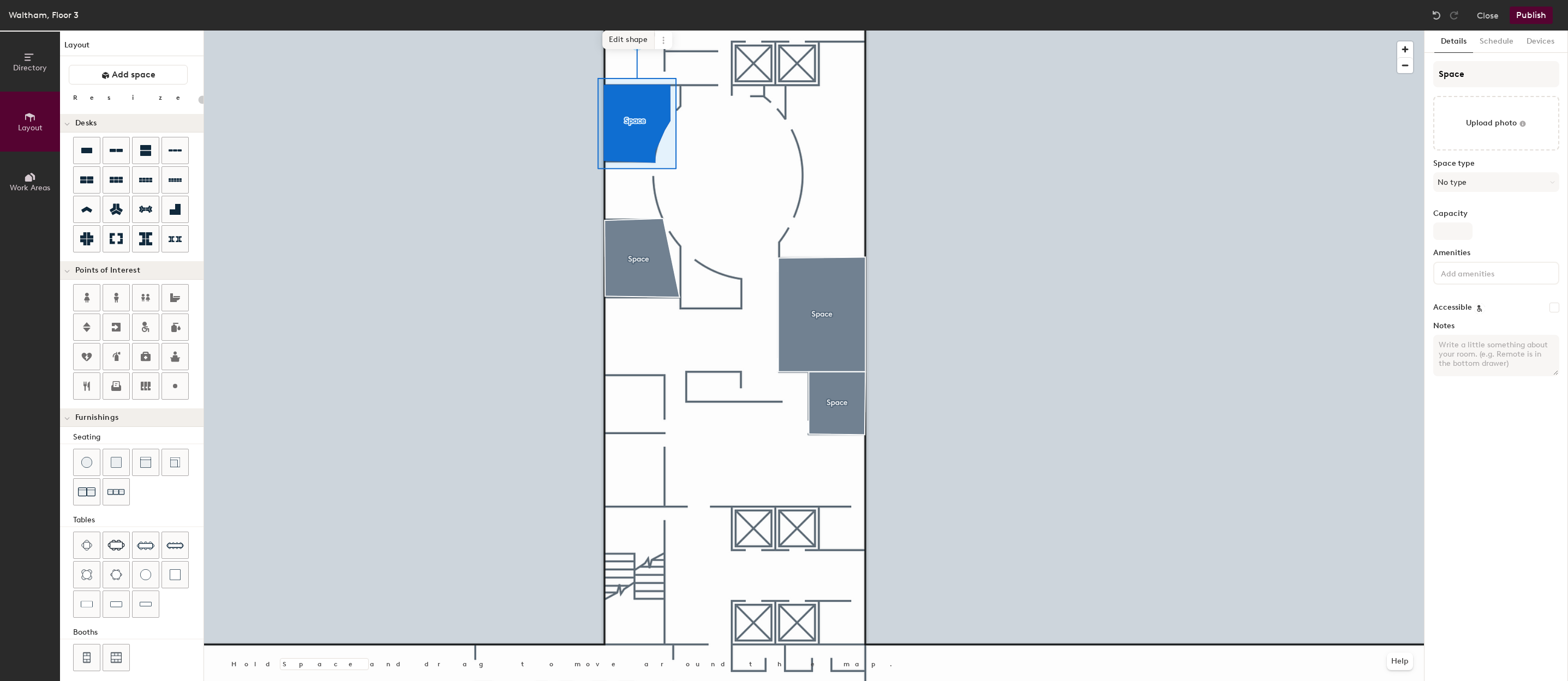
click at [614, 42] on span "Edit shape" at bounding box center [629, 40] width 52 height 18
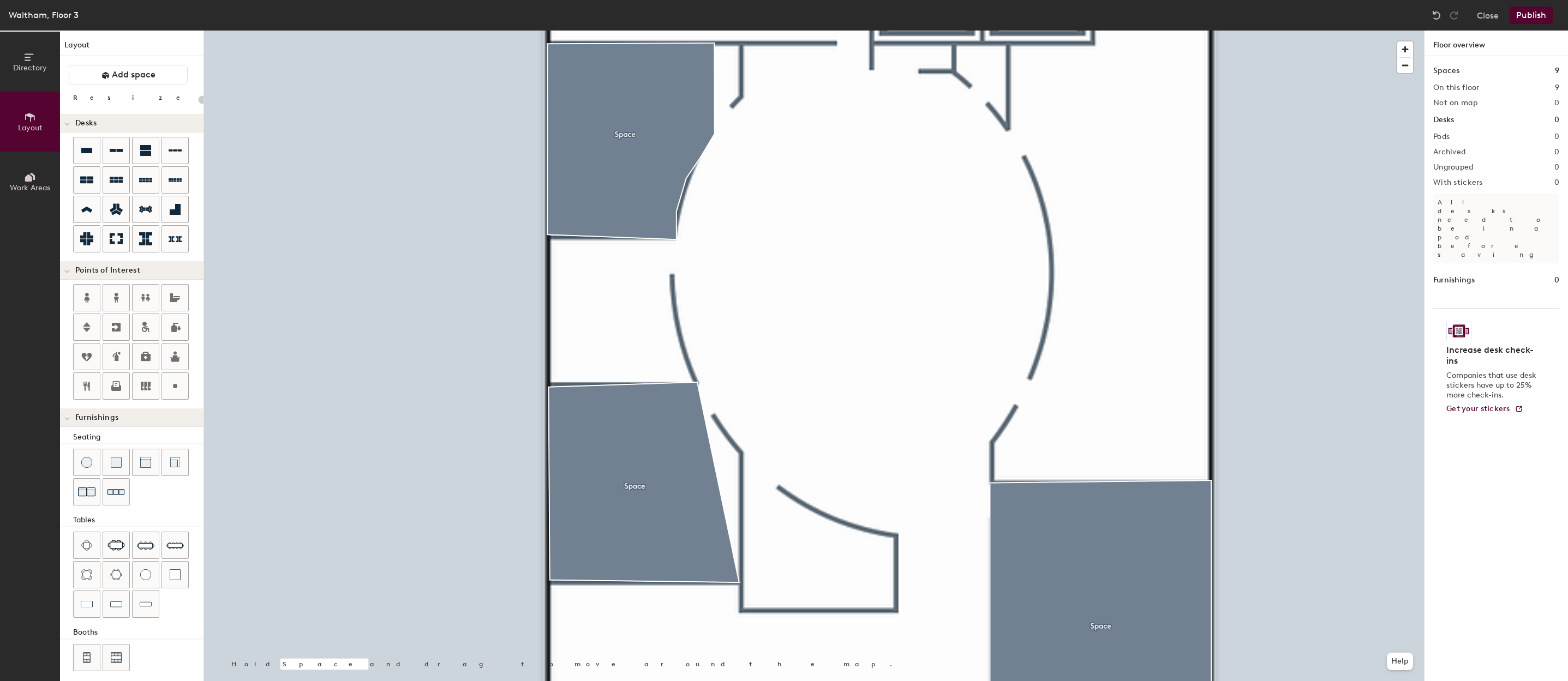
click at [625, 30] on div at bounding box center [814, 30] width 1220 height 0
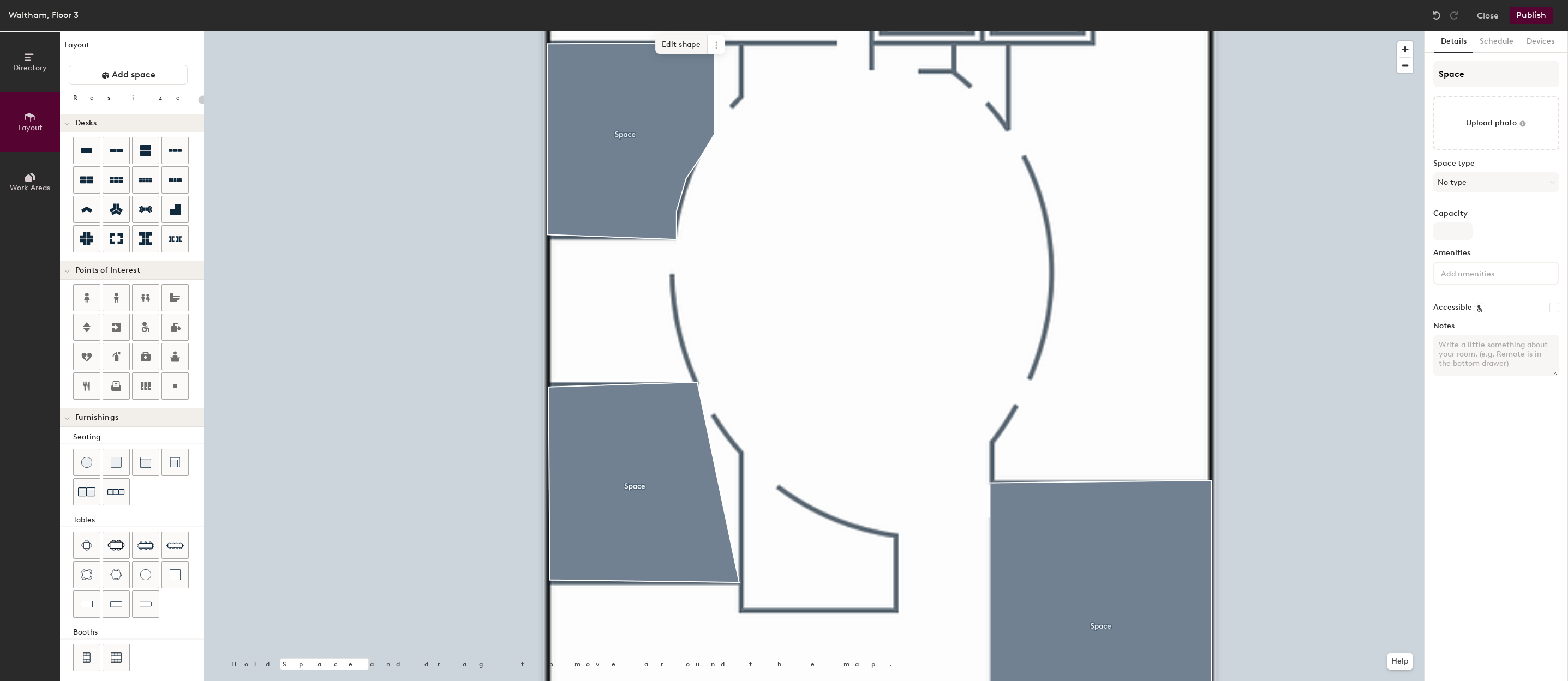
click at [670, 43] on span "Edit shape" at bounding box center [681, 44] width 52 height 18
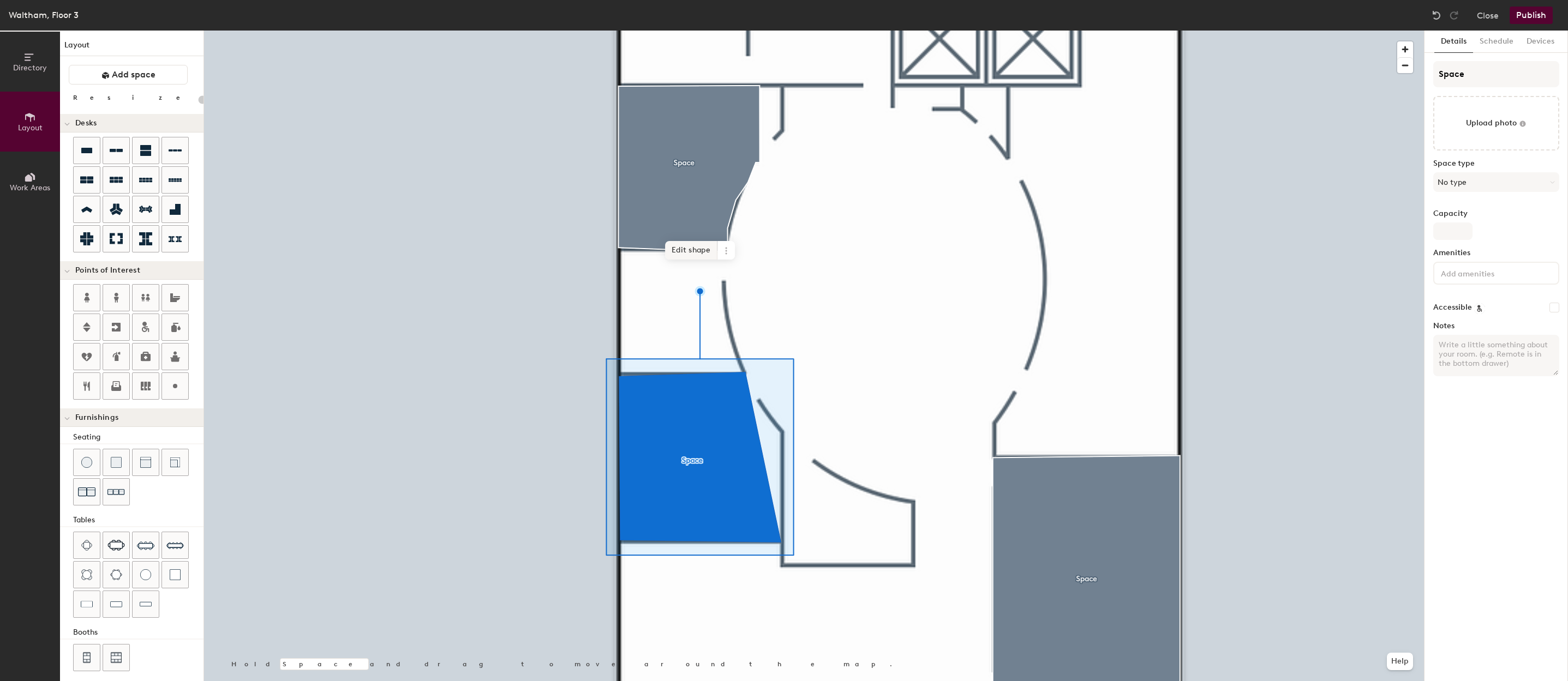
click at [698, 251] on span "Edit shape" at bounding box center [691, 250] width 52 height 18
click at [696, 249] on span "Edit shape" at bounding box center [690, 250] width 52 height 18
click at [699, 245] on span "Edit shape" at bounding box center [692, 250] width 52 height 18
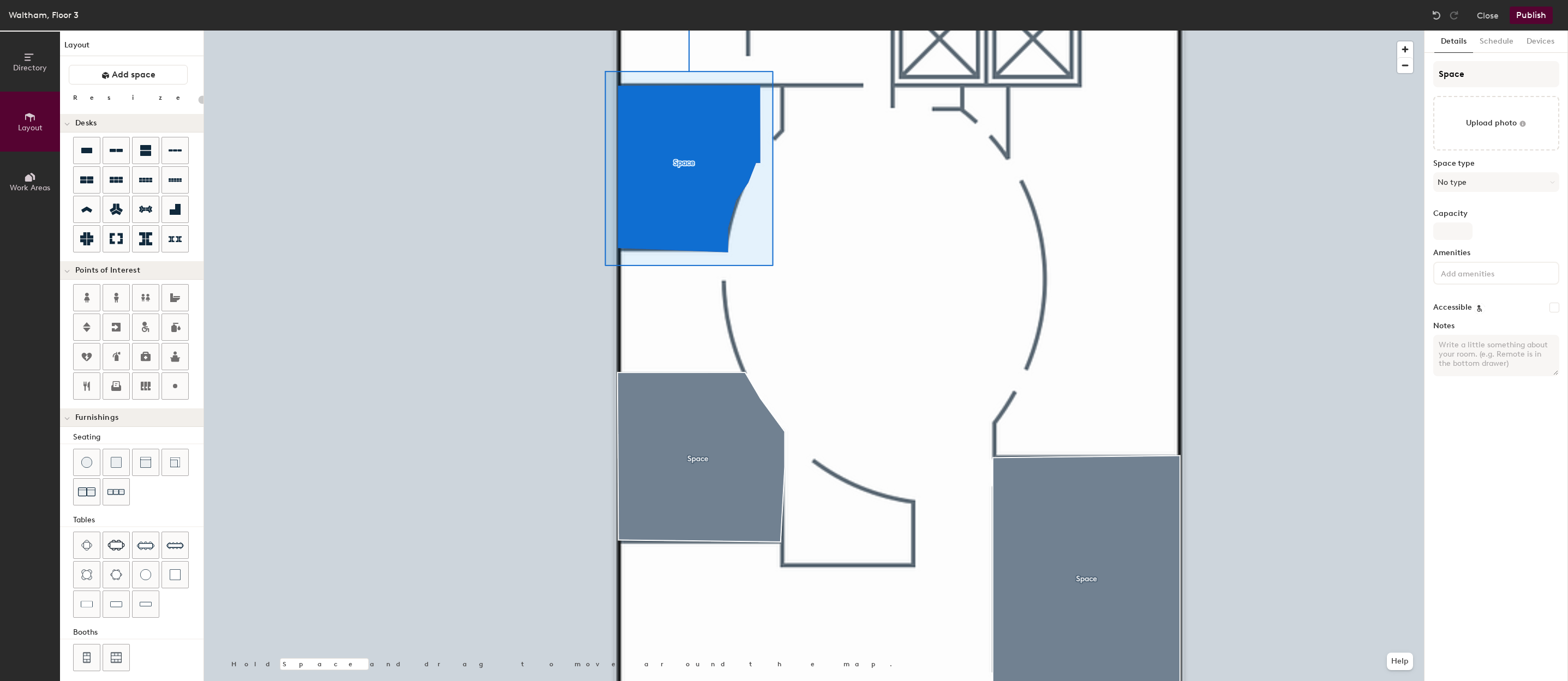
type input "20"
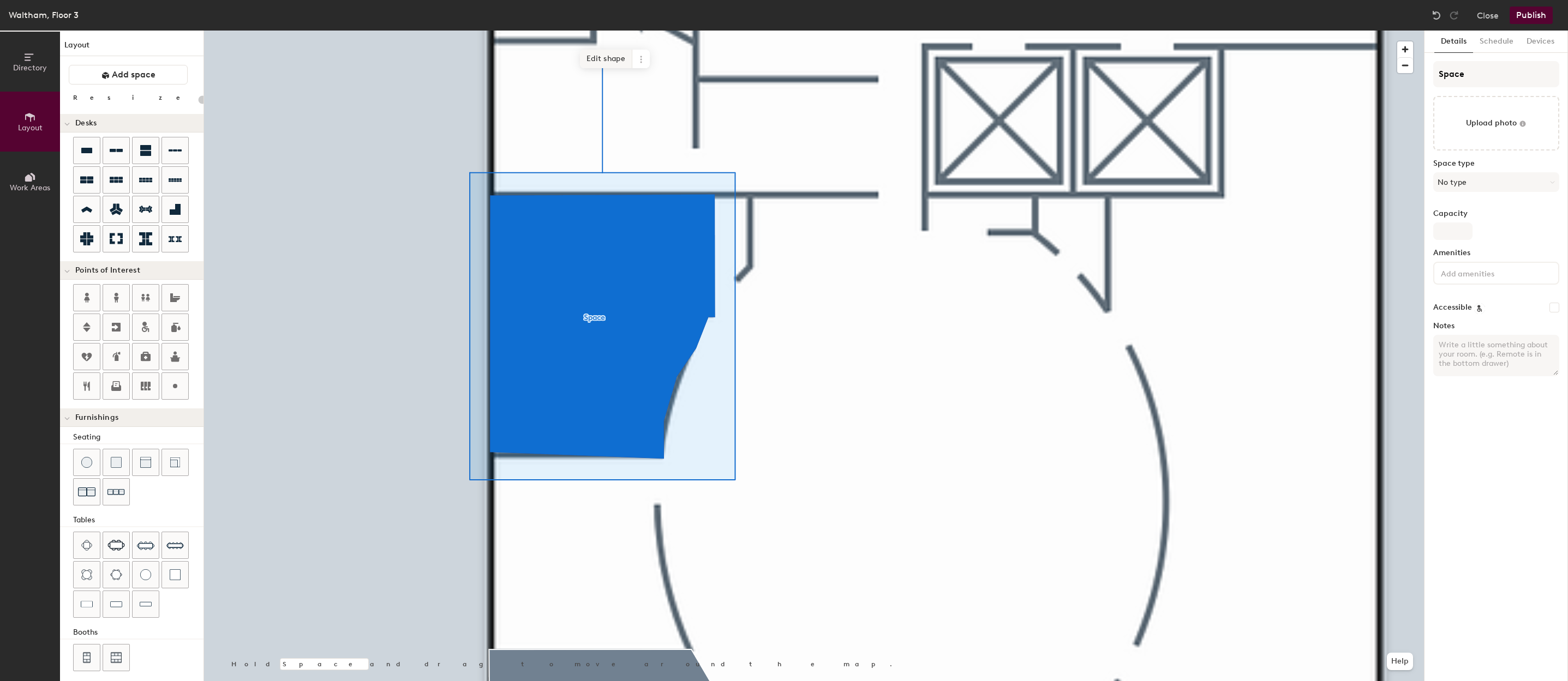
click at [613, 52] on span "Edit shape" at bounding box center [606, 59] width 52 height 18
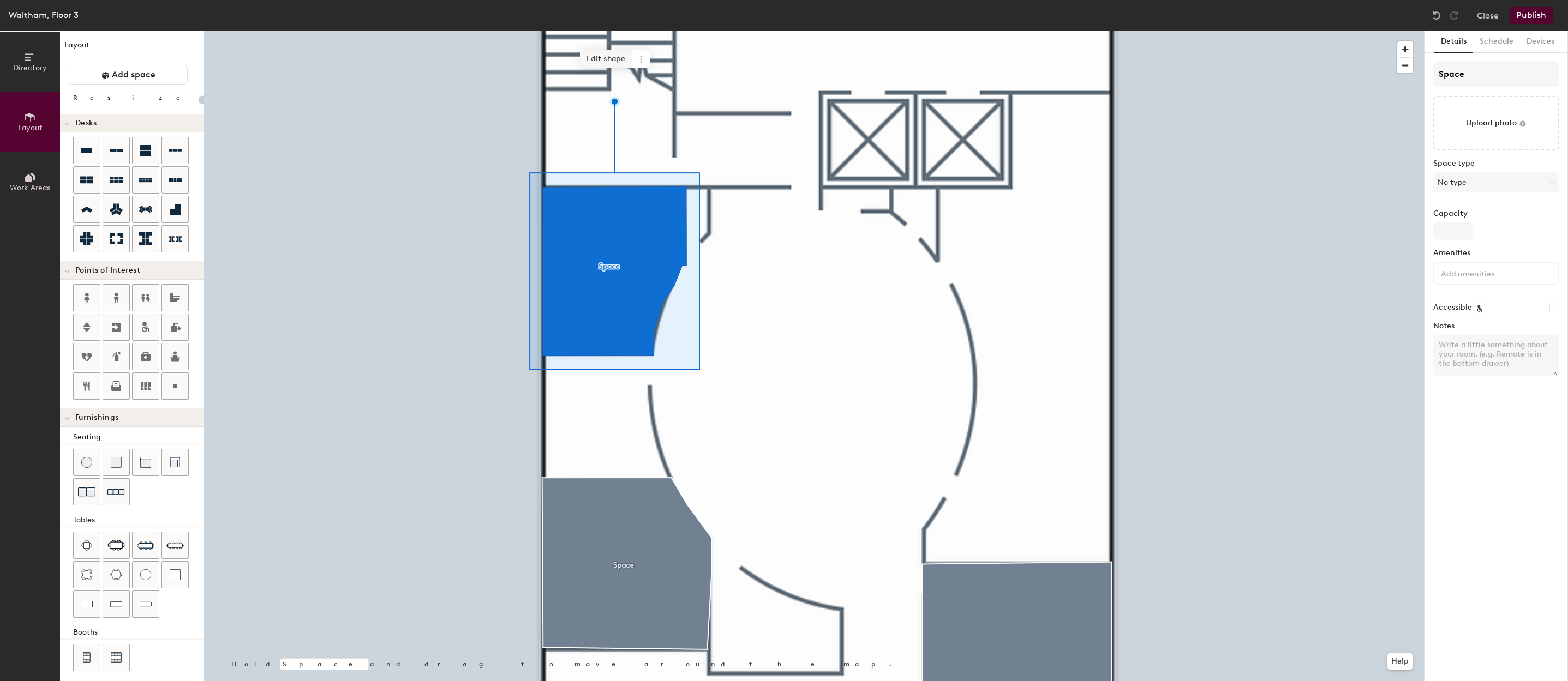
click at [598, 61] on span "Edit shape" at bounding box center [606, 59] width 52 height 18
click at [603, 66] on span "Edit shape" at bounding box center [606, 59] width 52 height 18
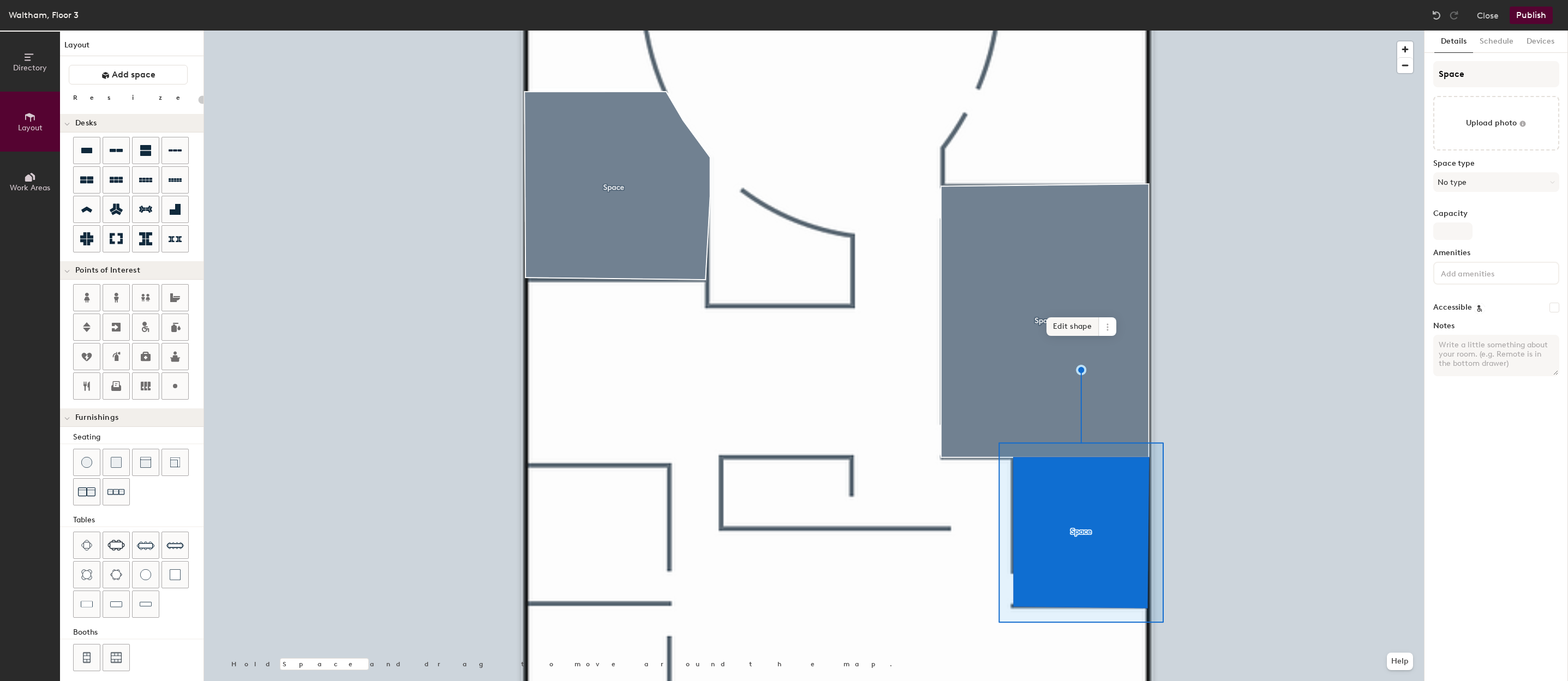
click at [1071, 322] on span "Edit shape" at bounding box center [1073, 327] width 52 height 18
click at [1074, 325] on span "Edit shape" at bounding box center [1071, 327] width 52 height 18
click at [1068, 334] on span "Edit shape" at bounding box center [1071, 327] width 52 height 18
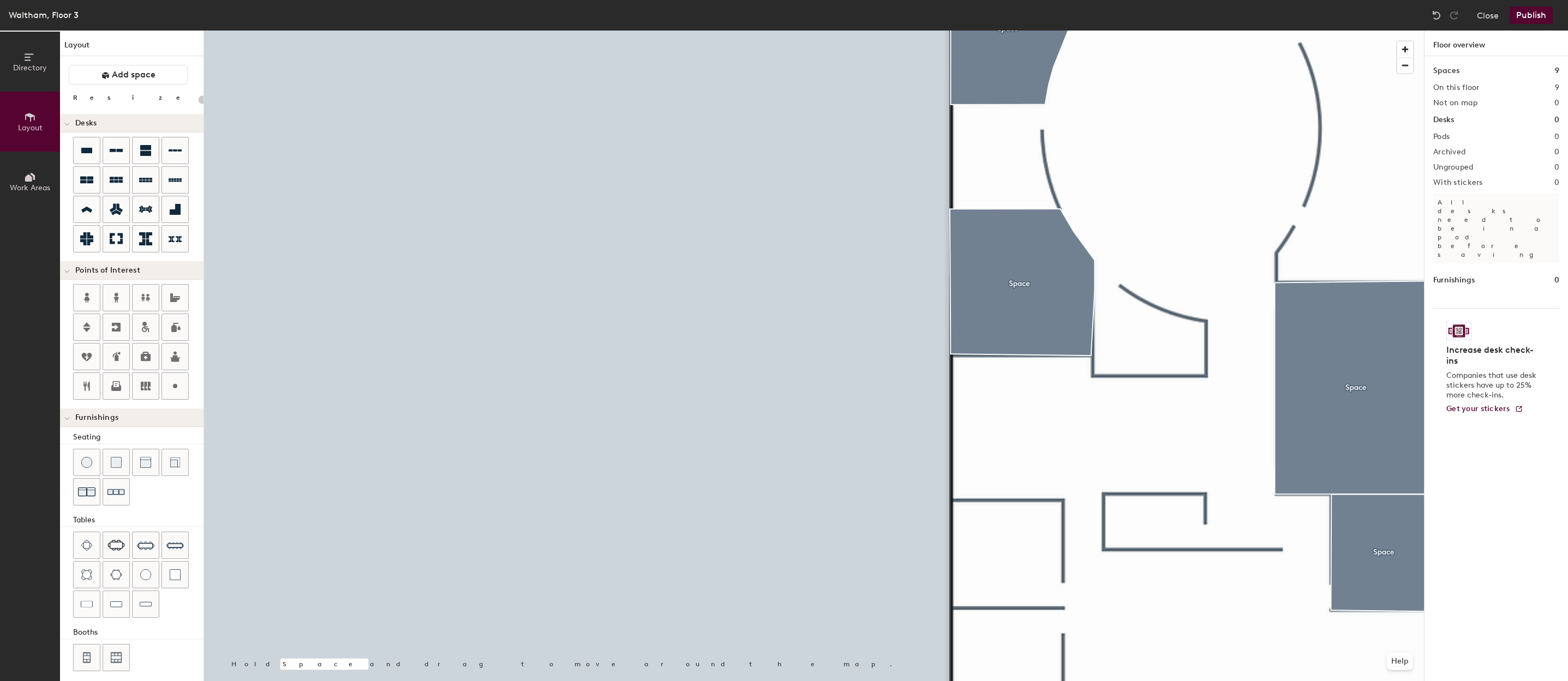
click at [1007, 150] on div "Directory Layout Work Areas Layout Add space Resize Desks Points of Interest Fu…" at bounding box center [784, 355] width 1568 height 651
click at [120, 77] on span "Add space" at bounding box center [134, 75] width 44 height 11
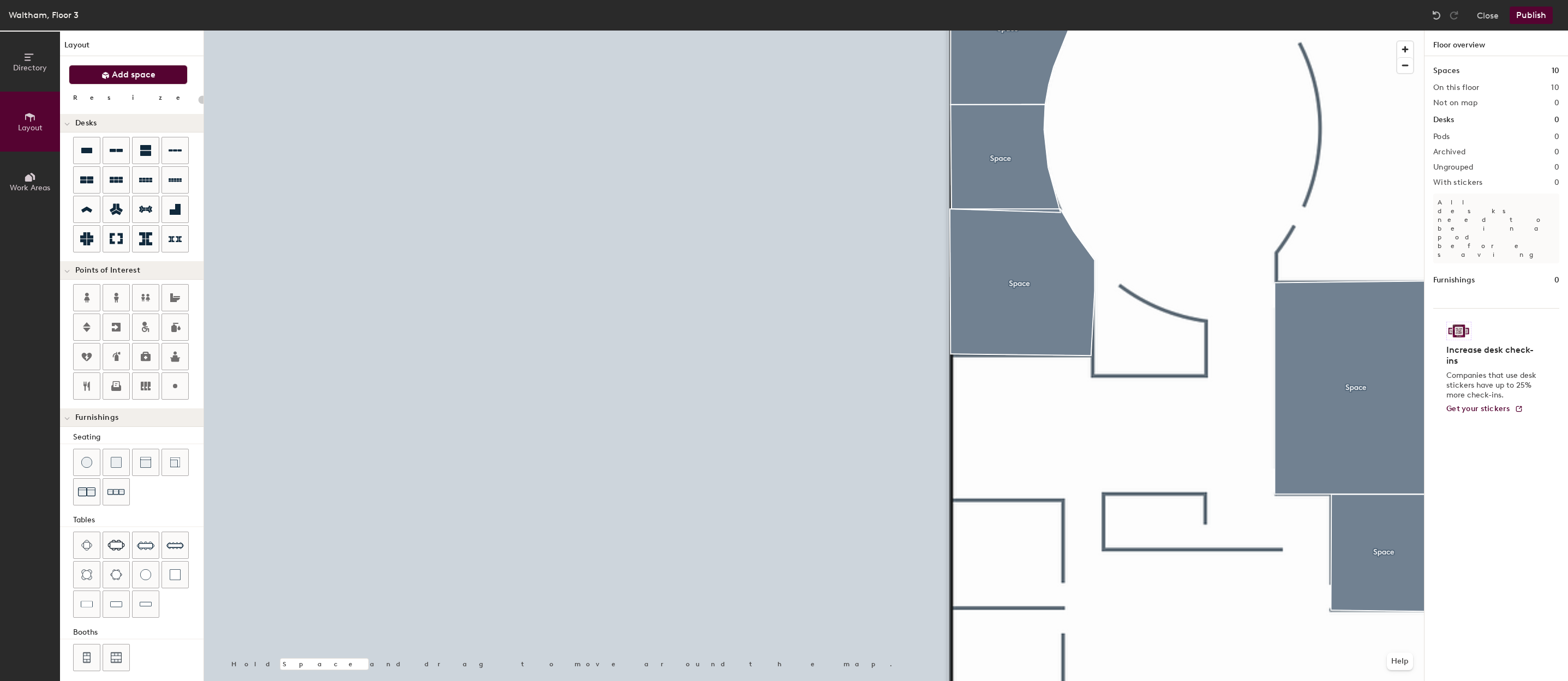
click at [1040, 30] on div at bounding box center [814, 30] width 1220 height 0
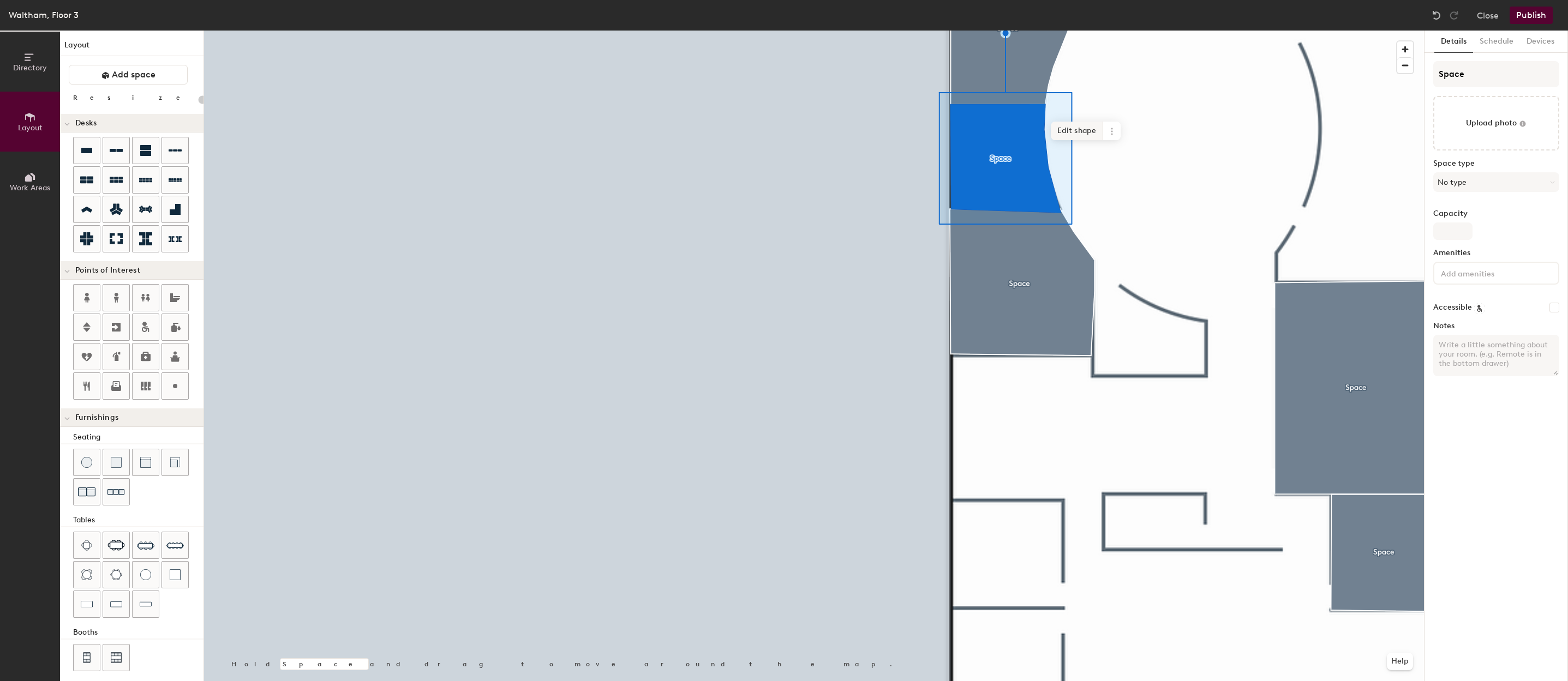
click at [1079, 131] on span "Edit shape" at bounding box center [1077, 131] width 52 height 18
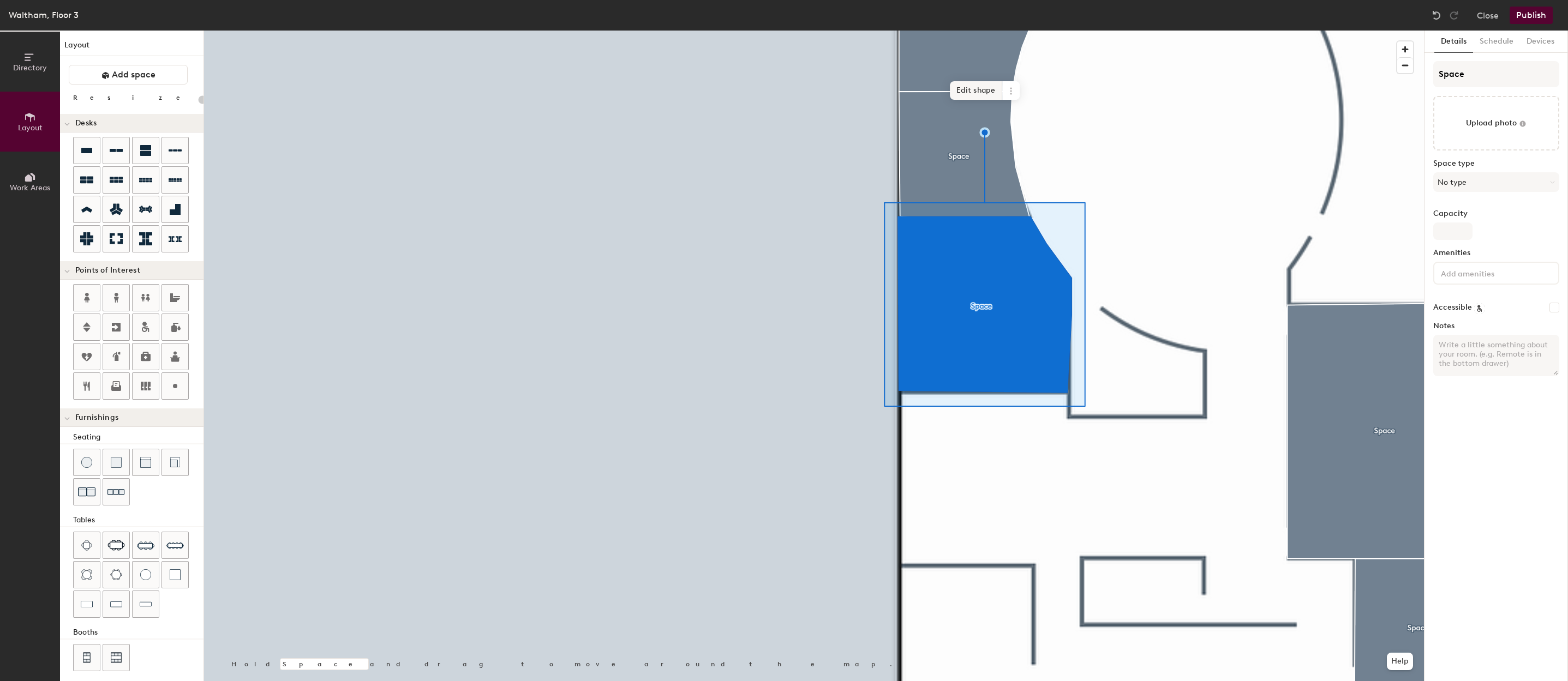
click at [965, 87] on span "Edit shape" at bounding box center [976, 91] width 52 height 18
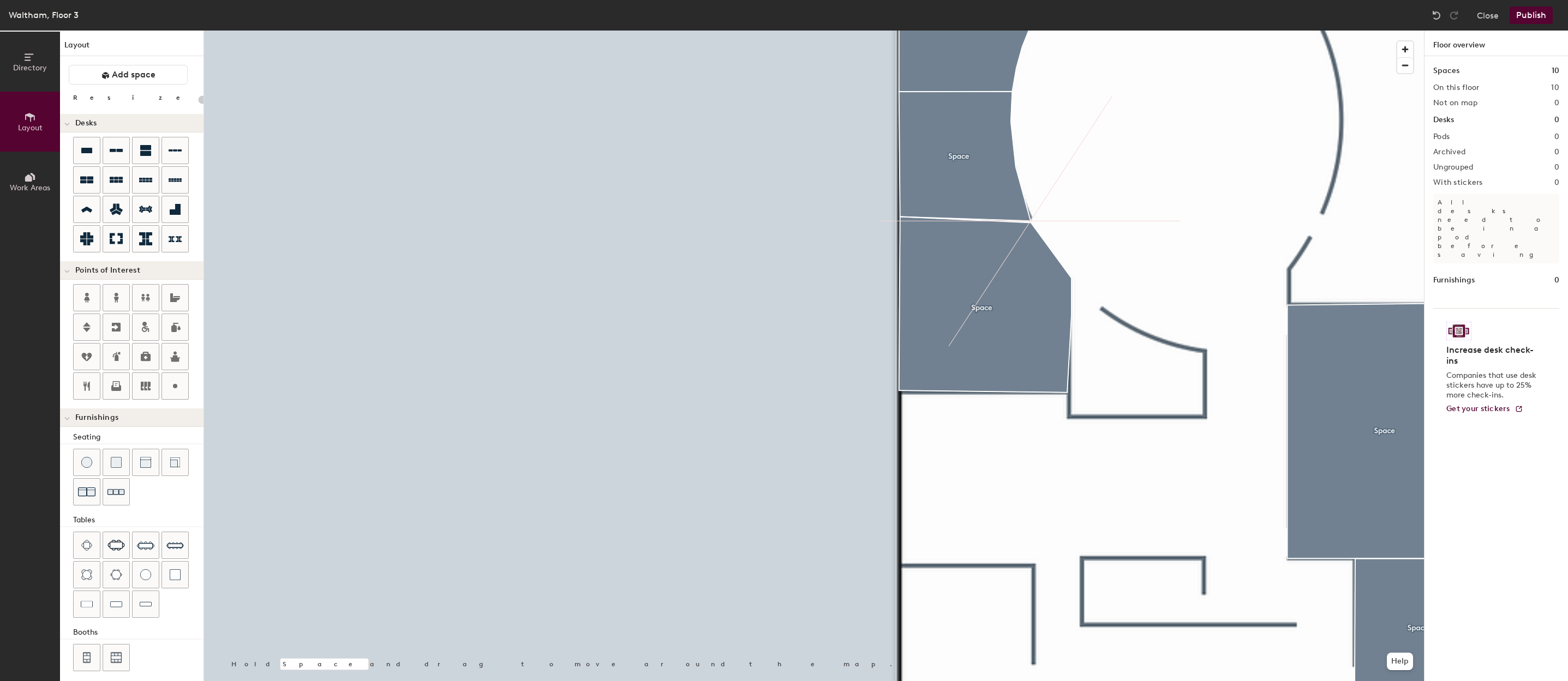
click at [1062, 30] on div at bounding box center [814, 30] width 1220 height 0
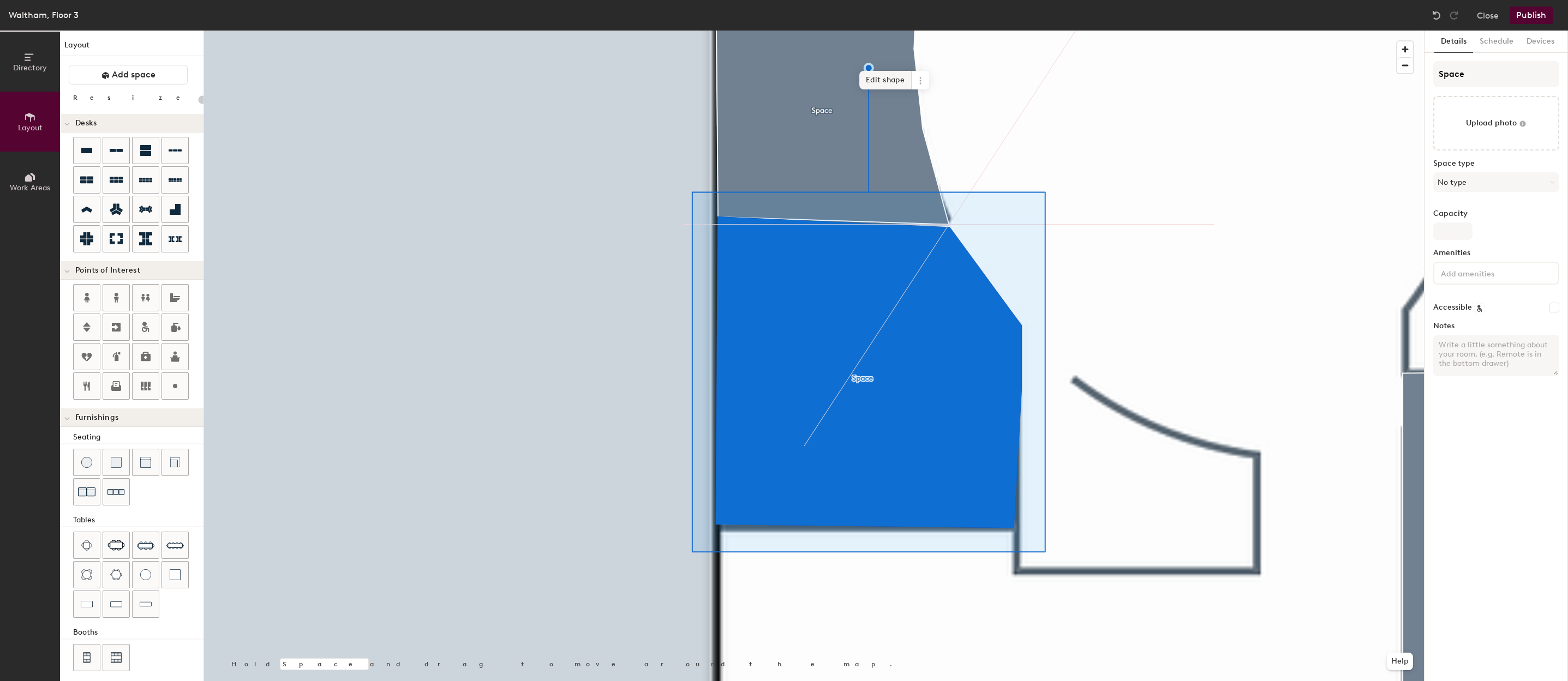
click at [894, 81] on span "Edit shape" at bounding box center [886, 80] width 52 height 18
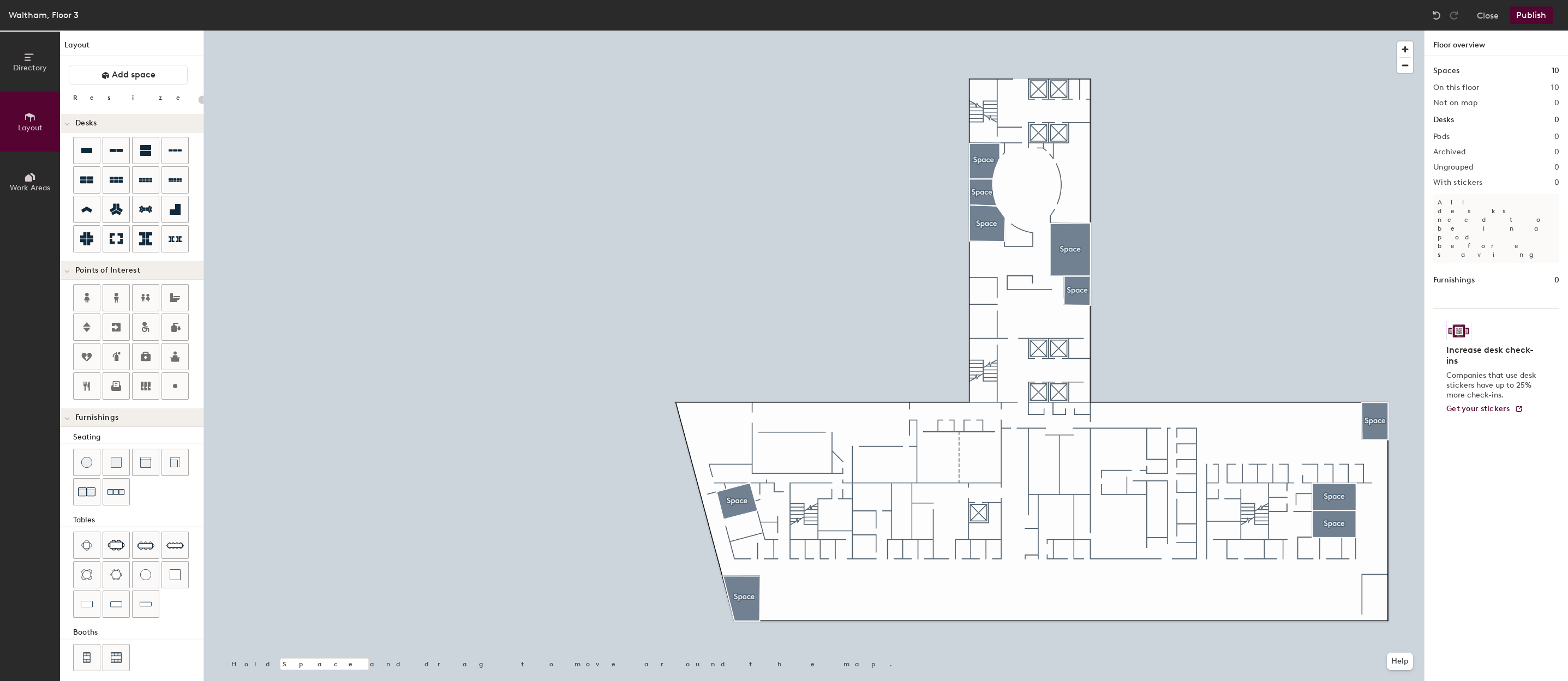
click at [1544, 19] on button "Publish" at bounding box center [1531, 15] width 43 height 18
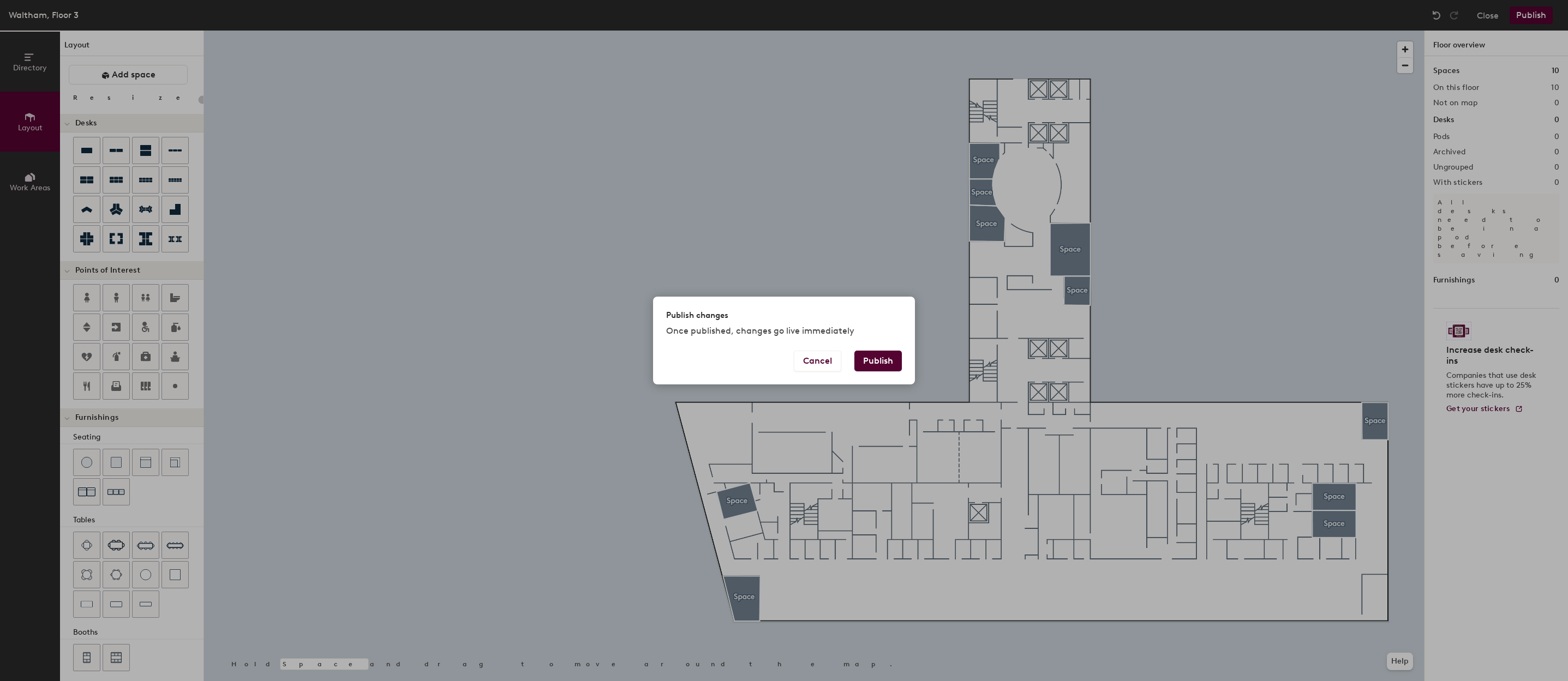
click at [906, 358] on div "Cancel Publish" at bounding box center [784, 368] width 262 height 34
click at [903, 359] on div "Cancel Publish" at bounding box center [784, 368] width 262 height 34
click at [894, 356] on button "Publish" at bounding box center [878, 361] width 47 height 21
type input "20"
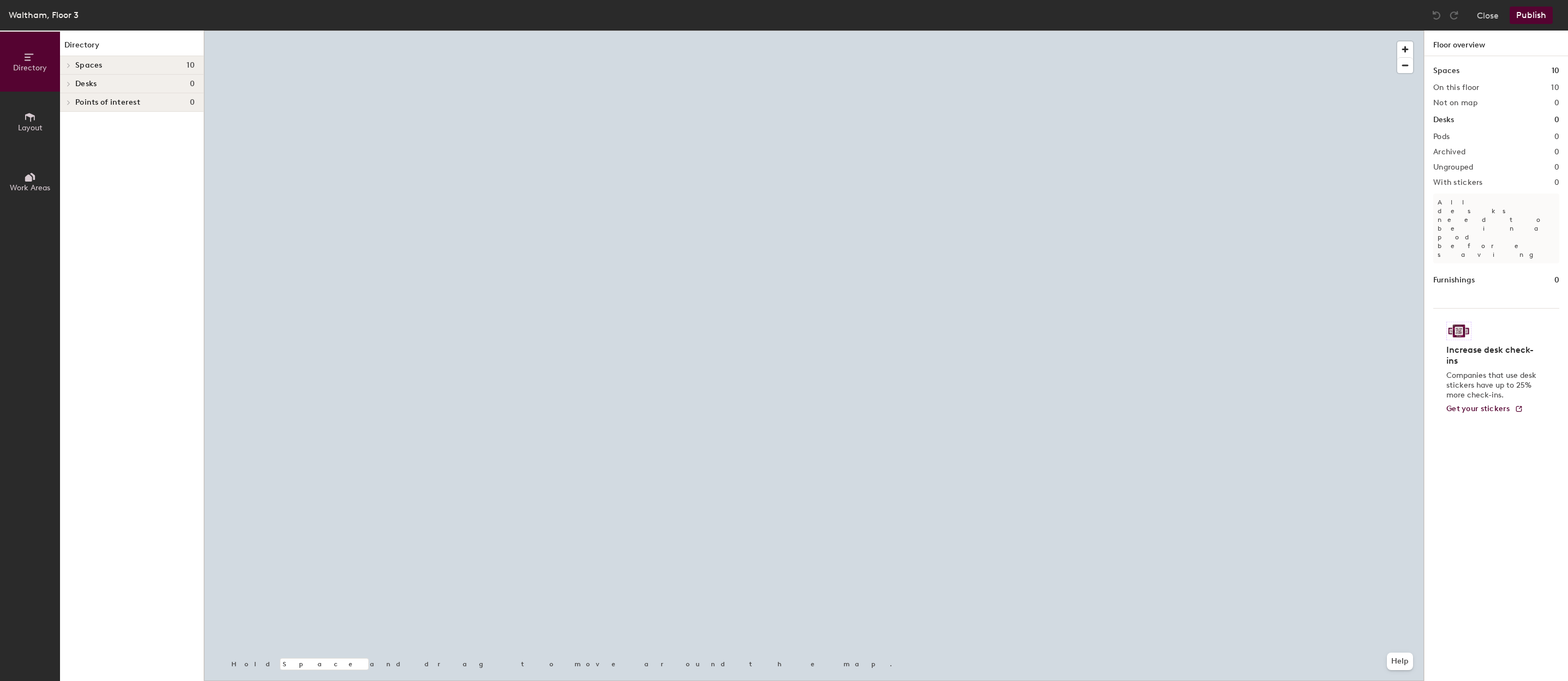
click at [39, 113] on button "Layout" at bounding box center [30, 122] width 60 height 60
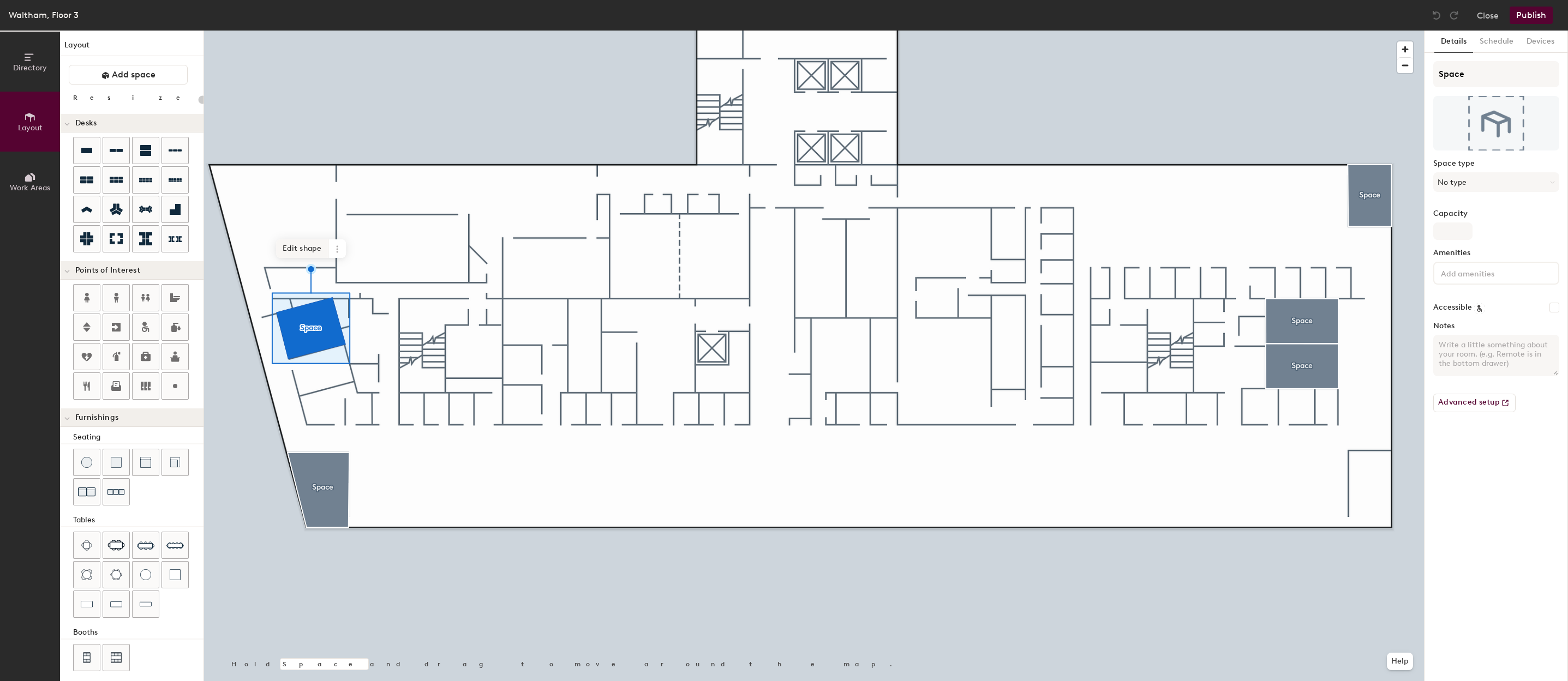
click at [317, 250] on span "Edit shape" at bounding box center [303, 248] width 52 height 18
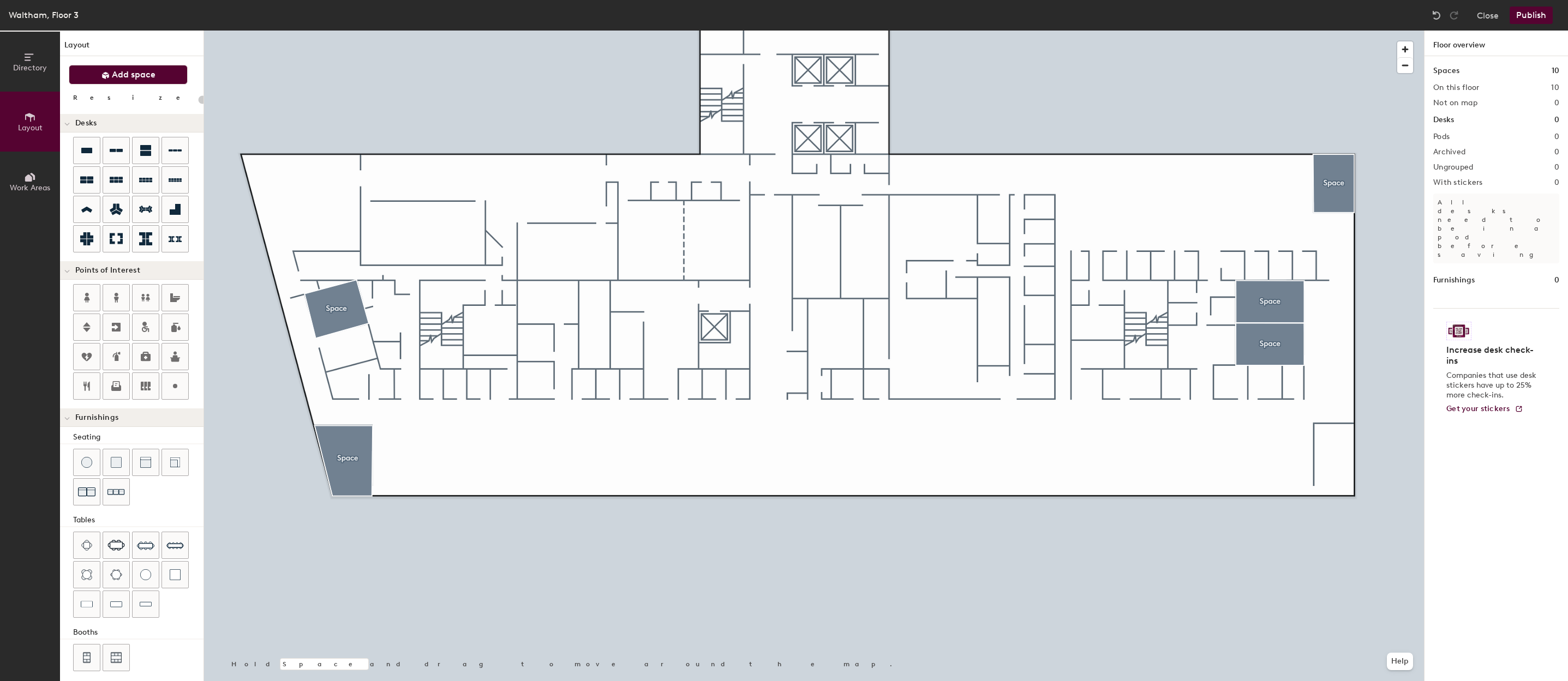
click at [151, 71] on span "Add space" at bounding box center [134, 75] width 44 height 11
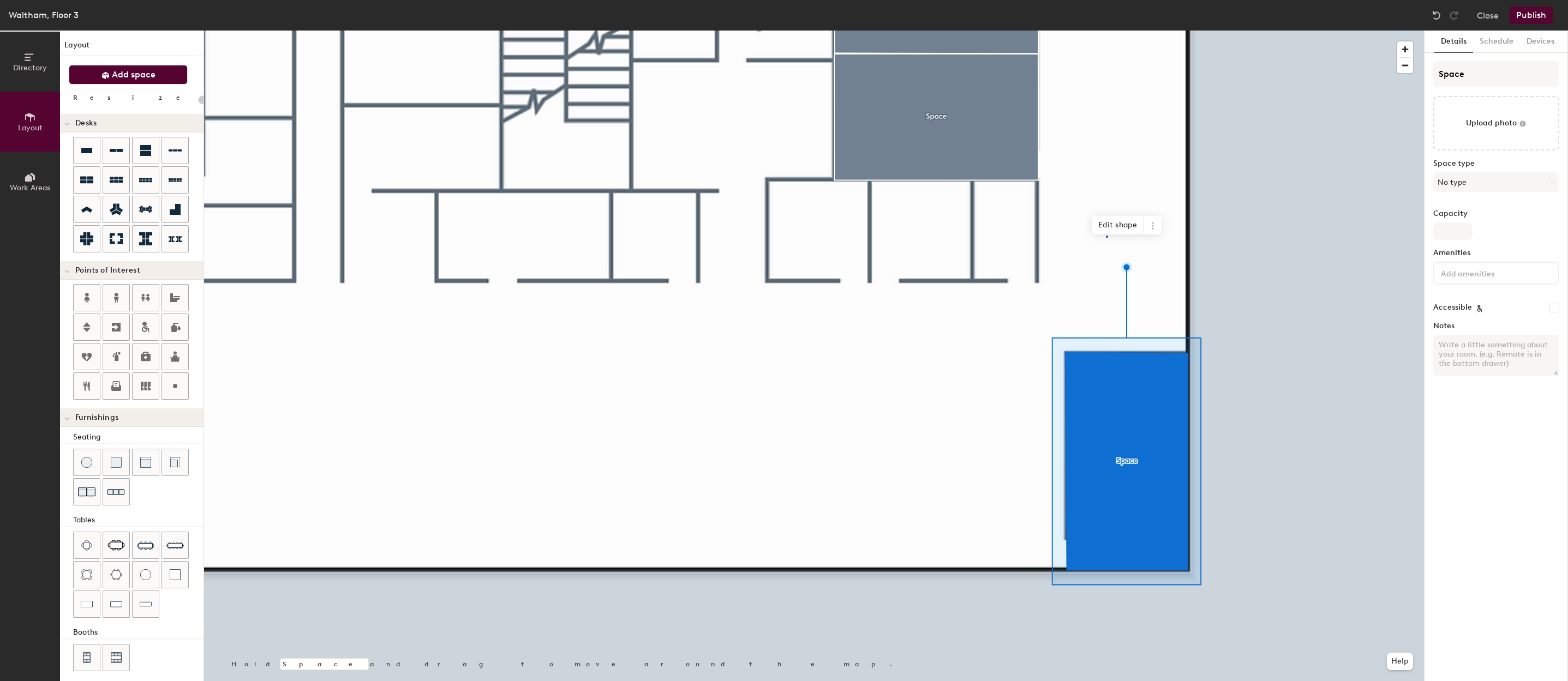
click at [1107, 30] on div at bounding box center [814, 30] width 1220 height 0
click at [1120, 223] on span "Edit shape" at bounding box center [1118, 225] width 52 height 18
click at [1114, 217] on span "Edit shape" at bounding box center [1118, 225] width 52 height 18
click at [1117, 30] on div at bounding box center [814, 30] width 1220 height 0
click at [1126, 233] on span "Edit shape" at bounding box center [1118, 225] width 52 height 18
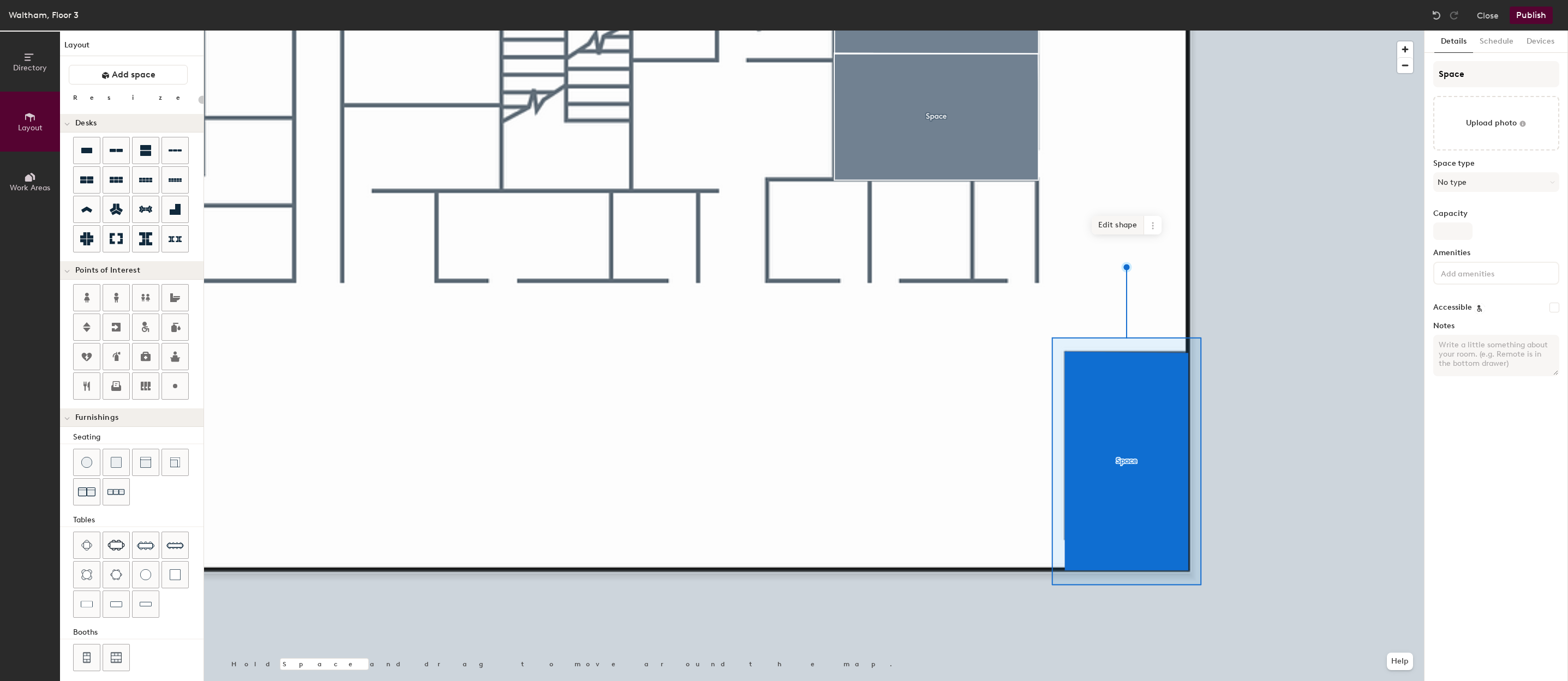
click at [1125, 234] on span "Edit shape" at bounding box center [1118, 225] width 52 height 18
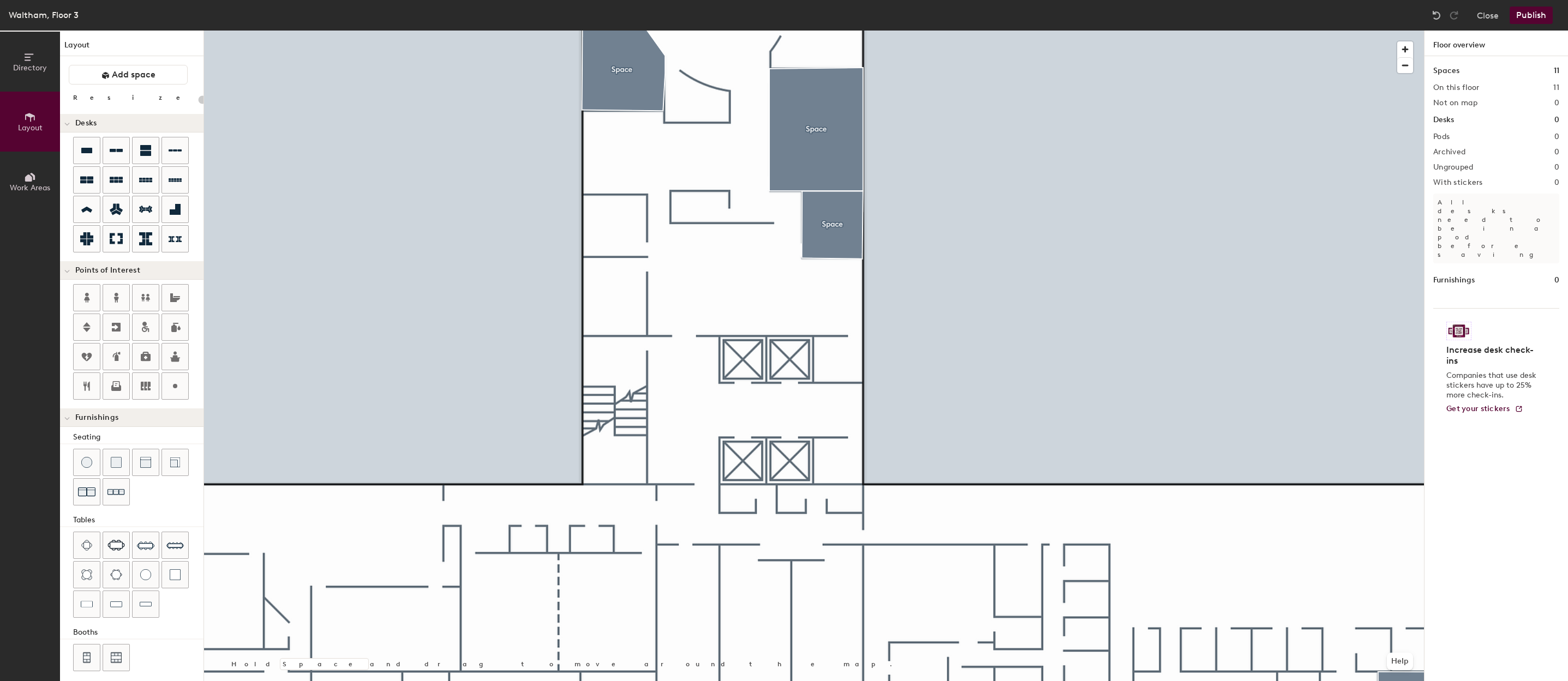
click at [163, 62] on div "Layout Add space Resize Desks Points of Interest Furnishings Seating Tables Boo…" at bounding box center [132, 355] width 144 height 651
click at [163, 72] on button "Add space" at bounding box center [128, 75] width 119 height 19
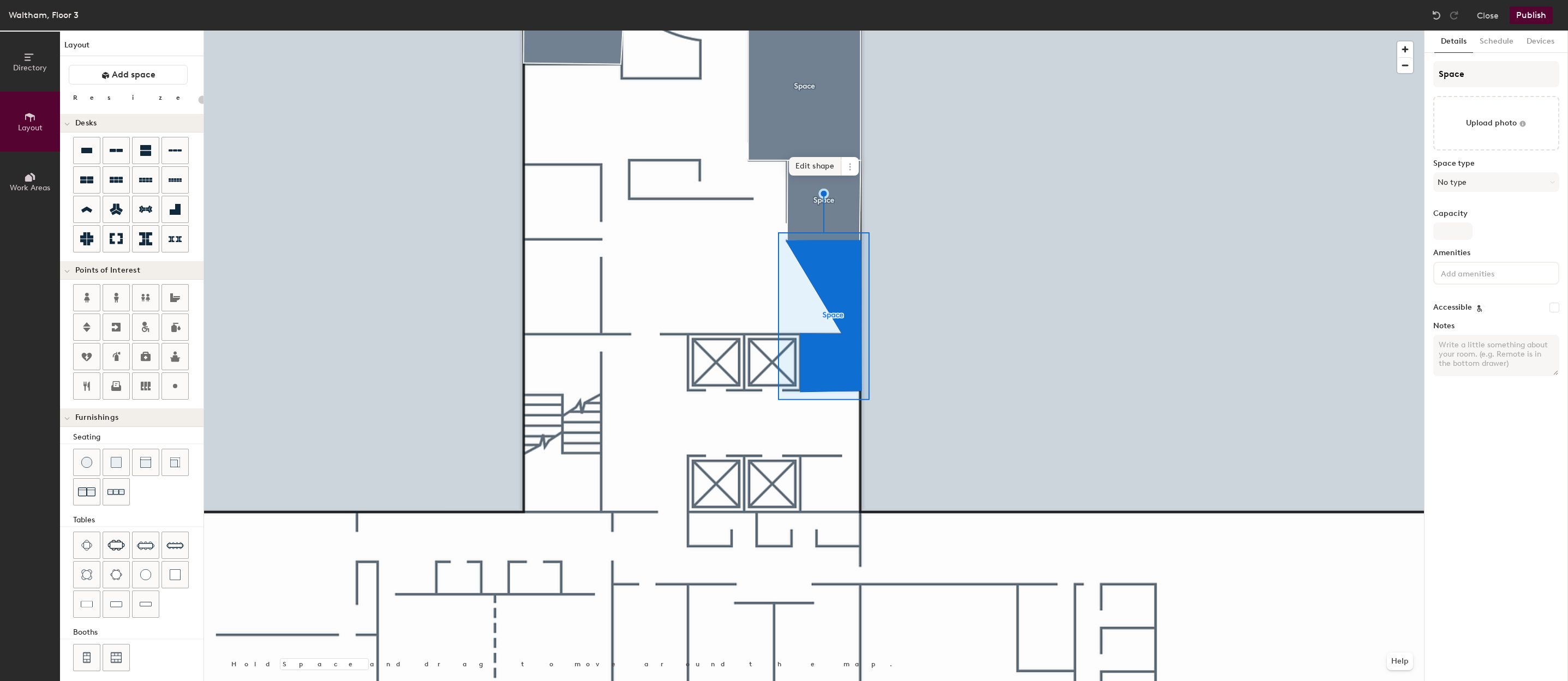
click at [824, 161] on span "Edit shape" at bounding box center [815, 166] width 52 height 18
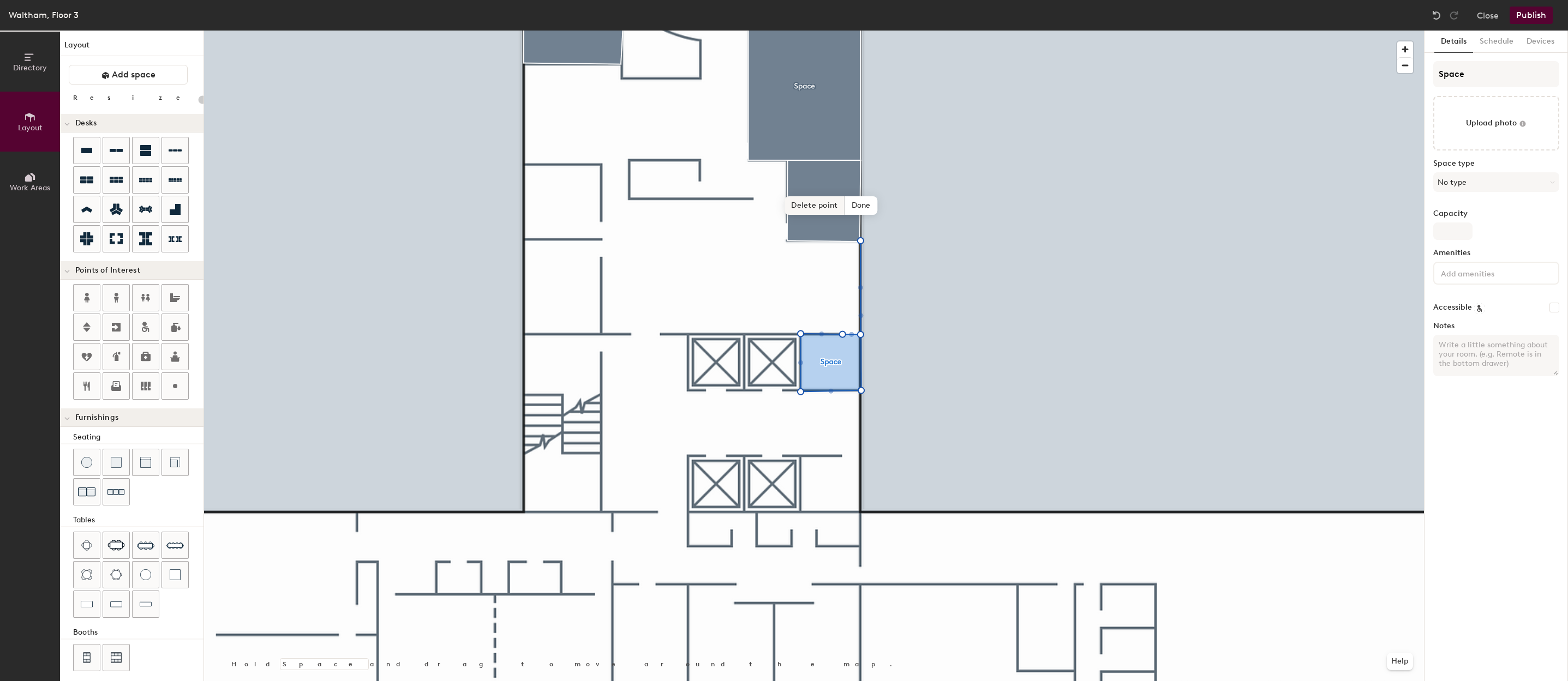
click at [818, 201] on span "Delete point" at bounding box center [814, 206] width 60 height 18
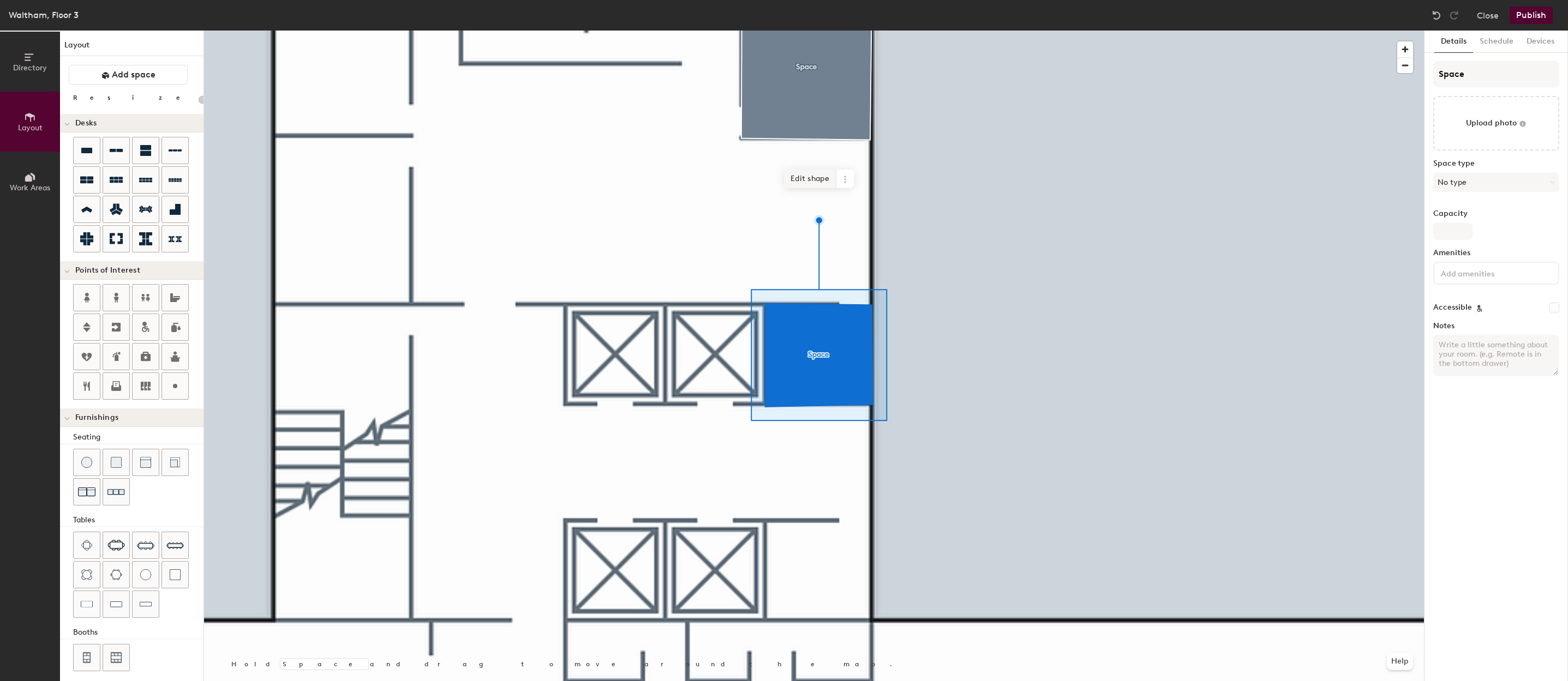
click at [814, 181] on span "Edit shape" at bounding box center [810, 179] width 52 height 18
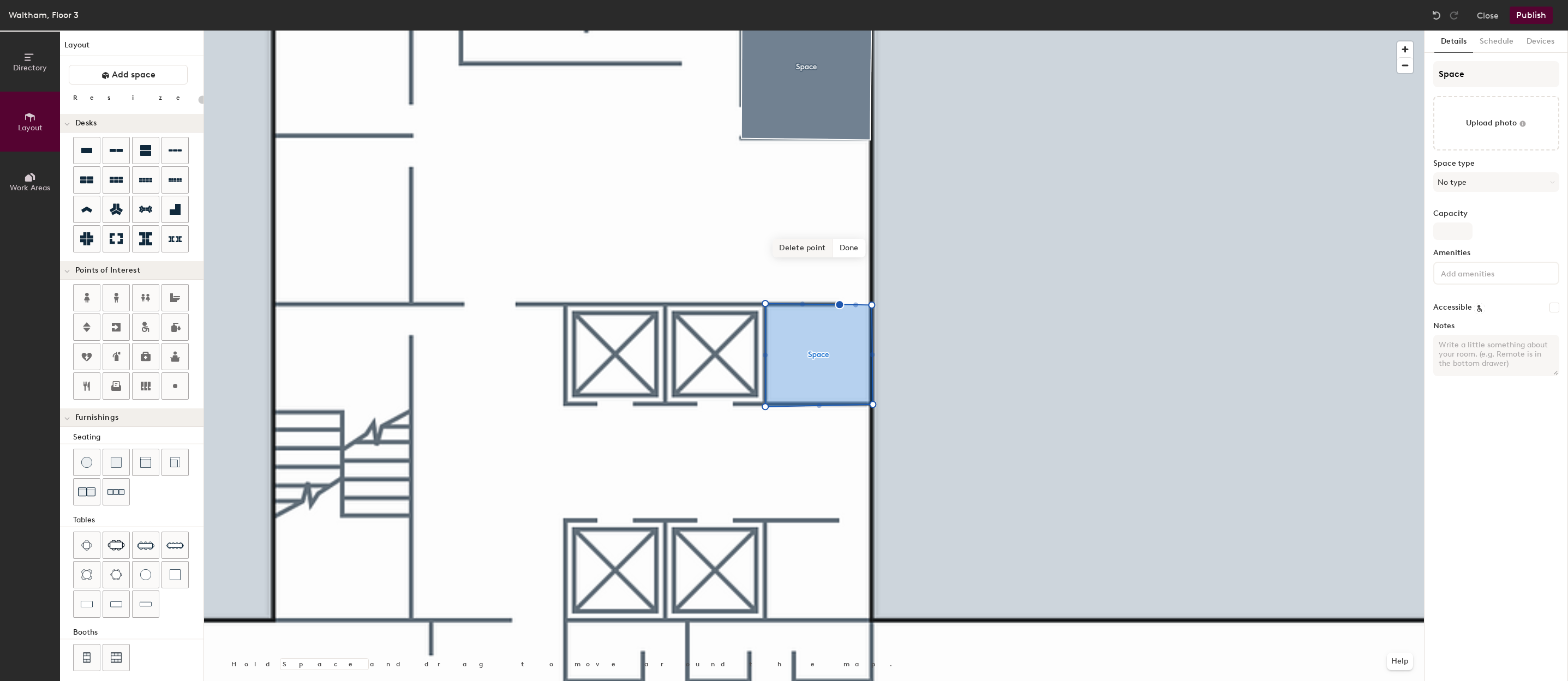
click at [824, 256] on span "Delete point" at bounding box center [802, 248] width 60 height 18
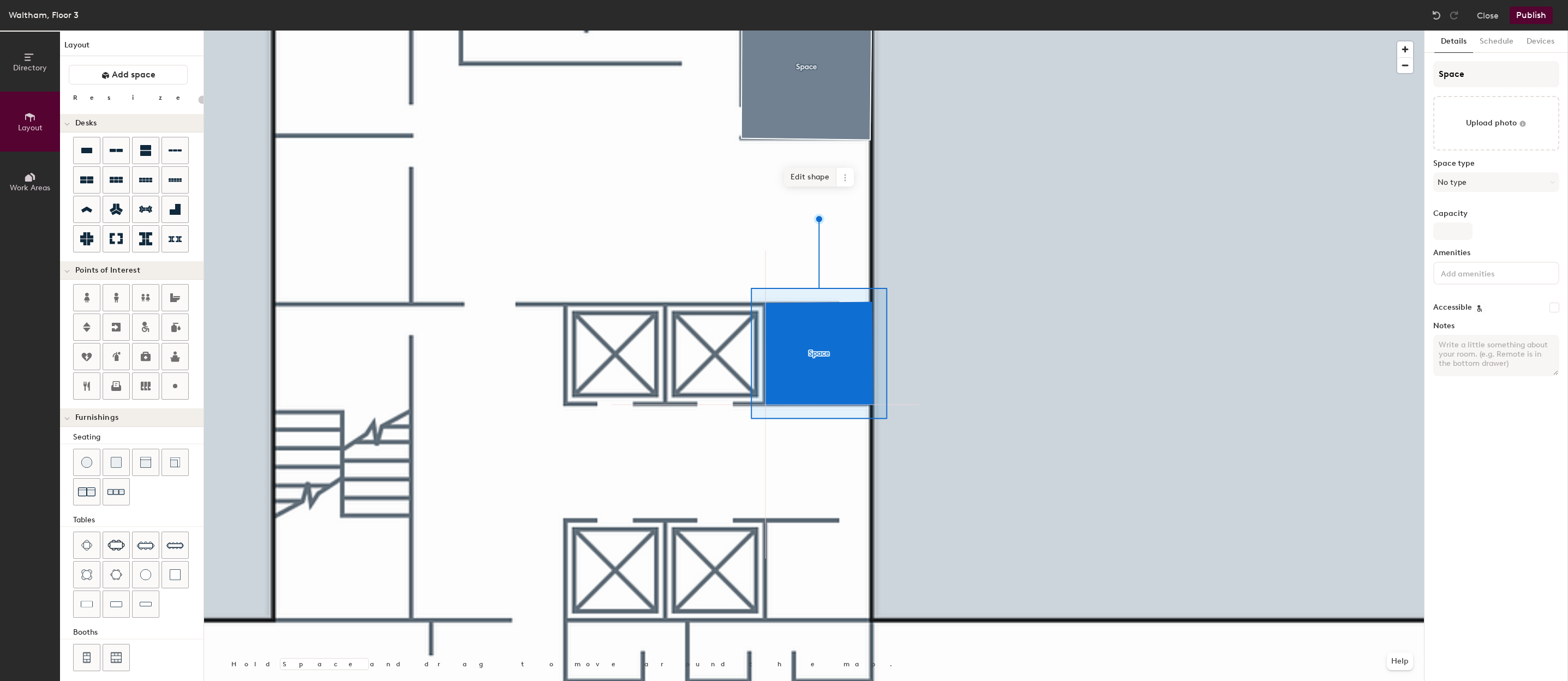
click at [814, 184] on span "Edit shape" at bounding box center [810, 177] width 52 height 18
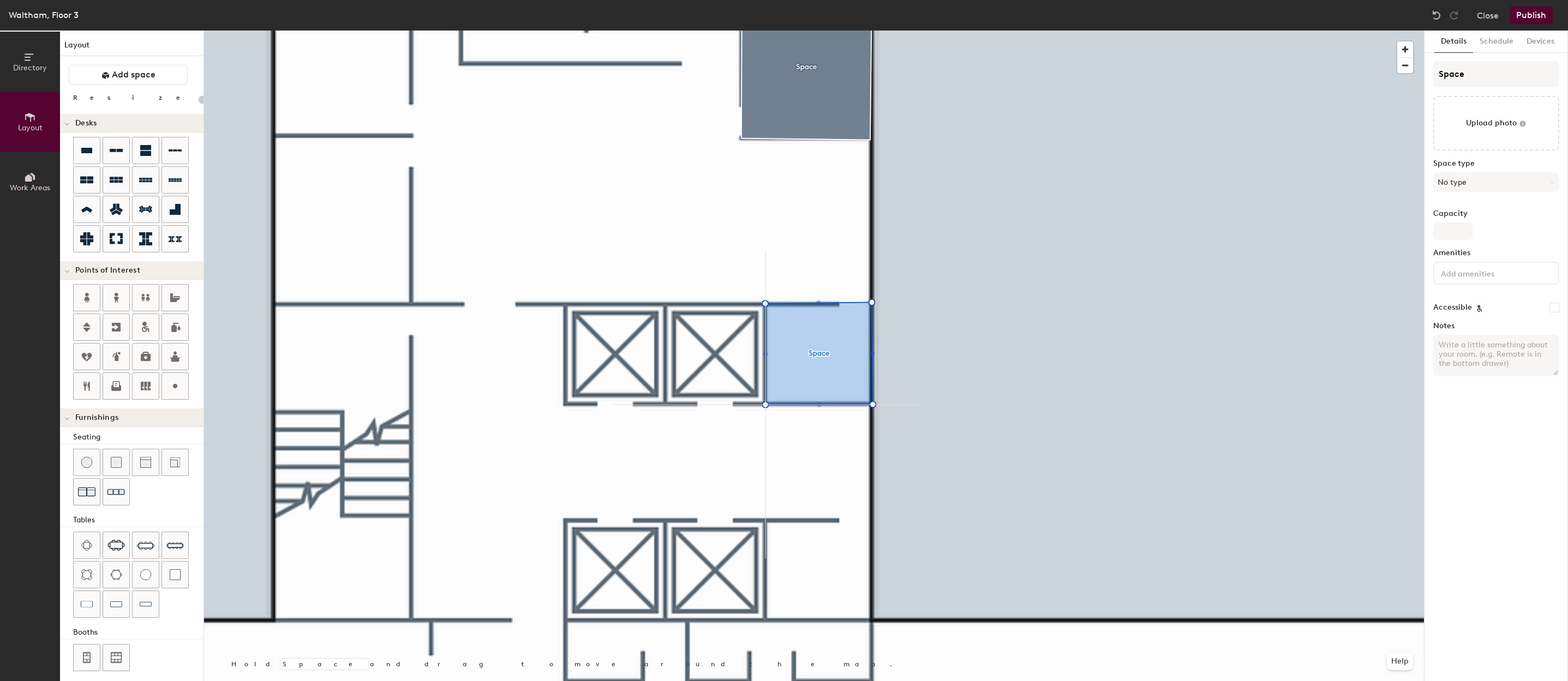
type input "20"
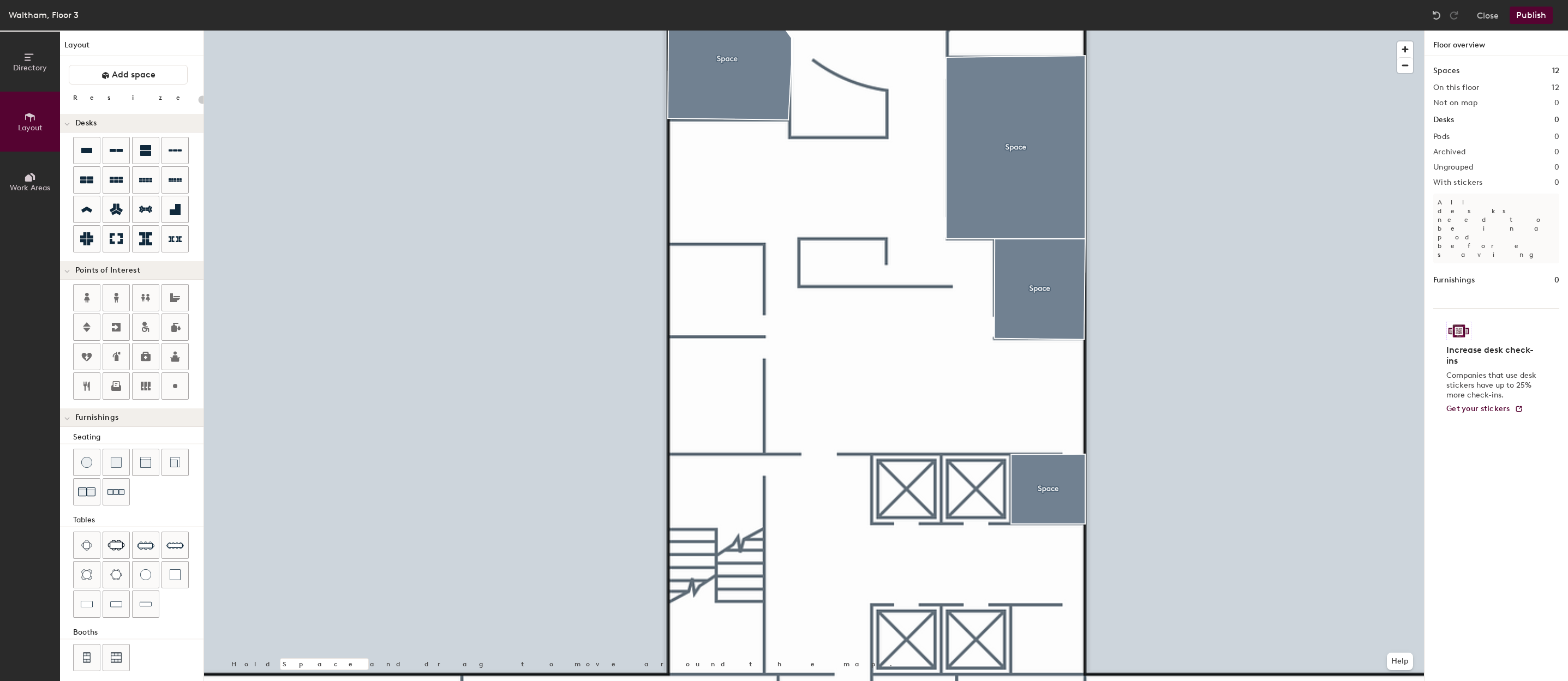
click at [119, 65] on div "Layout Add space Resize Desks Points of Interest Furnishings Seating Tables Boo…" at bounding box center [132, 355] width 144 height 651
click at [118, 66] on button "Add space" at bounding box center [128, 75] width 119 height 19
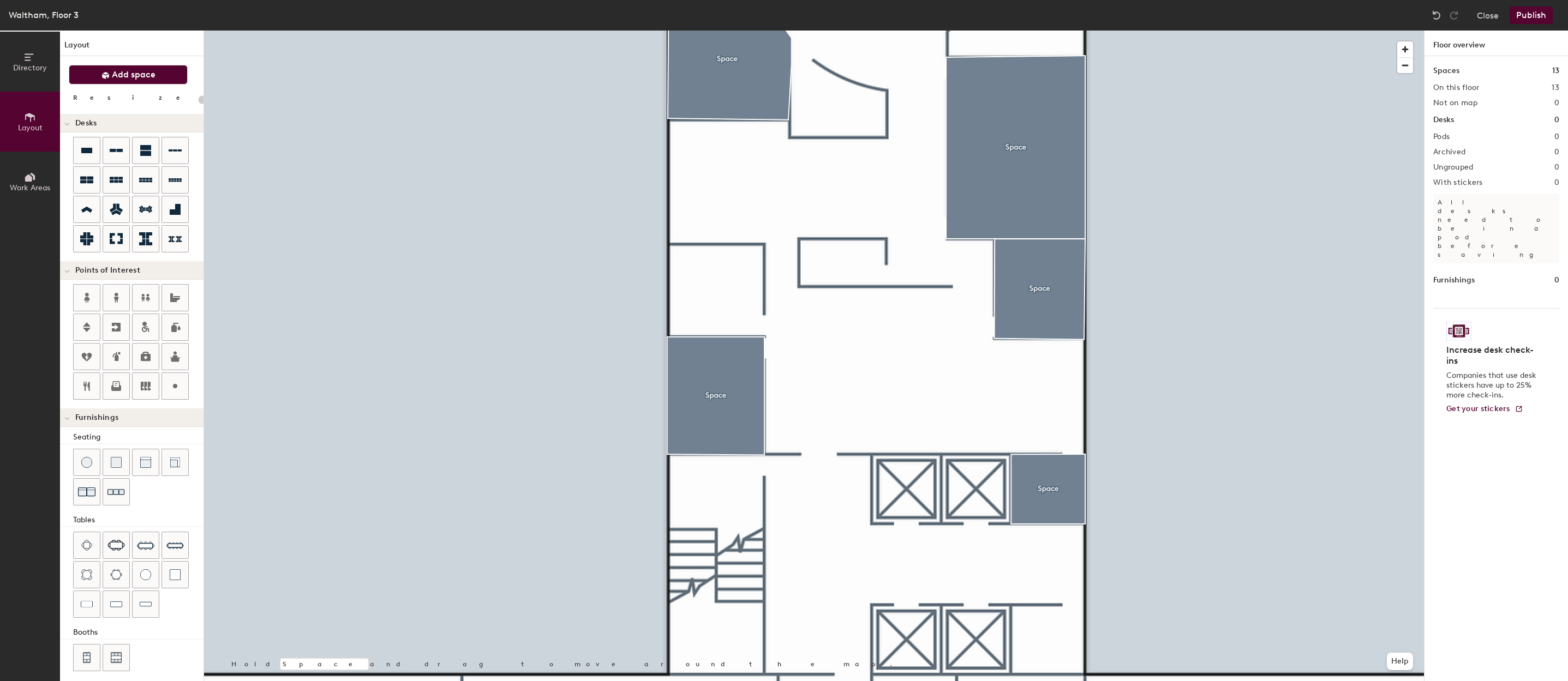
click at [148, 76] on span "Add space" at bounding box center [134, 75] width 44 height 11
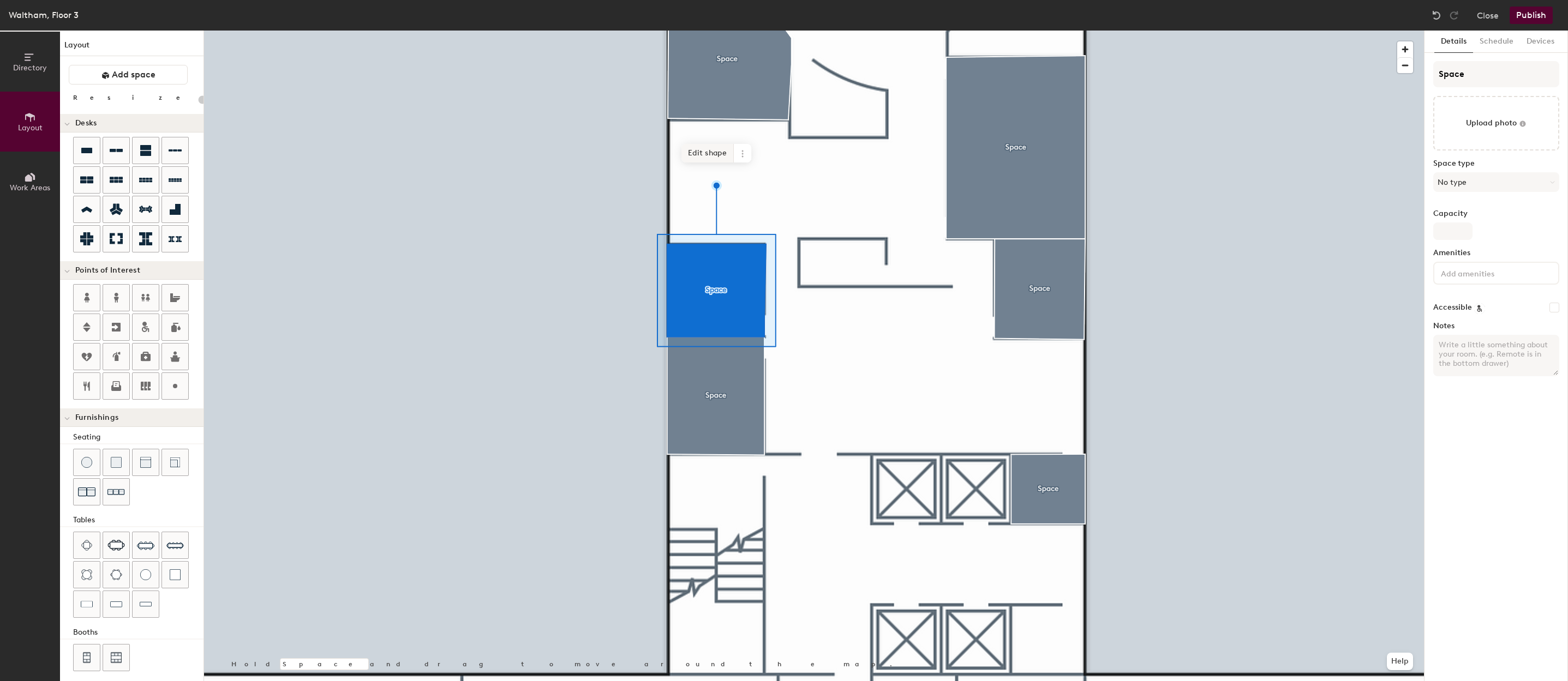
click at [709, 155] on span "Edit shape" at bounding box center [707, 153] width 52 height 18
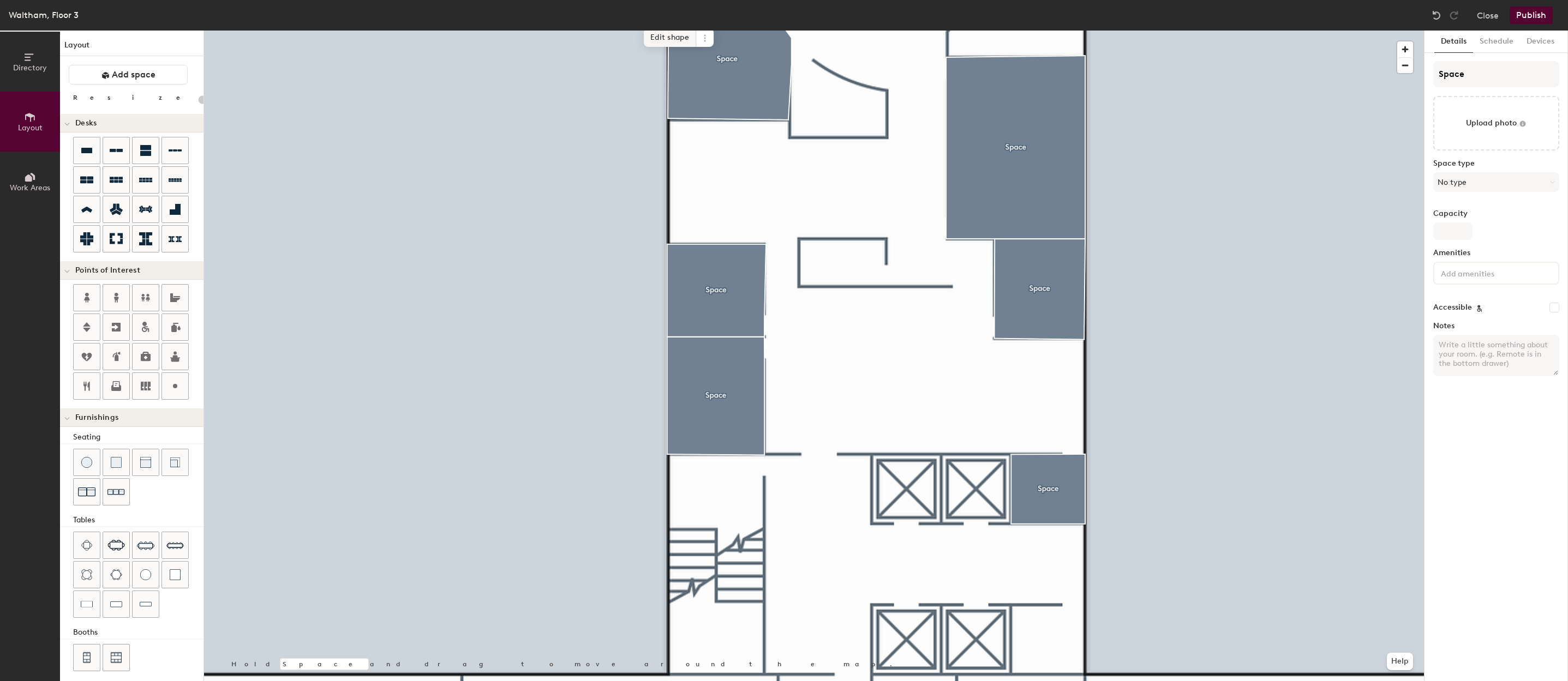
click at [676, 37] on span "Edit shape" at bounding box center [670, 38] width 52 height 18
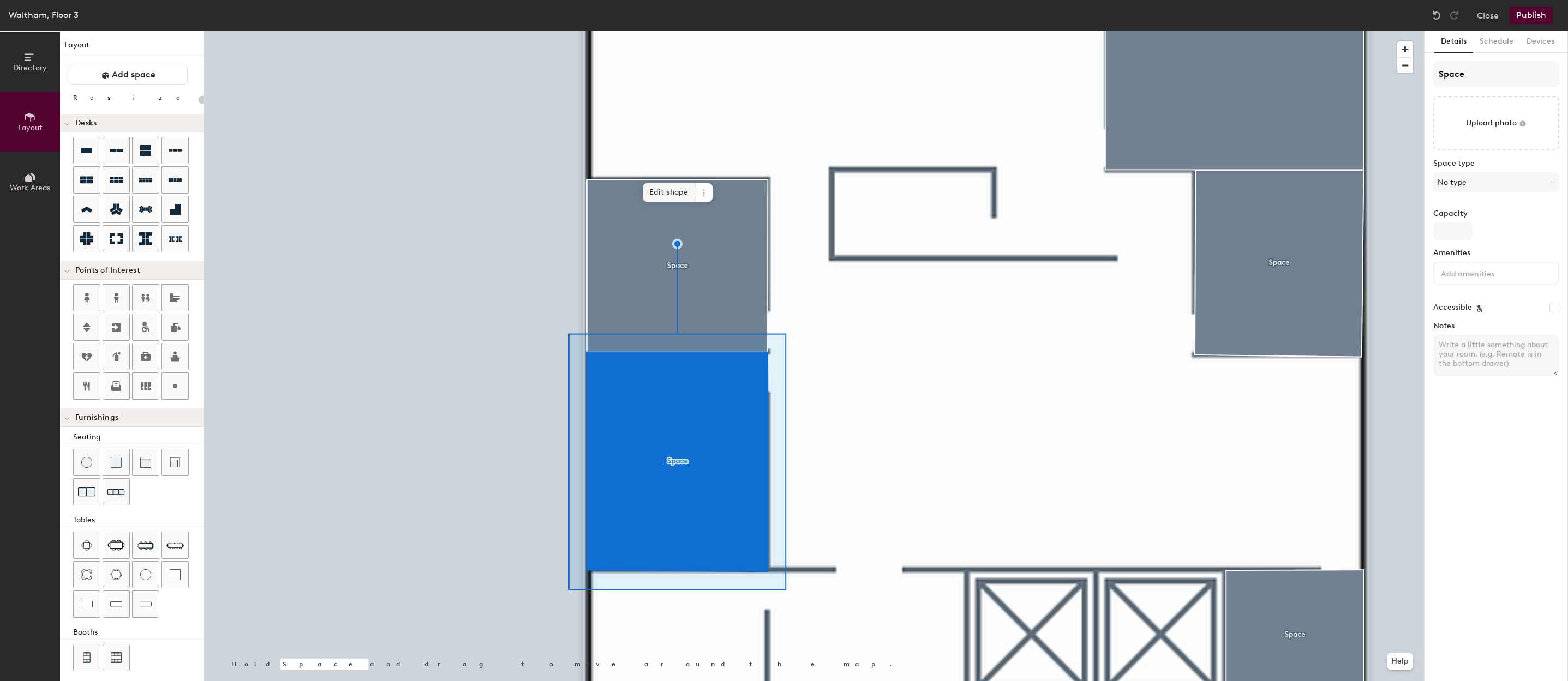
click at [676, 187] on span "Edit shape" at bounding box center [669, 192] width 52 height 18
click at [681, 30] on div at bounding box center [814, 30] width 1220 height 0
click at [662, 186] on span "Edit shape" at bounding box center [669, 192] width 52 height 18
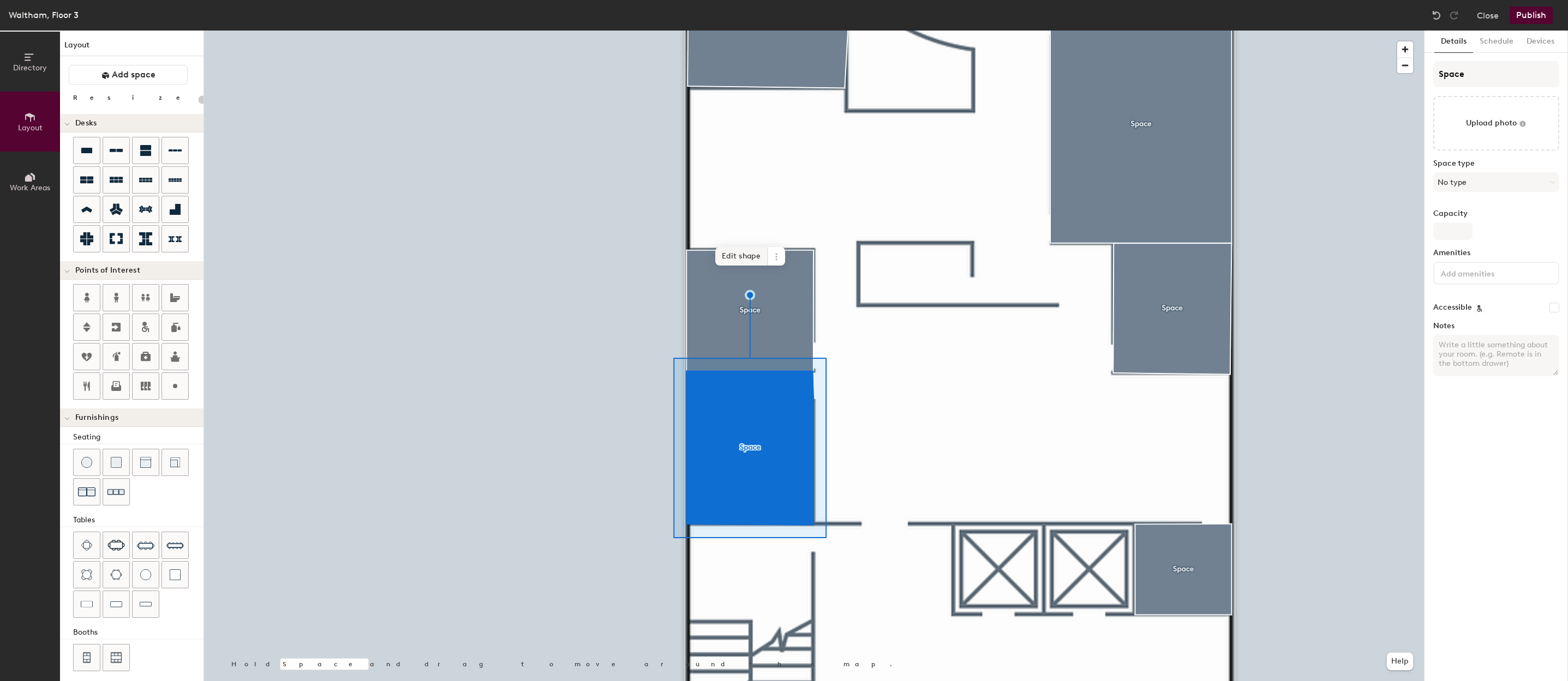
click at [739, 251] on span "Edit shape" at bounding box center [741, 256] width 52 height 18
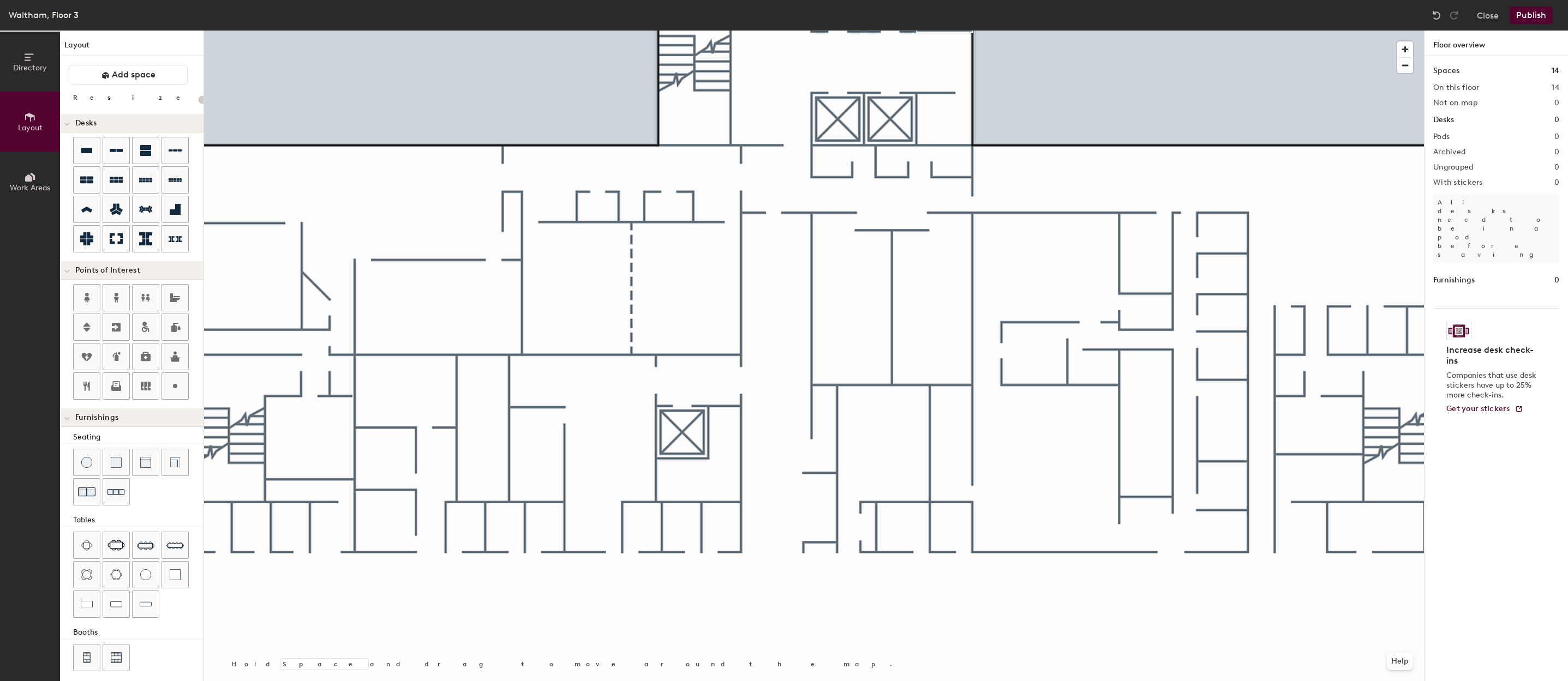
click at [1535, 13] on button "Publish" at bounding box center [1531, 15] width 43 height 18
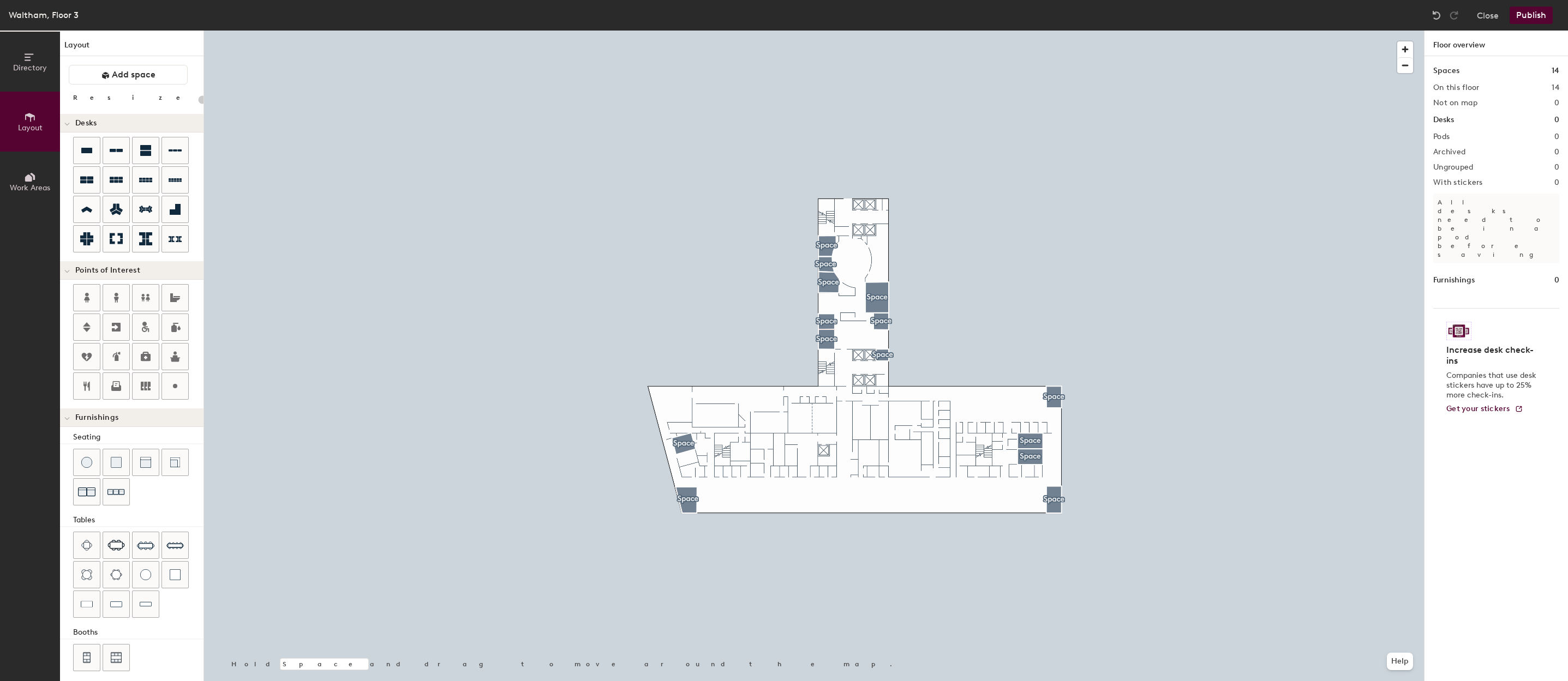
click at [1544, 17] on button "Publish" at bounding box center [1531, 15] width 43 height 18
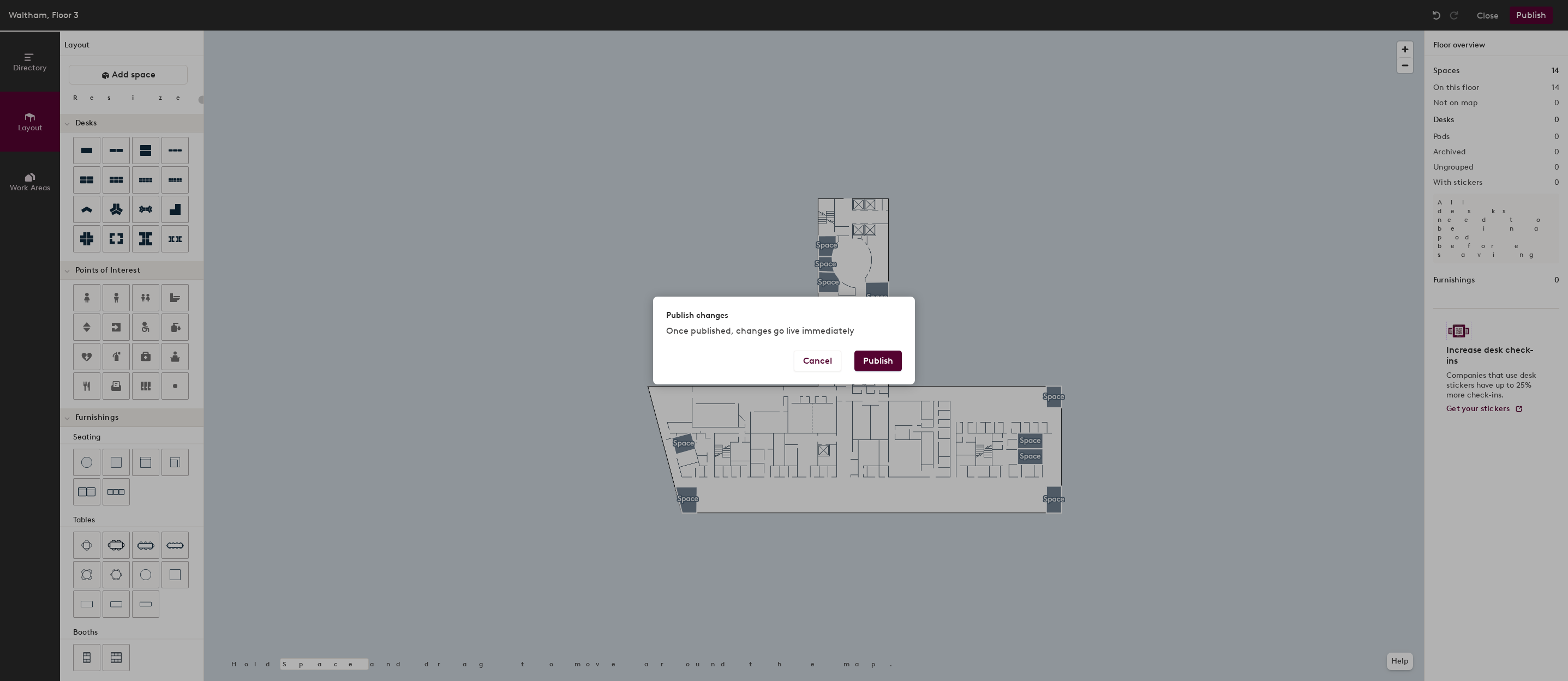
click at [863, 354] on button "Publish" at bounding box center [878, 361] width 47 height 21
type input "20"
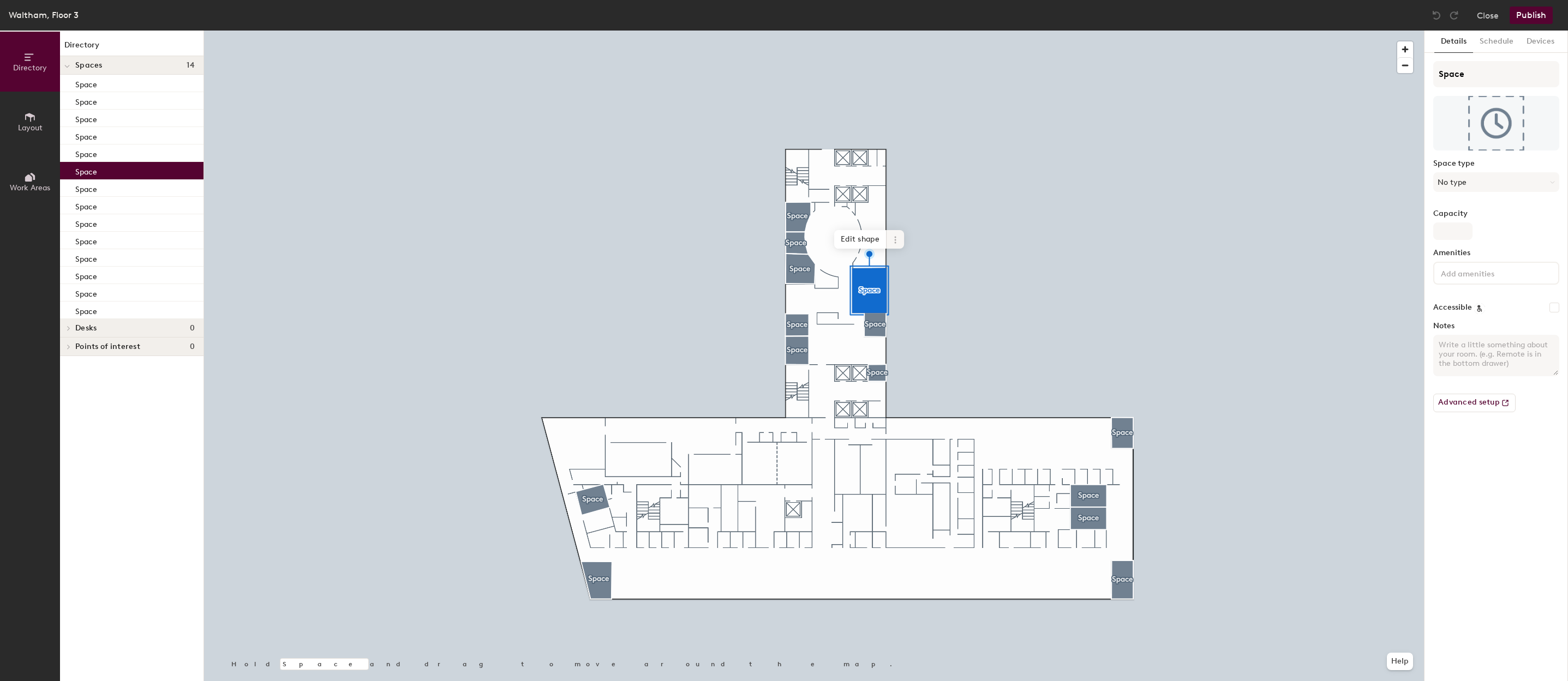
click at [895, 236] on icon at bounding box center [895, 240] width 9 height 9
click at [903, 303] on span "Delete" at bounding box center [935, 302] width 97 height 18
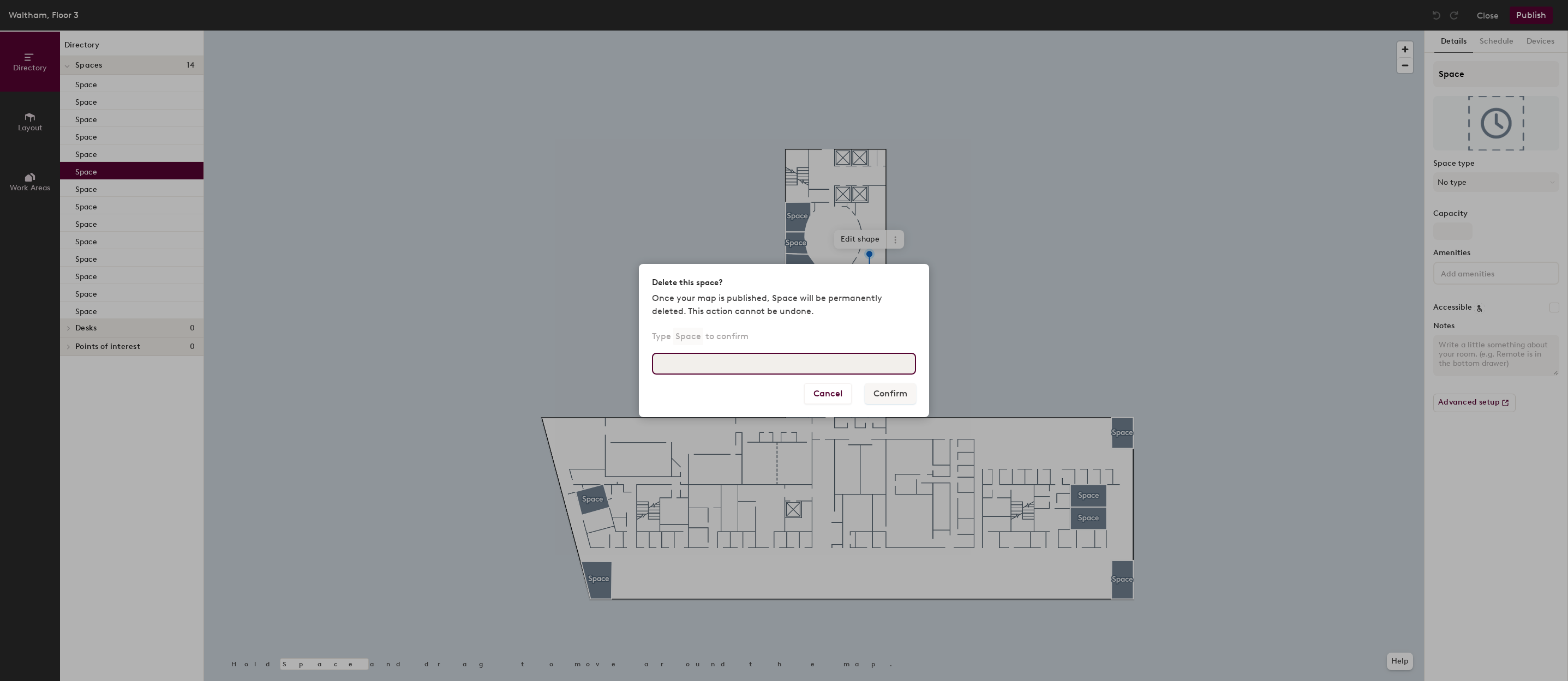
click at [855, 366] on input at bounding box center [784, 364] width 264 height 22
type input "Space"
click at [896, 390] on button "Confirm" at bounding box center [891, 394] width 51 height 21
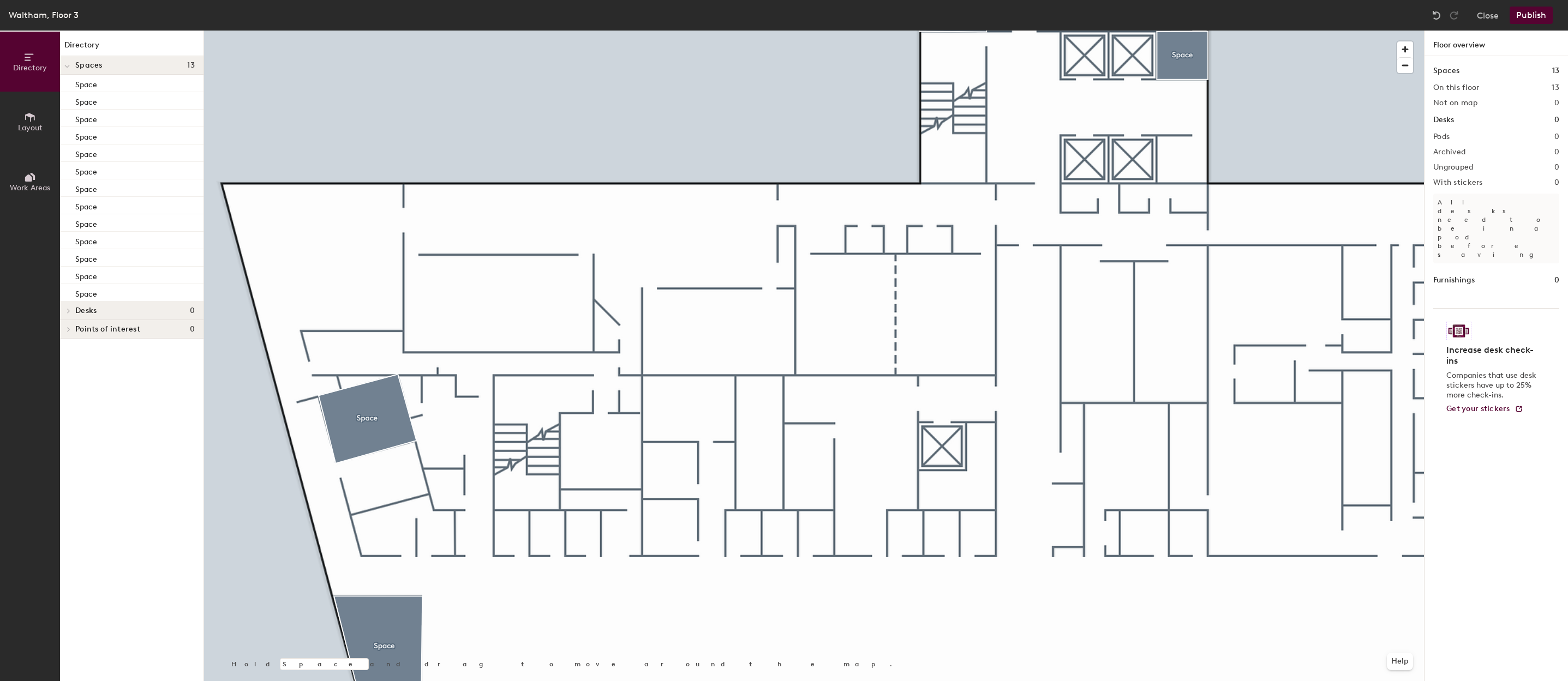
click at [38, 110] on button "Layout" at bounding box center [30, 122] width 60 height 60
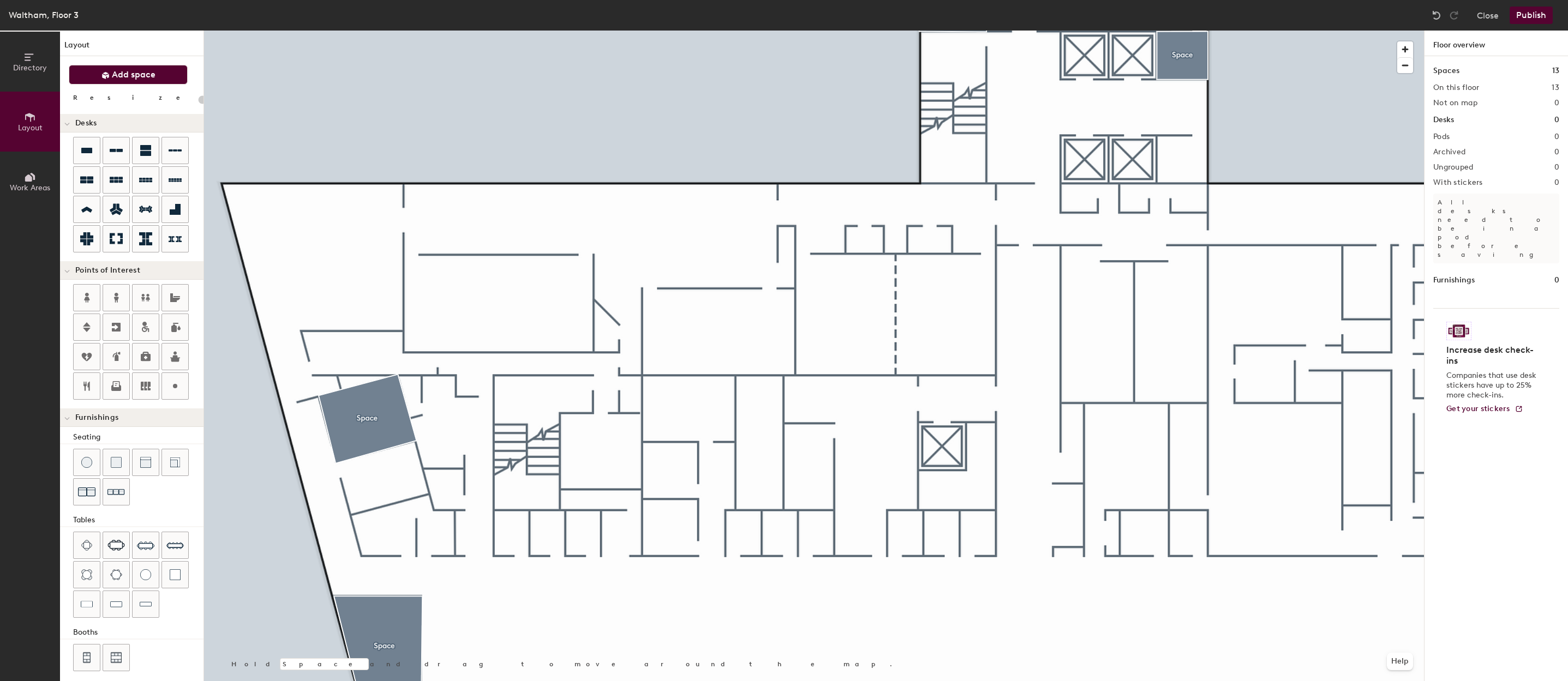
click at [112, 75] on span "Add space" at bounding box center [134, 75] width 44 height 11
click at [679, 30] on div at bounding box center [814, 30] width 1220 height 0
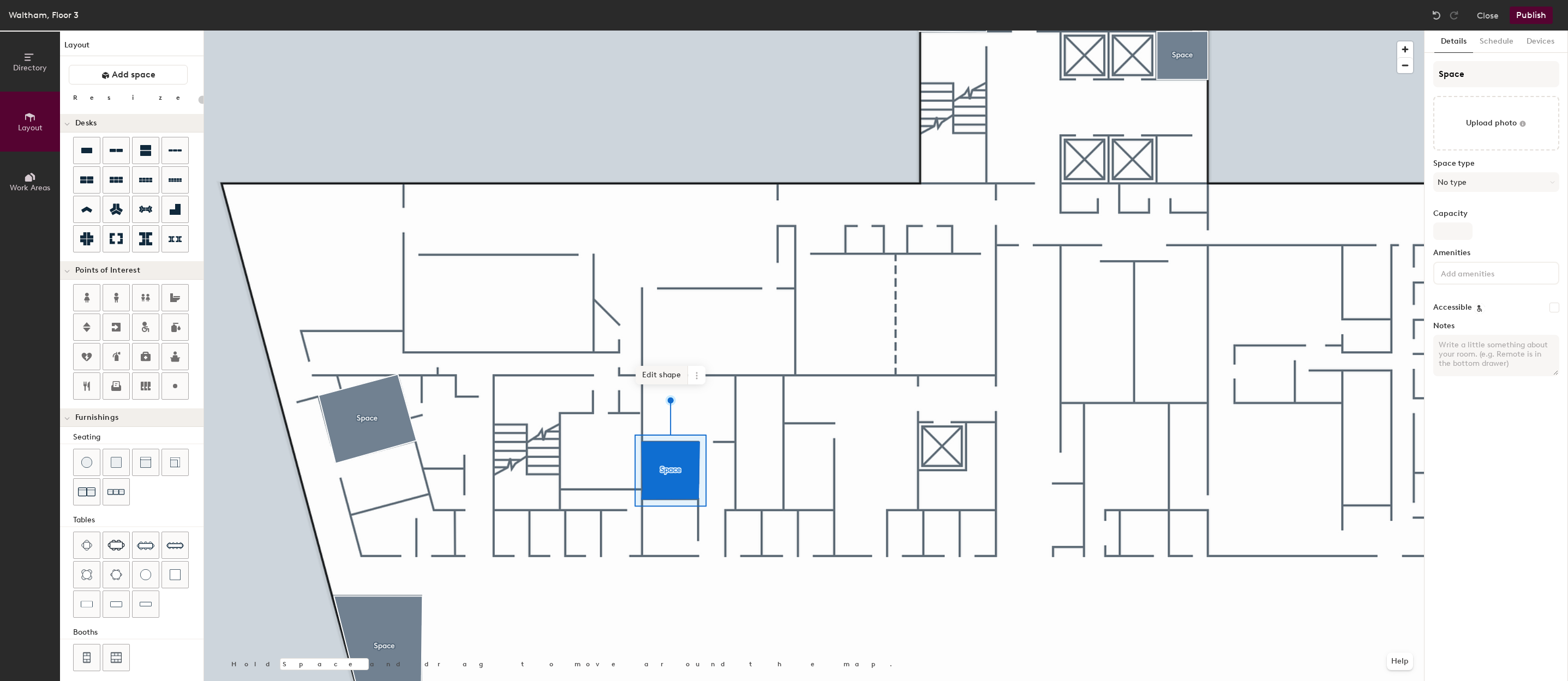
click at [660, 372] on span "Edit shape" at bounding box center [662, 375] width 52 height 18
click at [657, 412] on span "Delete point" at bounding box center [654, 410] width 60 height 18
click at [668, 380] on span "Edit shape" at bounding box center [662, 375] width 52 height 18
click at [659, 406] on span "Delete point" at bounding box center [654, 410] width 60 height 18
click at [675, 373] on div "Hold Space and drag to move around the map. Help Edit shape" at bounding box center [814, 355] width 1220 height 651
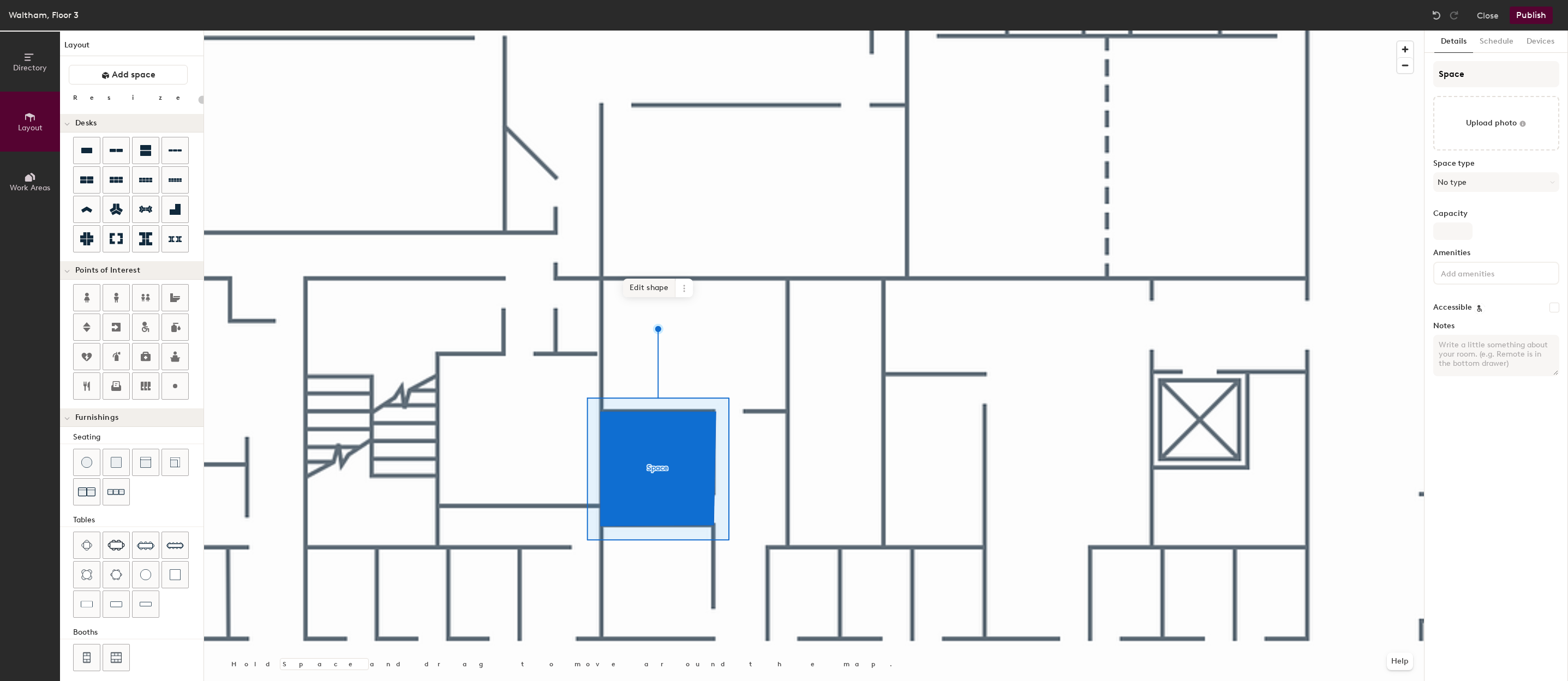
click at [648, 286] on span "Edit shape" at bounding box center [649, 288] width 52 height 18
click at [640, 279] on span "Edit shape" at bounding box center [648, 287] width 52 height 18
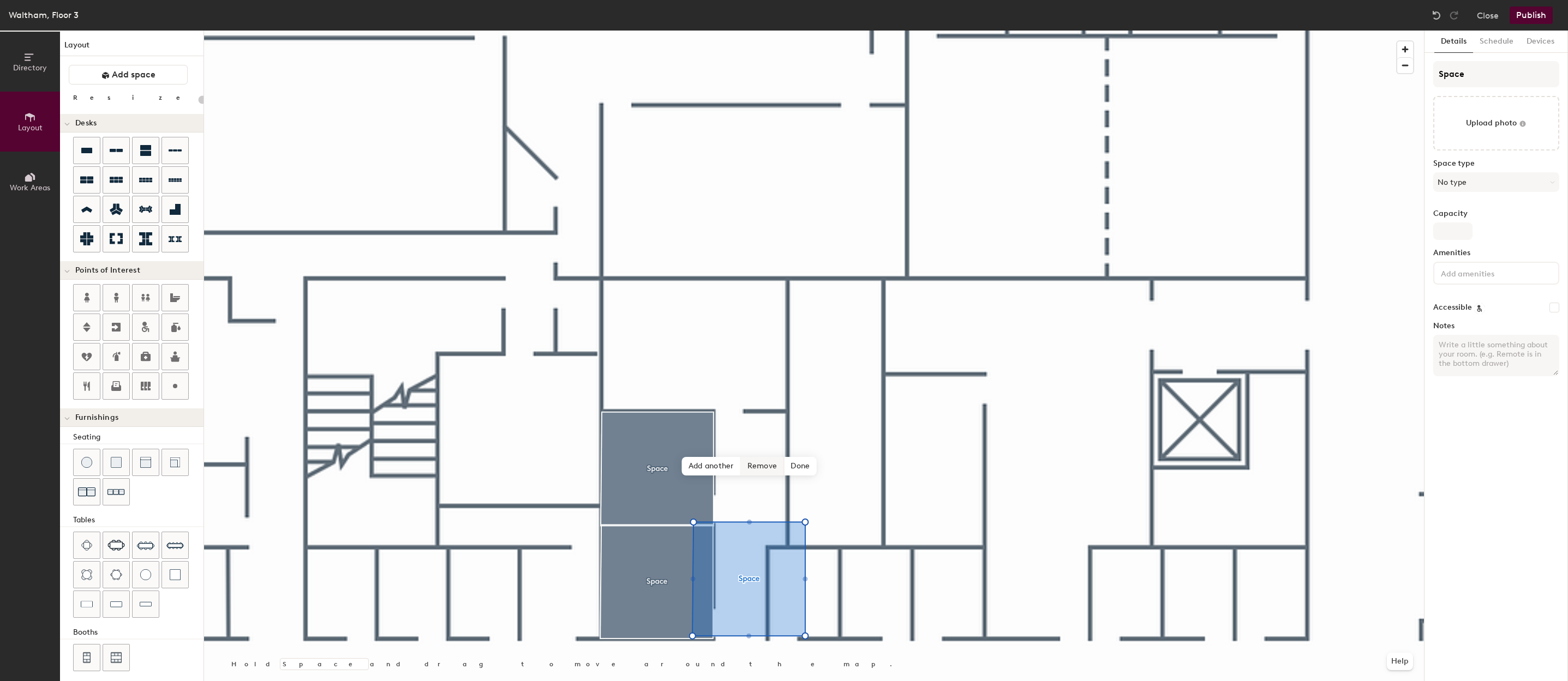
click at [775, 468] on span "Remove" at bounding box center [763, 466] width 44 height 18
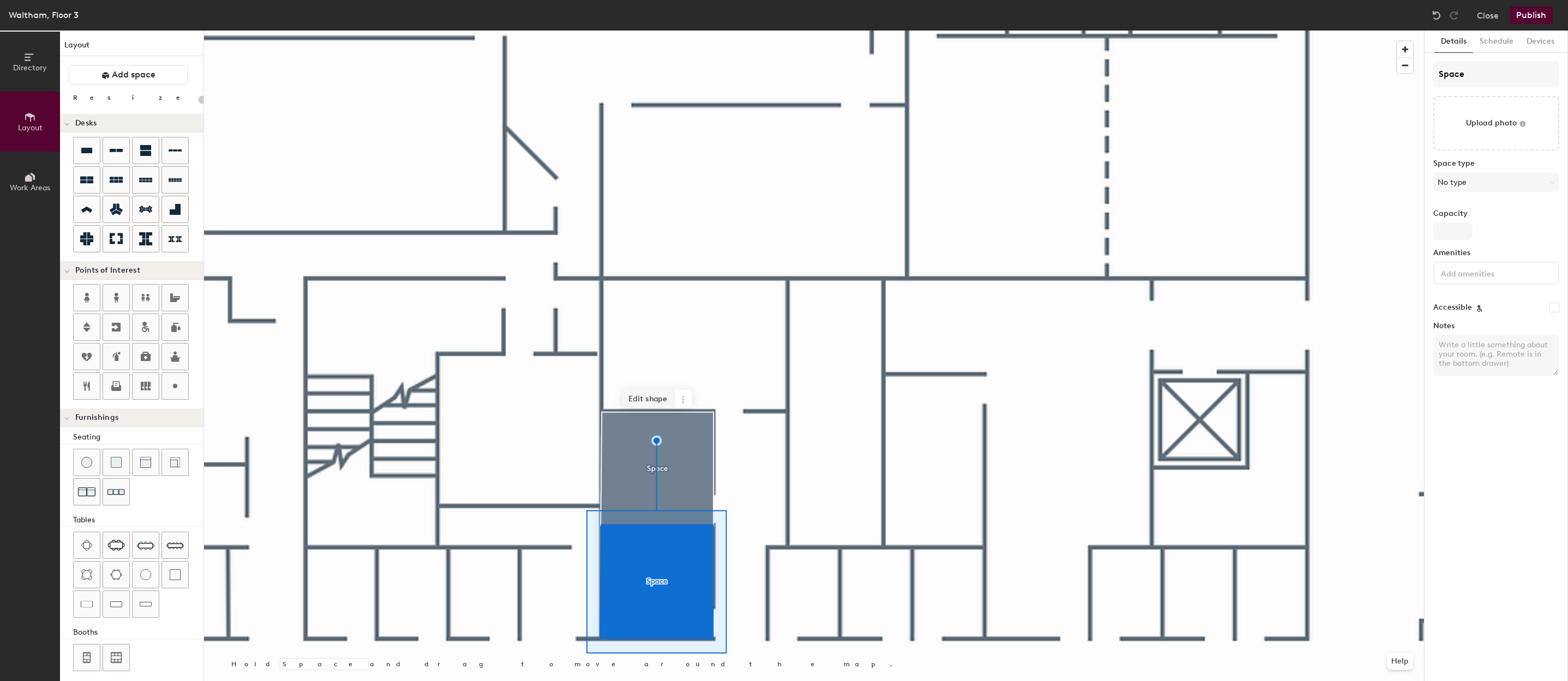
click at [631, 399] on span "Edit shape" at bounding box center [648, 399] width 52 height 18
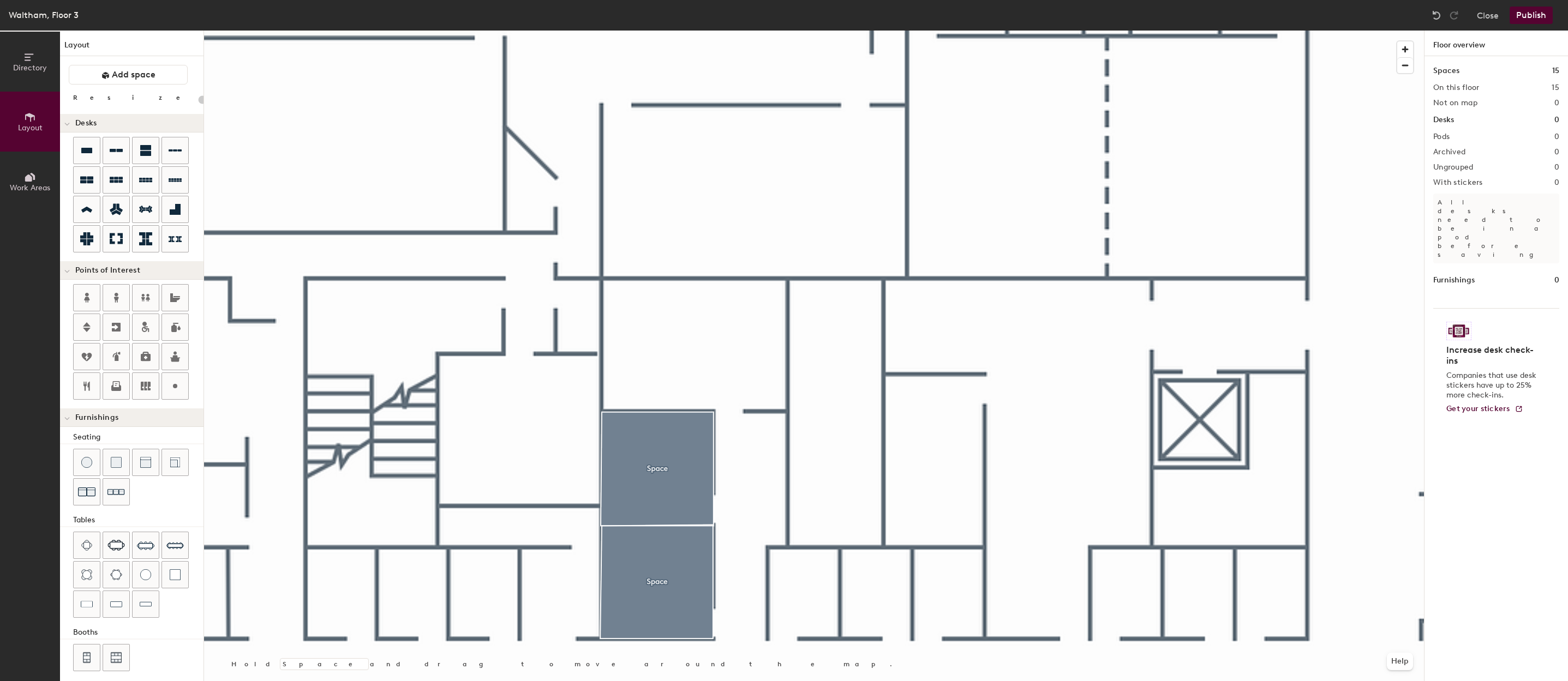
click at [697, 30] on div at bounding box center [814, 30] width 1220 height 0
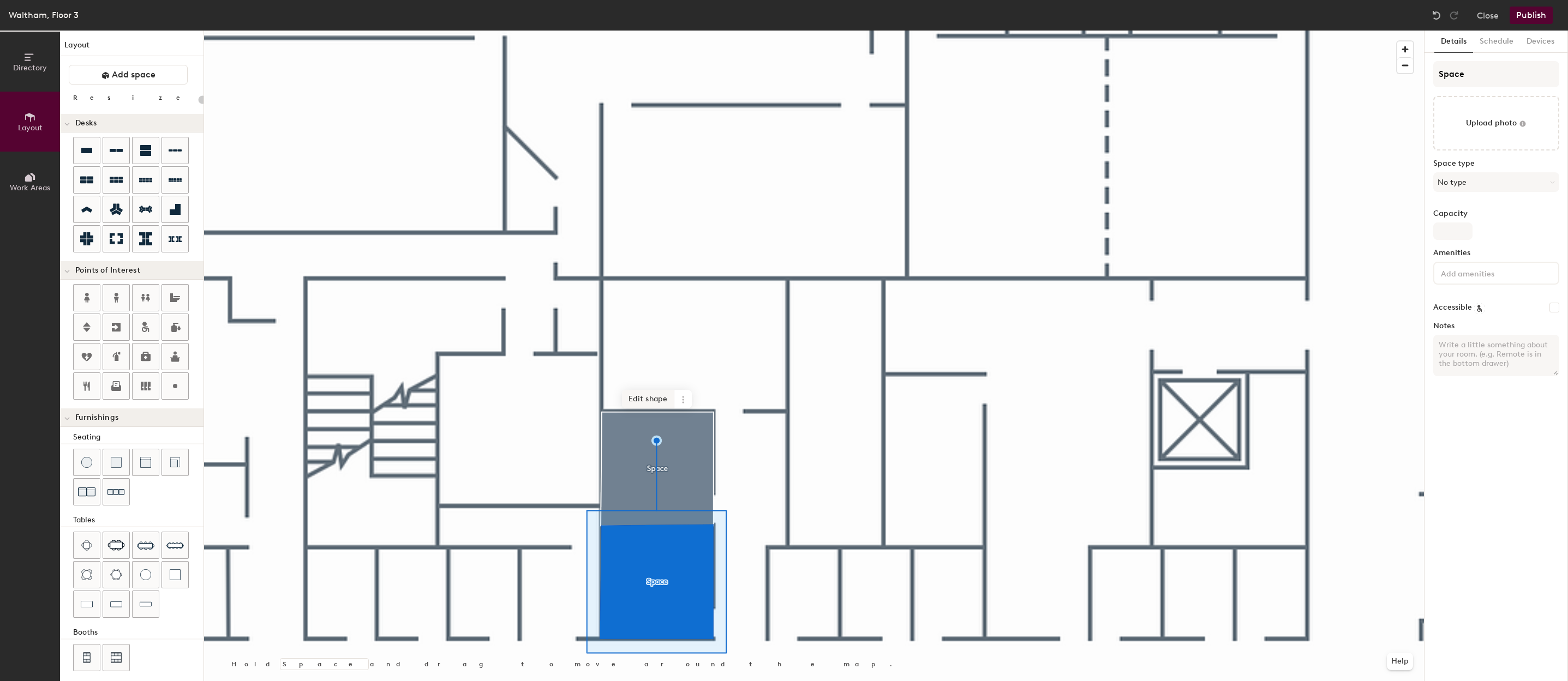
click at [639, 403] on span "Edit shape" at bounding box center [648, 399] width 52 height 18
click at [649, 397] on span "Edit shape" at bounding box center [648, 400] width 52 height 18
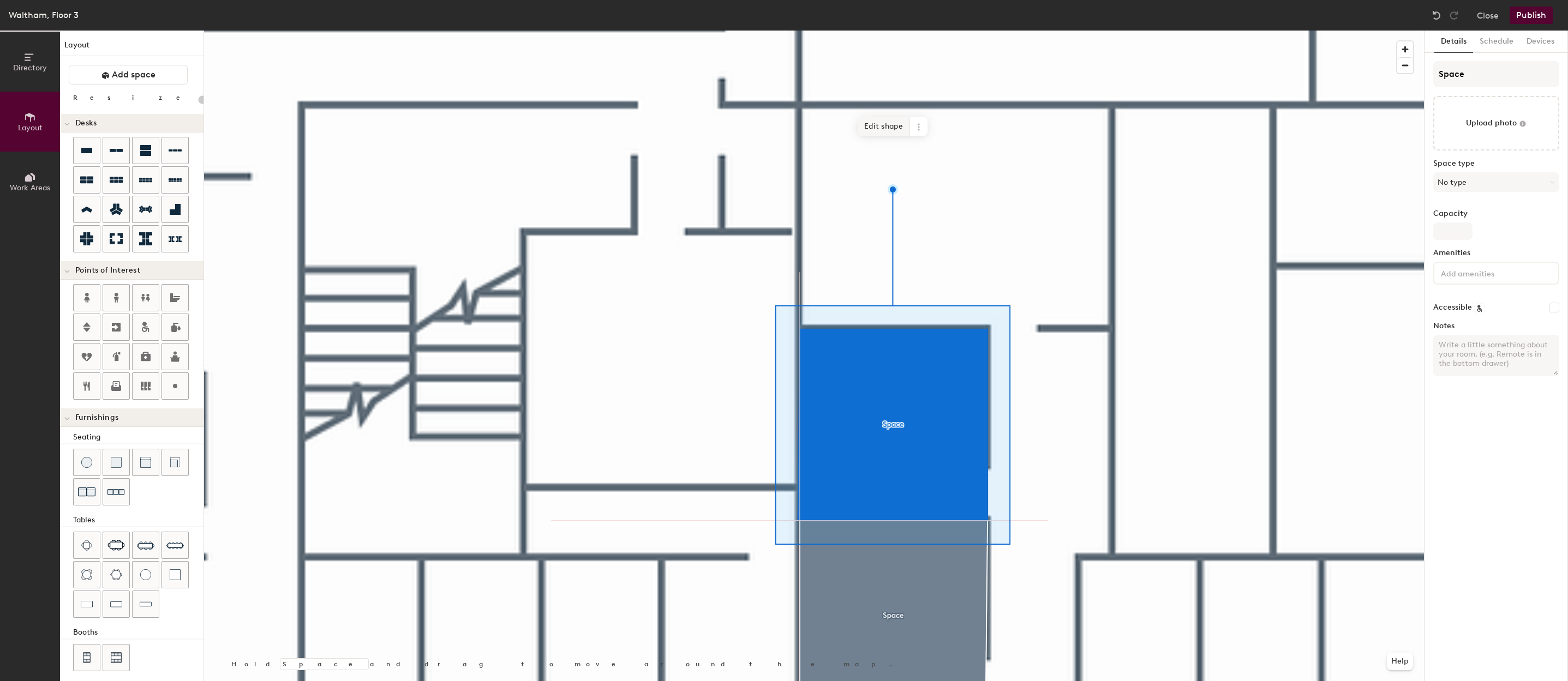
click at [869, 130] on span "Edit shape" at bounding box center [884, 127] width 52 height 18
click at [898, 133] on span "Edit shape" at bounding box center [885, 127] width 52 height 18
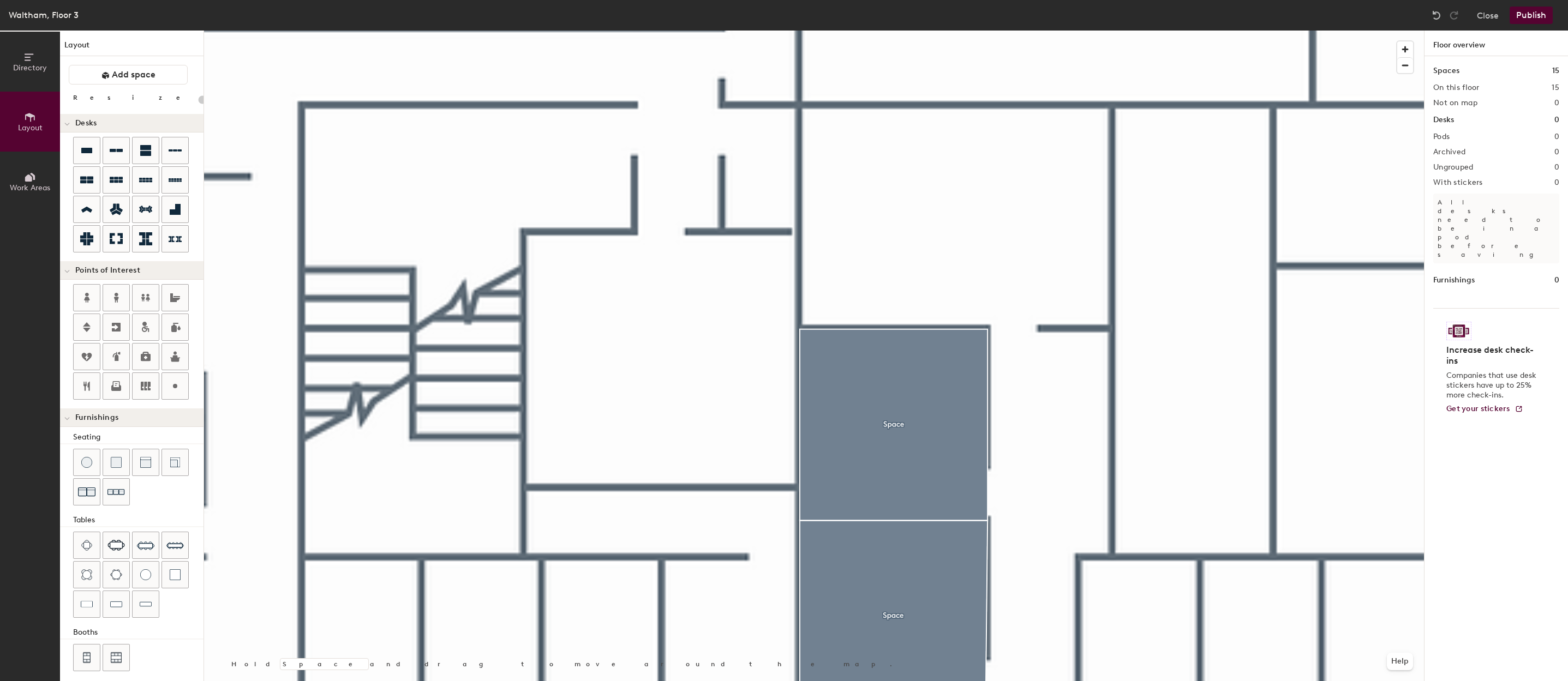
type input "20"
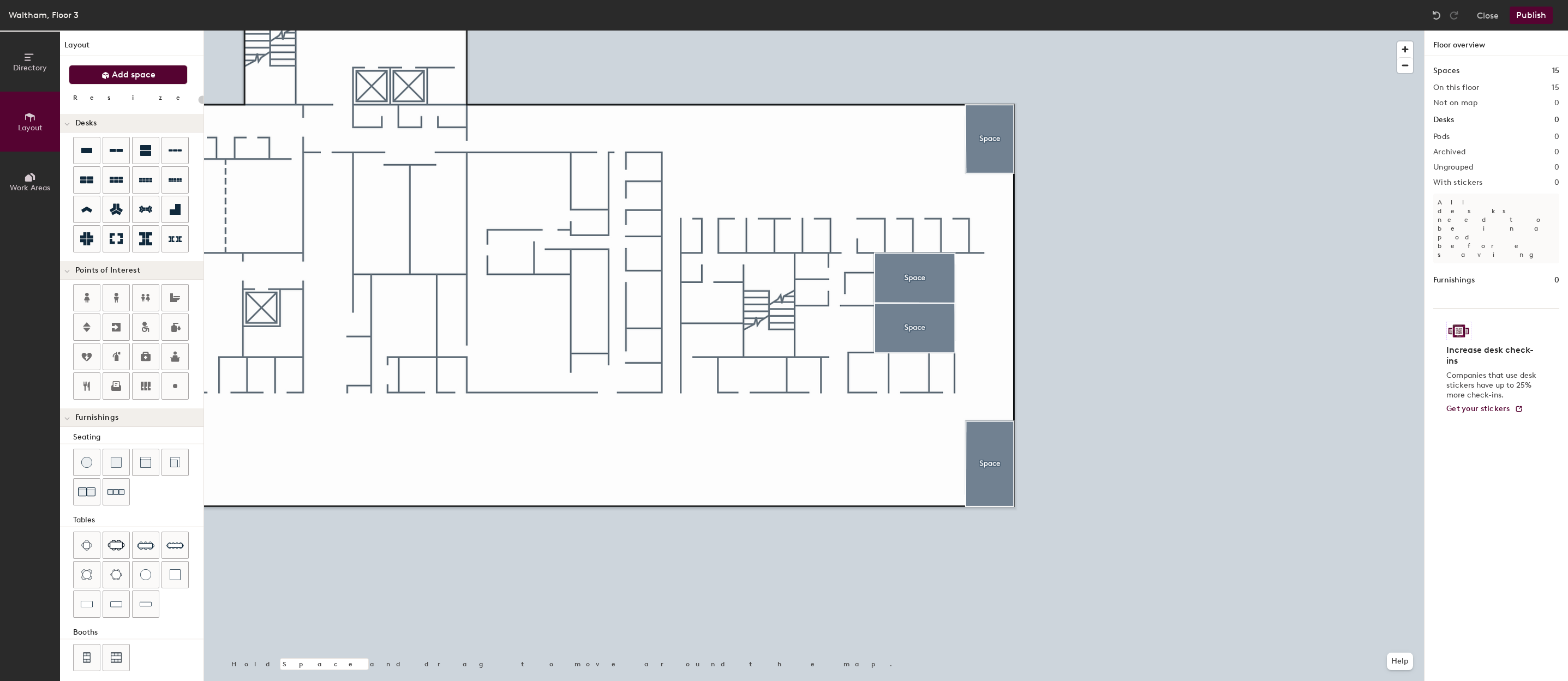
click at [162, 75] on button "Add space" at bounding box center [128, 75] width 119 height 19
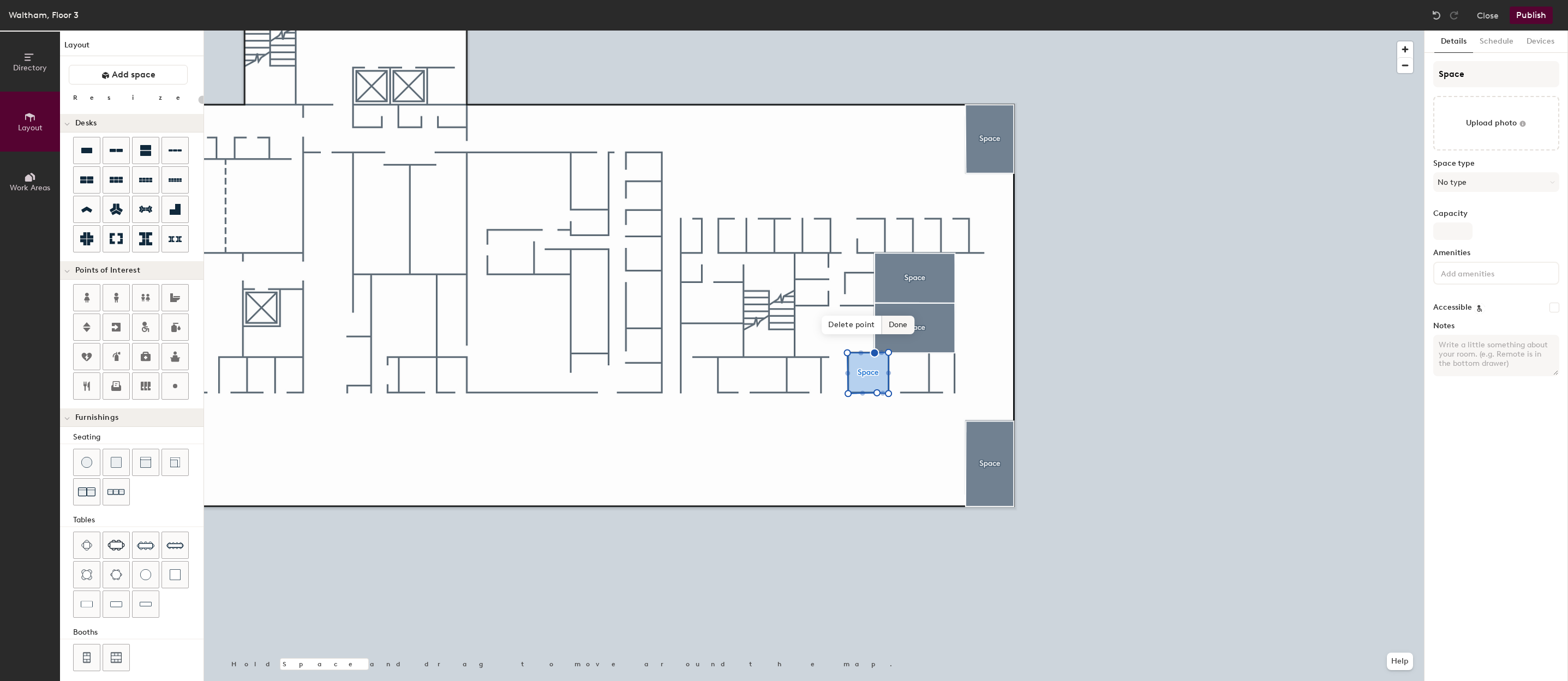
click at [866, 334] on span "Delete point" at bounding box center [852, 325] width 60 height 18
click at [862, 330] on span "Delete point" at bounding box center [852, 325] width 60 height 18
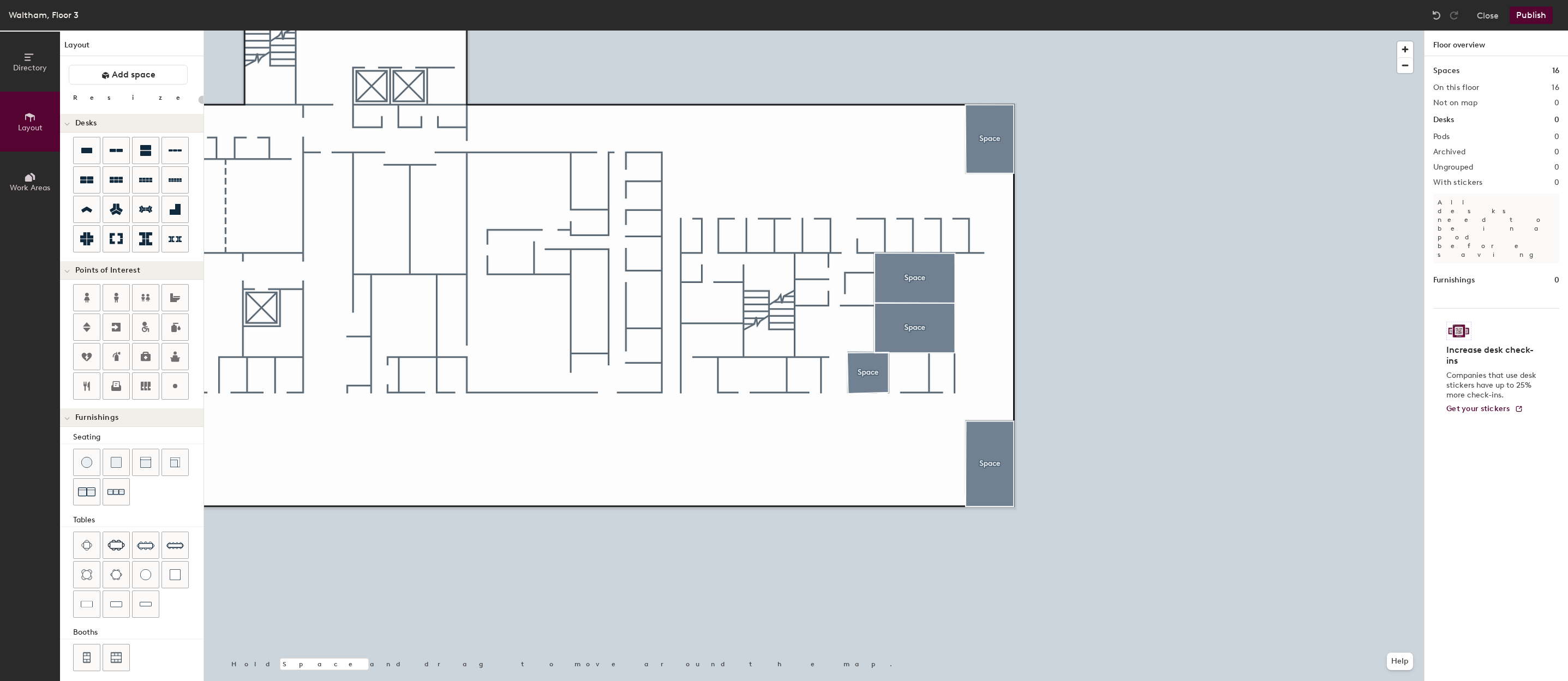
click at [875, 30] on div at bounding box center [814, 30] width 1220 height 0
click at [834, 96] on span "Edit shape" at bounding box center [825, 91] width 52 height 18
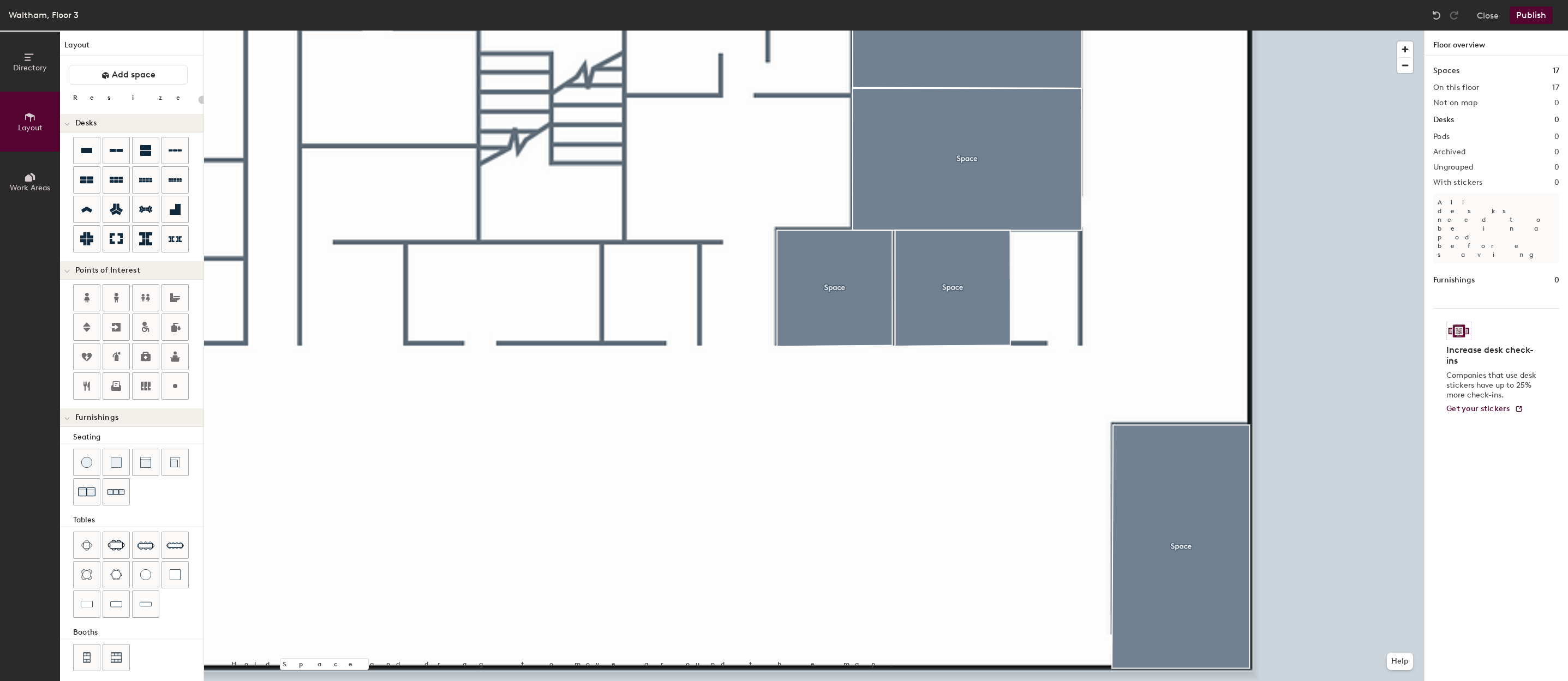
click at [873, 30] on div at bounding box center [814, 30] width 1220 height 0
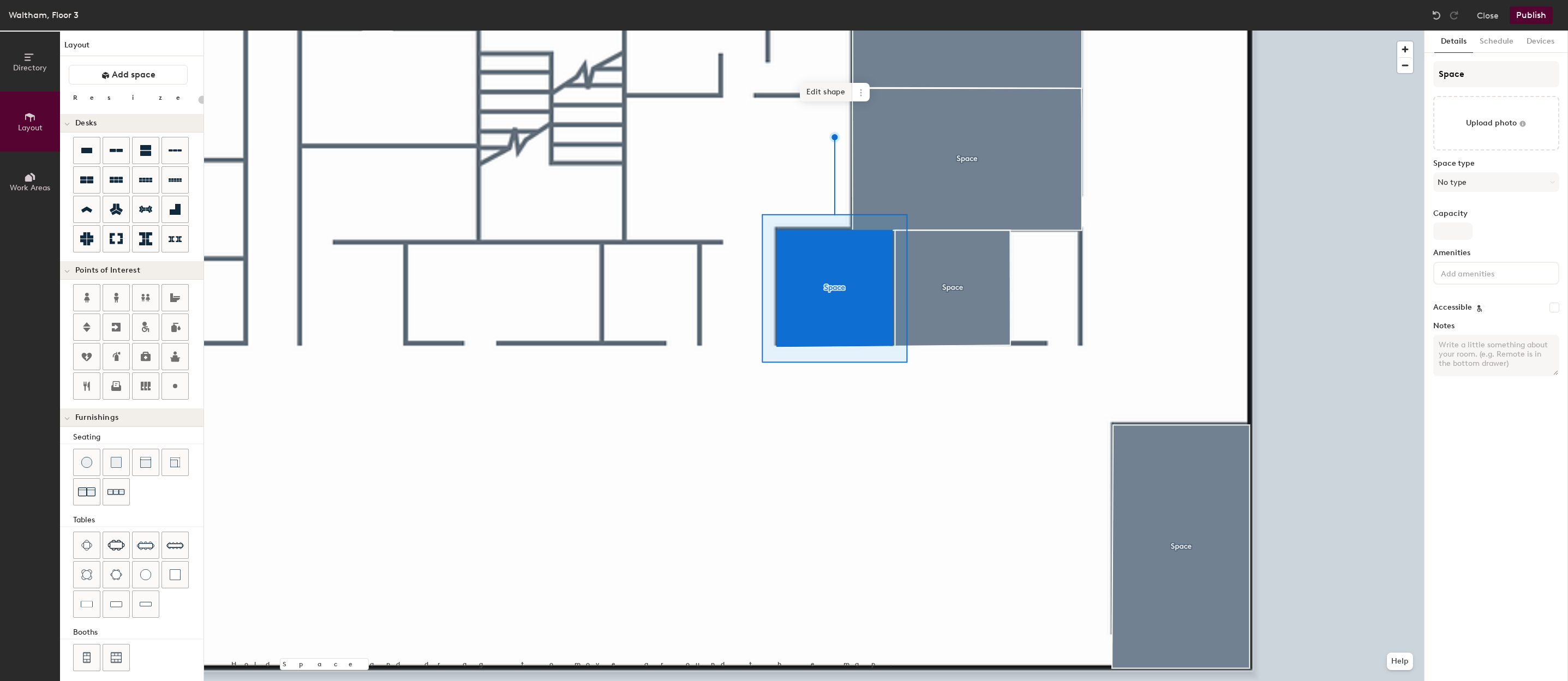
click at [834, 97] on span "Edit shape" at bounding box center [826, 92] width 52 height 18
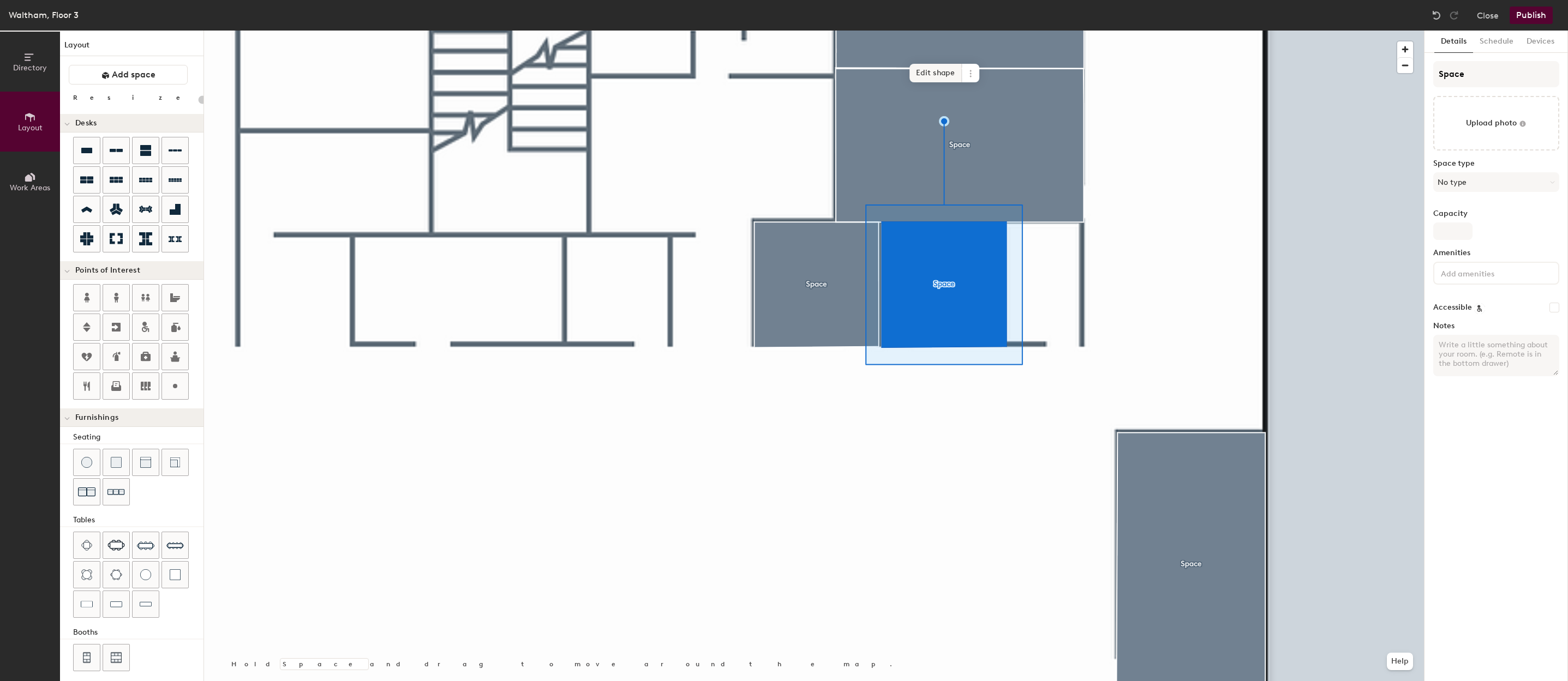
click at [942, 66] on span "Edit shape" at bounding box center [936, 73] width 52 height 18
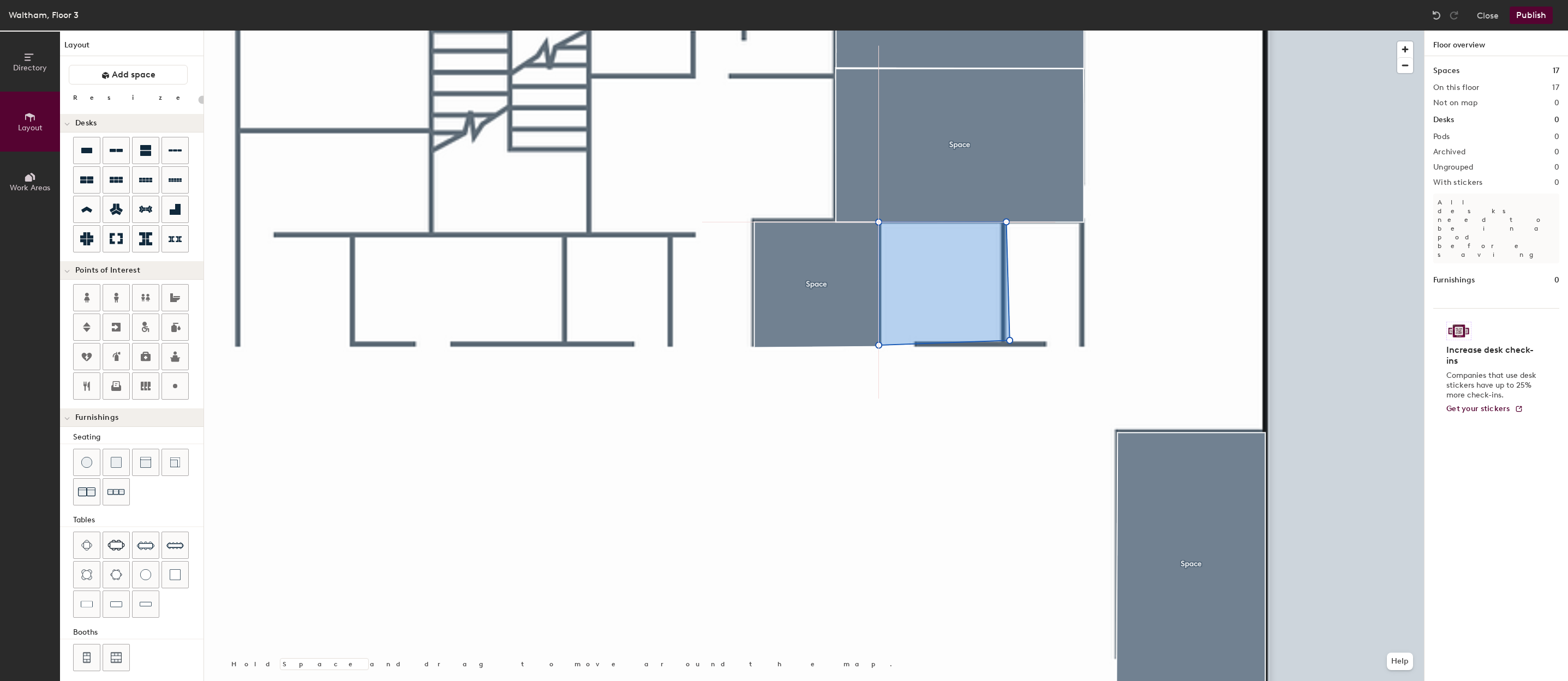
click at [976, 30] on div at bounding box center [814, 30] width 1220 height 0
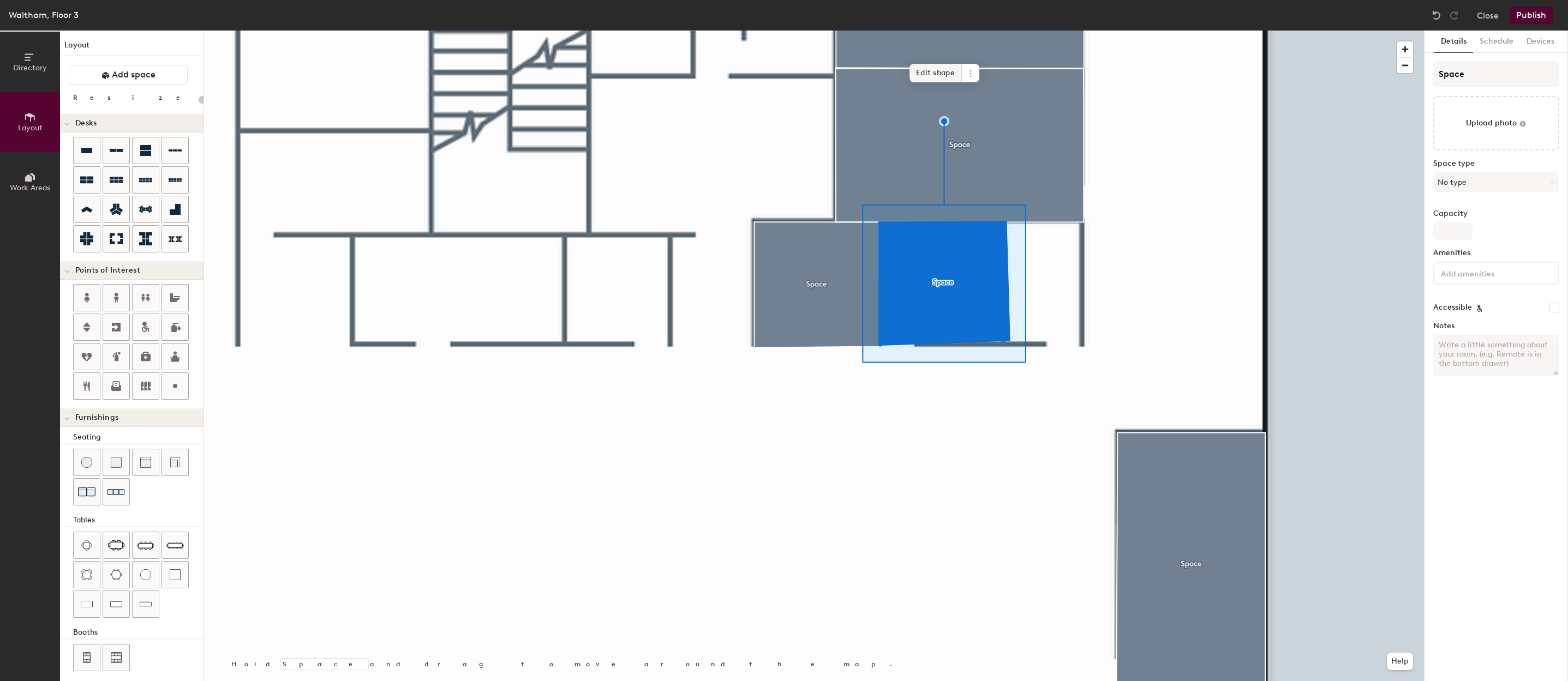
click at [933, 78] on span "Edit shape" at bounding box center [936, 73] width 52 height 18
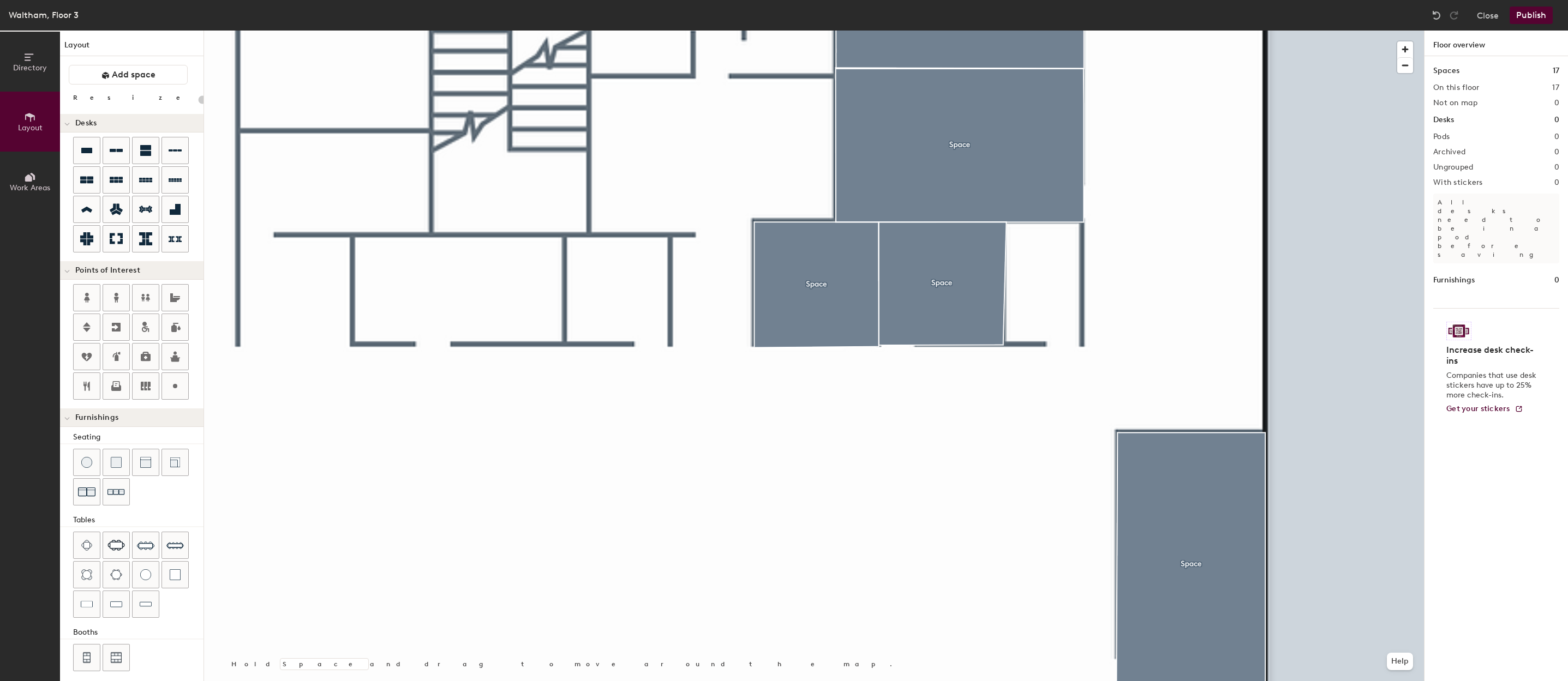
type input "20"
